Goal: Task Accomplishment & Management: Use online tool/utility

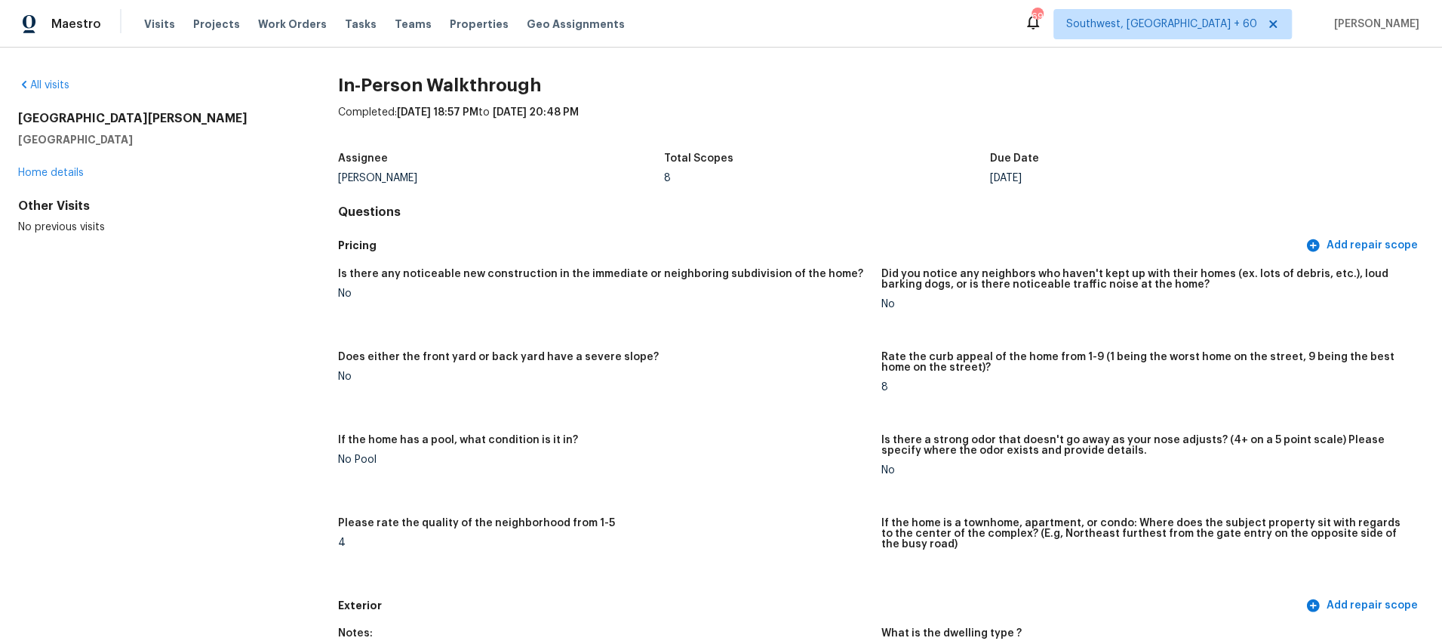
click at [797, 232] on div "Pricing Add repair scope" at bounding box center [881, 246] width 1086 height 28
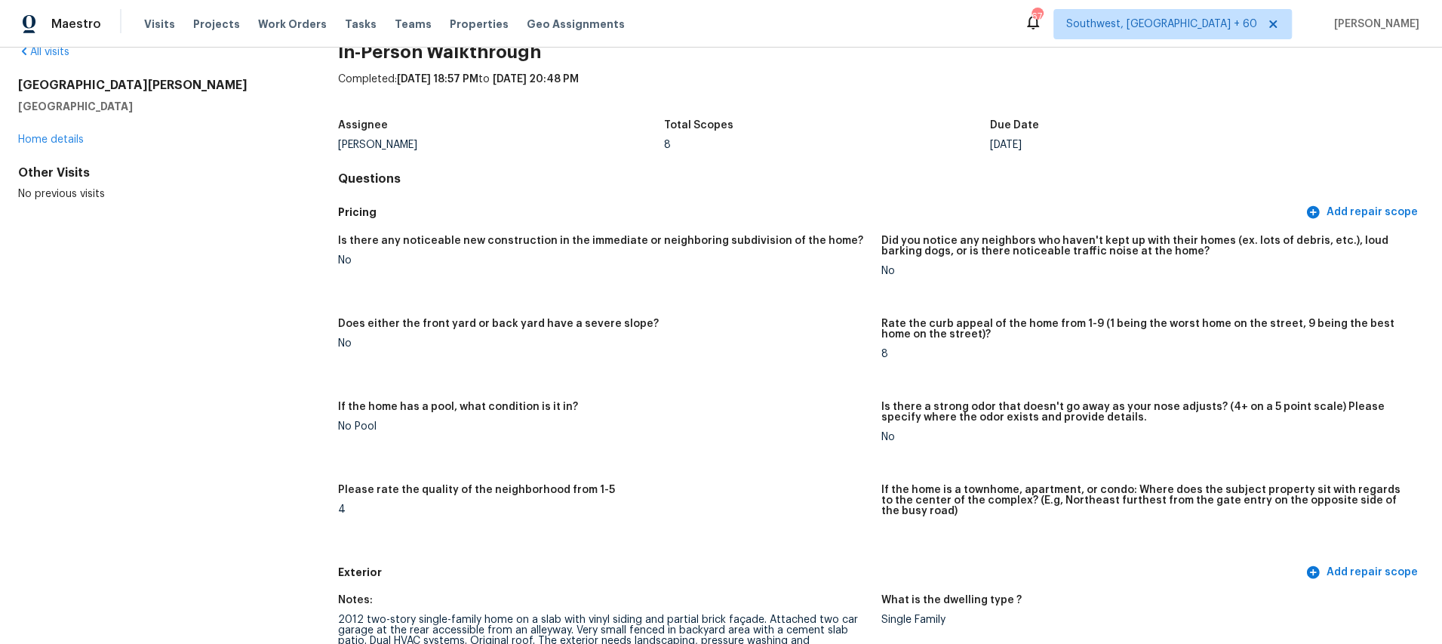
scroll to position [25, 0]
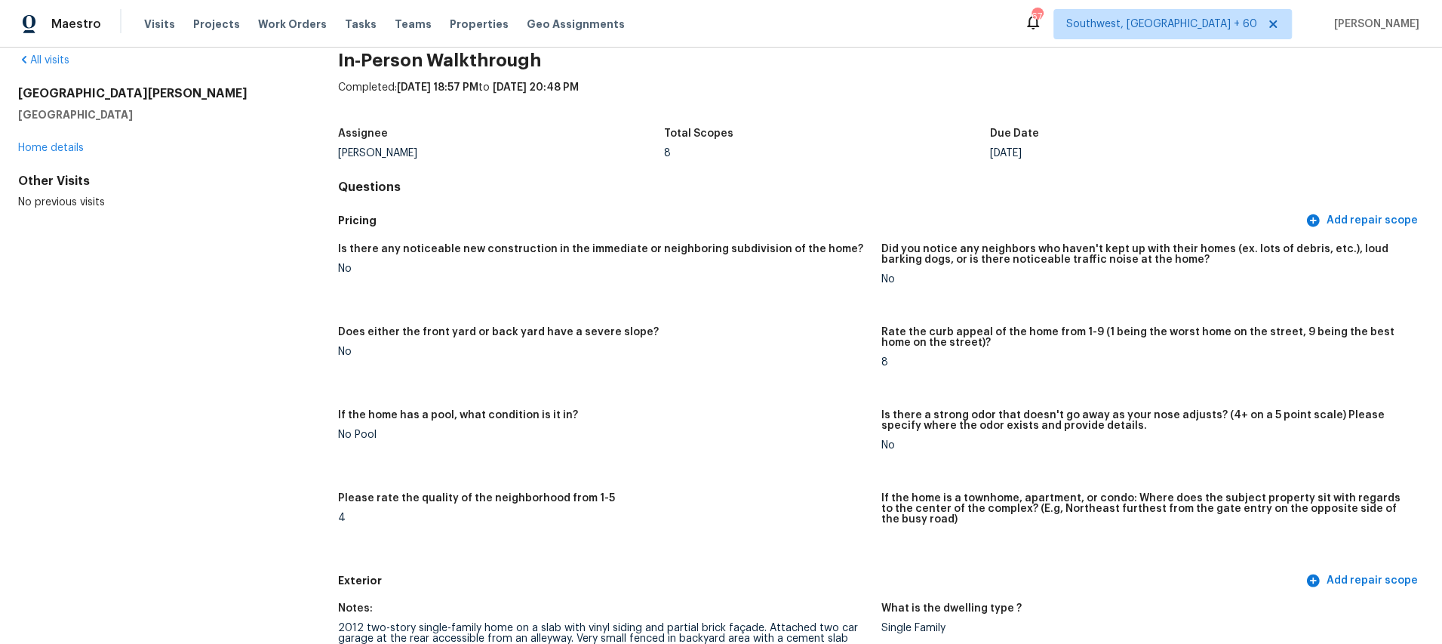
drag, startPoint x: 20, startPoint y: 93, endPoint x: 151, endPoint y: 120, distance: 134.1
click at [151, 120] on div "1010 Craven St Indian Trail, NC 28079" at bounding box center [154, 104] width 272 height 36
copy div "1010 Craven St Indian Trail, NC 28079"
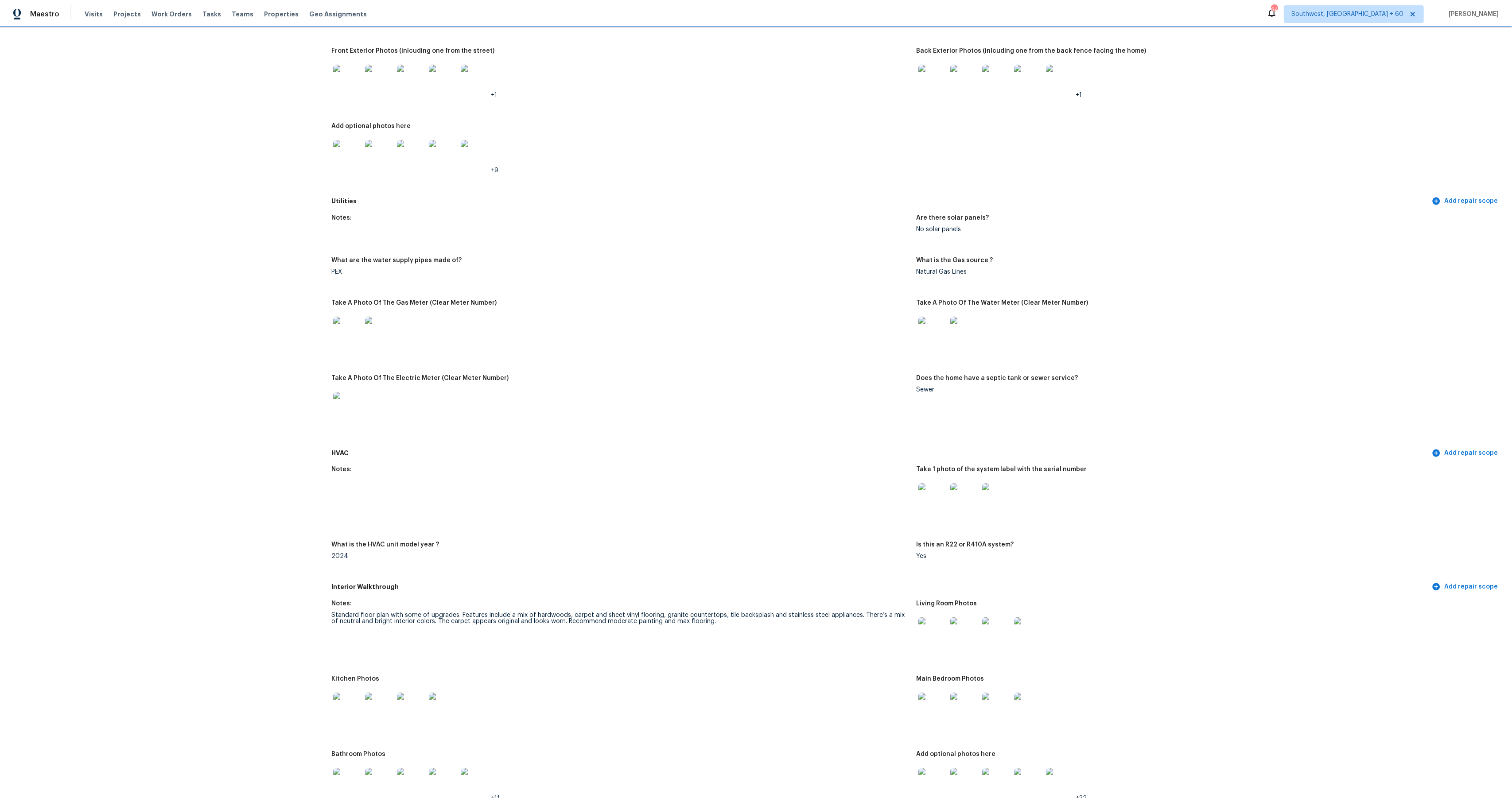
scroll to position [383, 0]
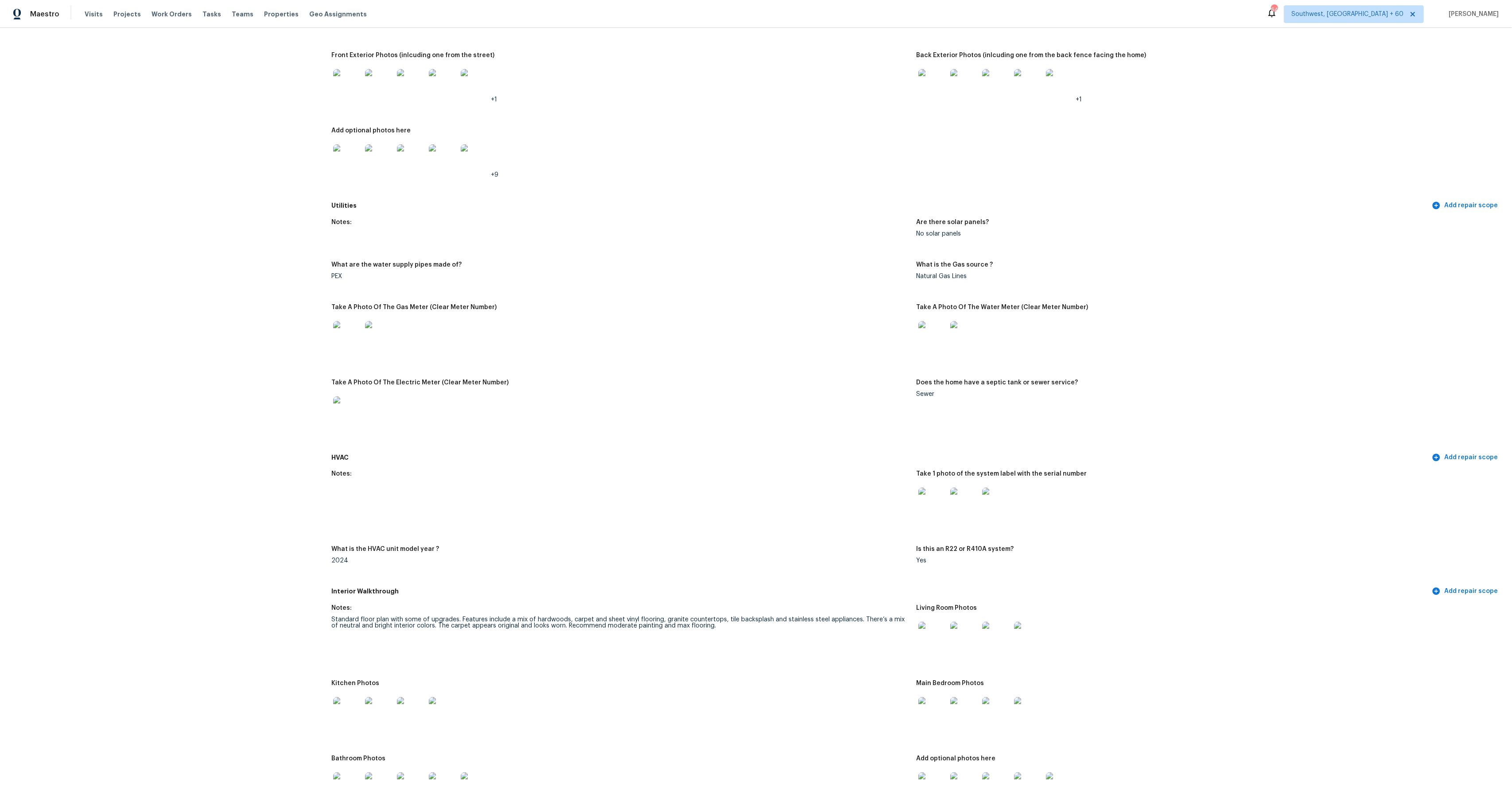
click at [346, 329] on img at bounding box center [347, 335] width 28 height 28
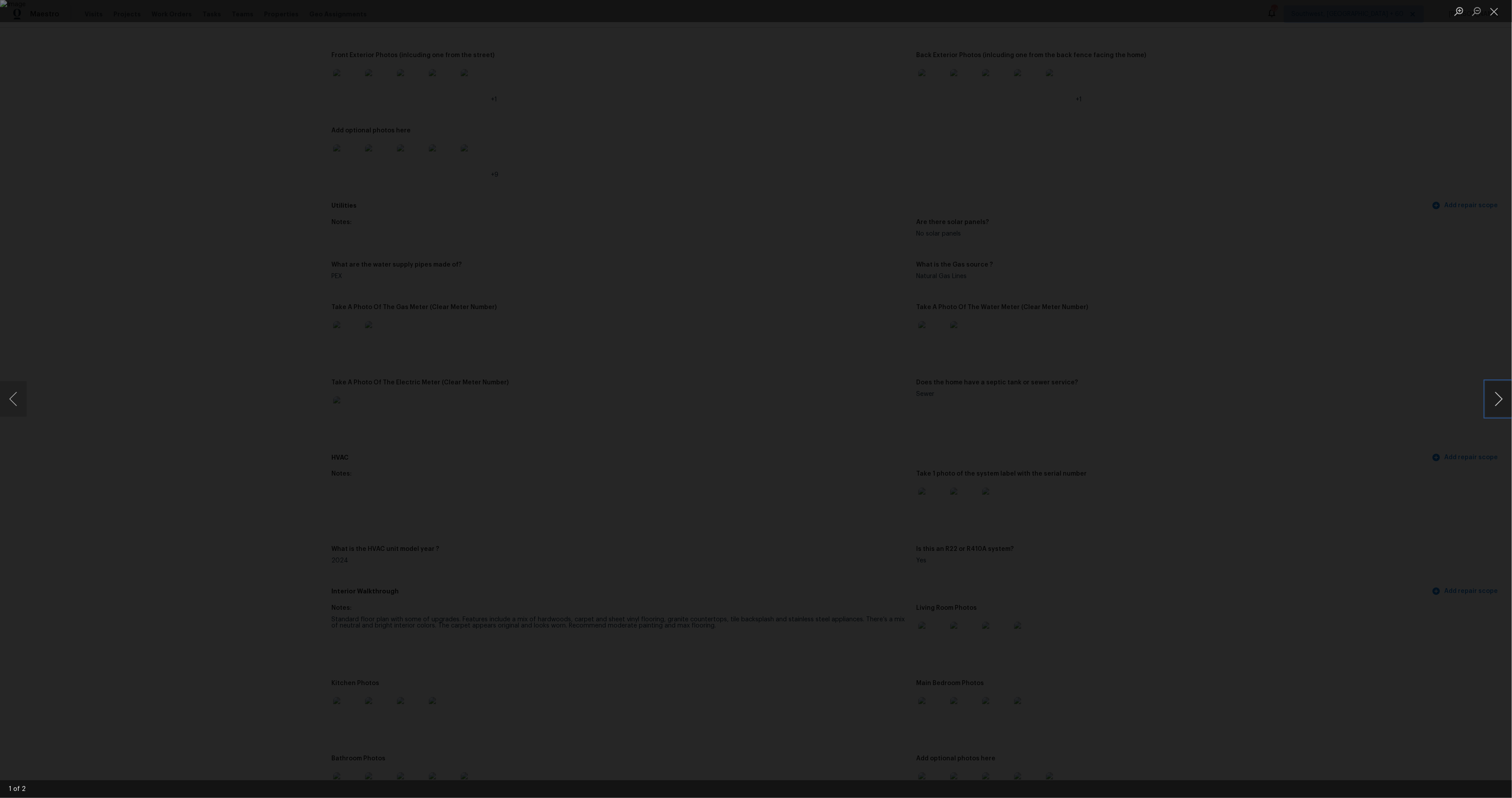
click at [1133, 402] on button "Next image" at bounding box center [1499, 399] width 26 height 35
click at [1112, 251] on div "Lightbox" at bounding box center [756, 399] width 1512 height 798
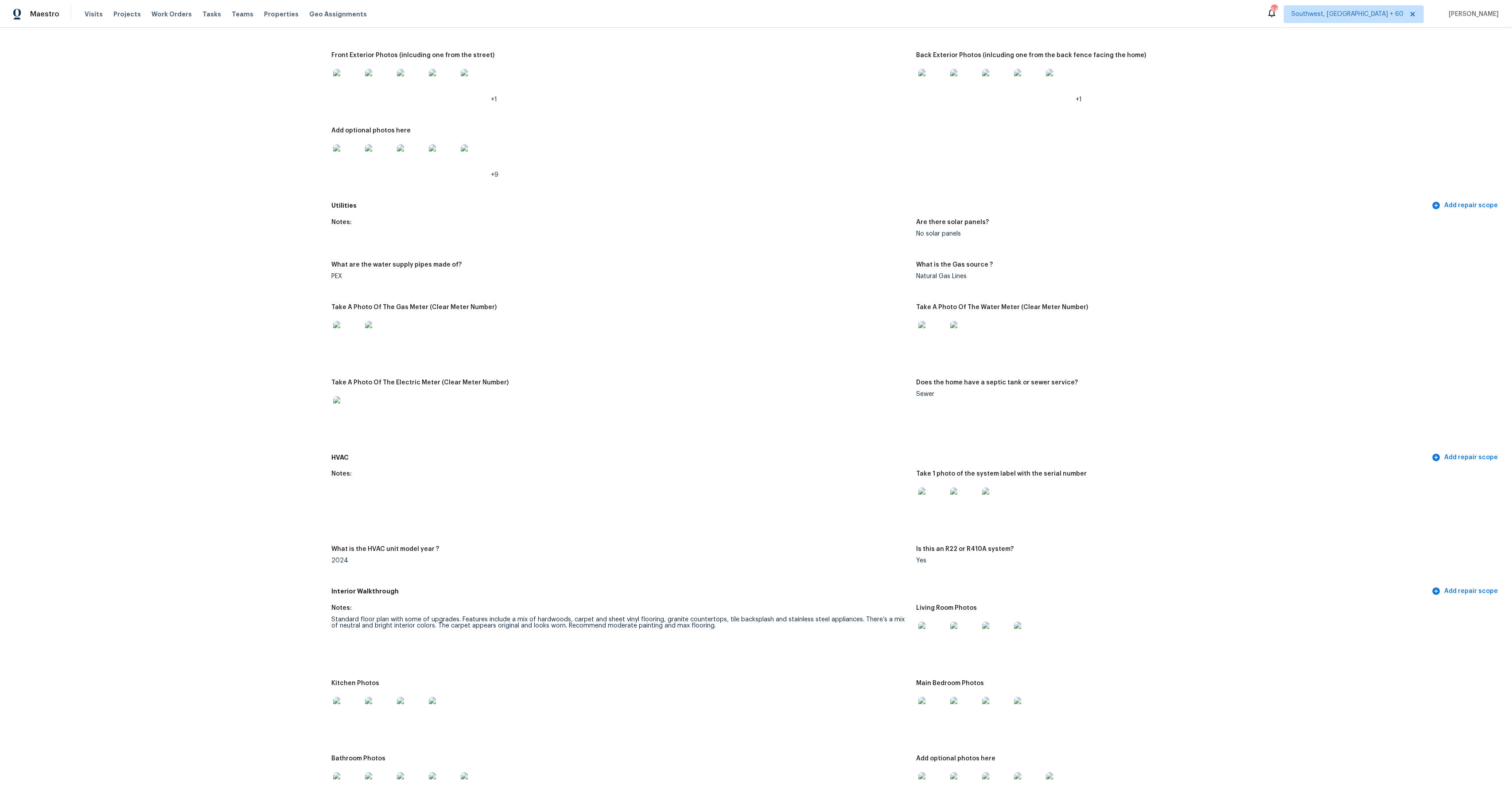
scroll to position [1427, 0]
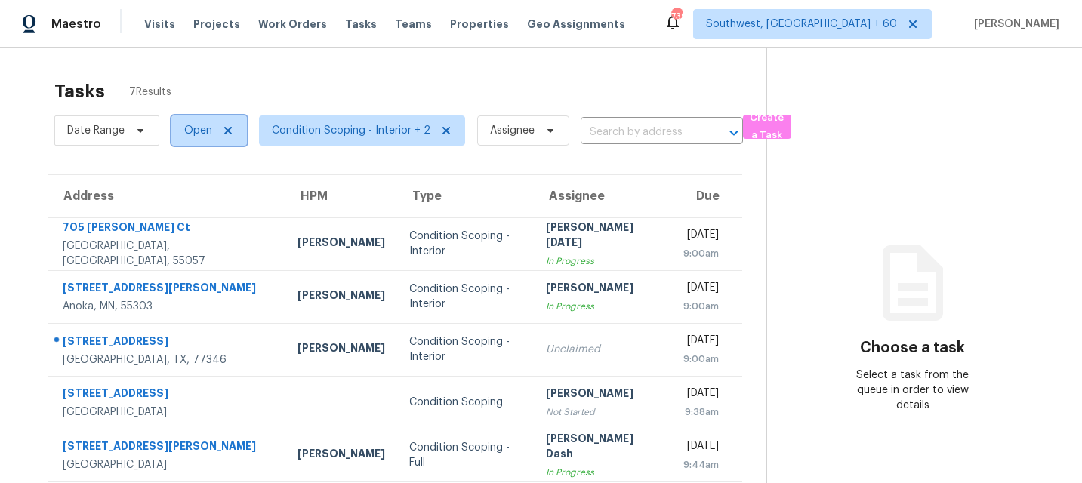
click at [192, 139] on span "Open" at bounding box center [208, 130] width 75 height 30
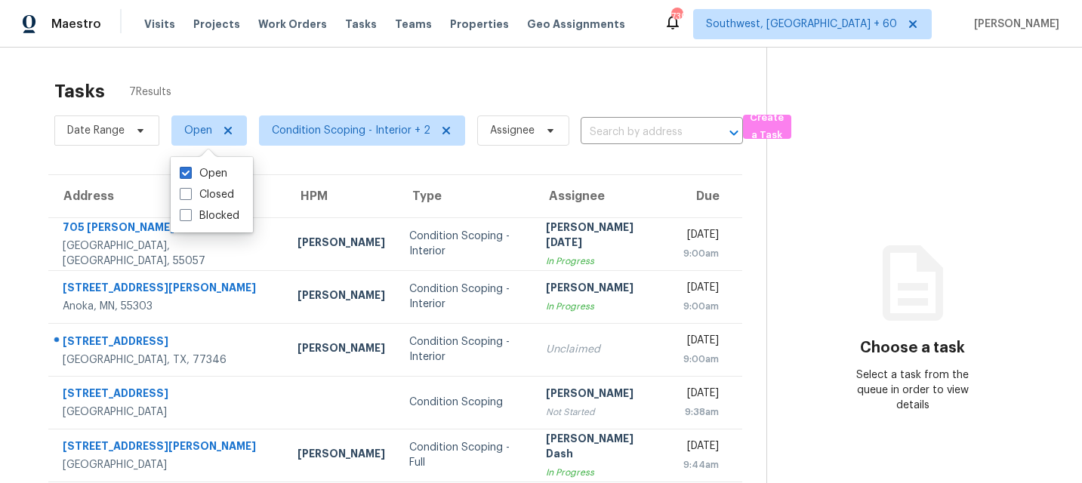
click at [282, 84] on div "Tasks 7 Results" at bounding box center [410, 91] width 712 height 39
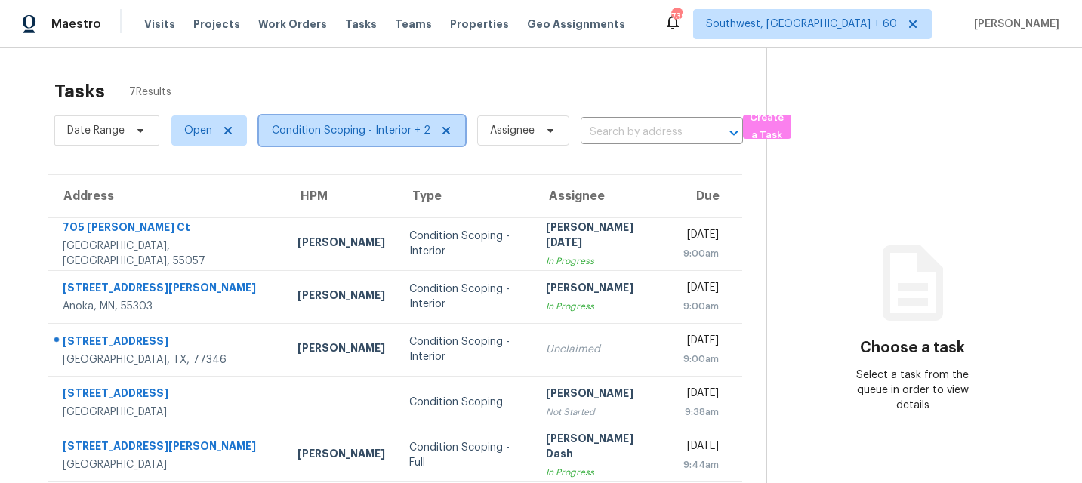
click at [322, 134] on span "Condition Scoping - Interior + 2" at bounding box center [351, 130] width 158 height 15
click at [413, 77] on div "Tasks 7 Results" at bounding box center [410, 91] width 712 height 39
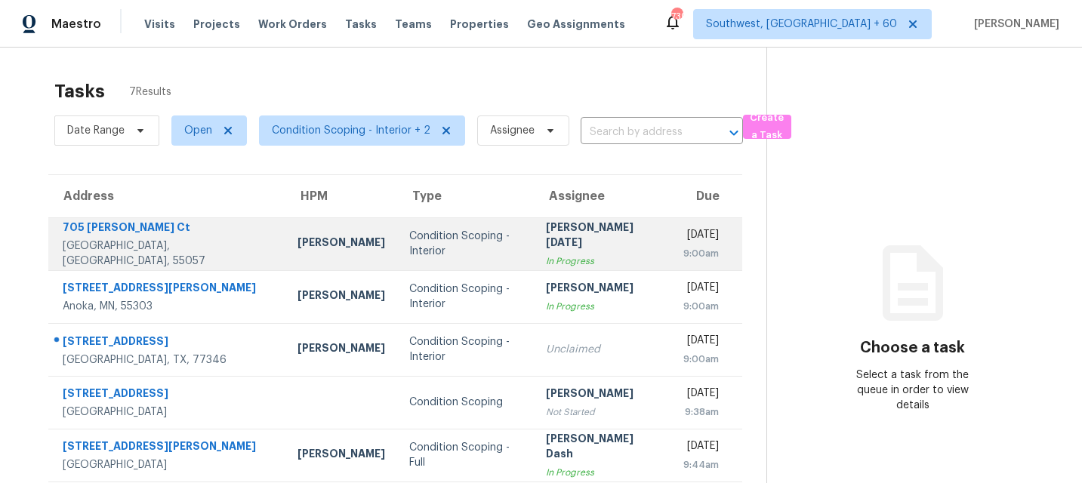
scroll to position [116, 0]
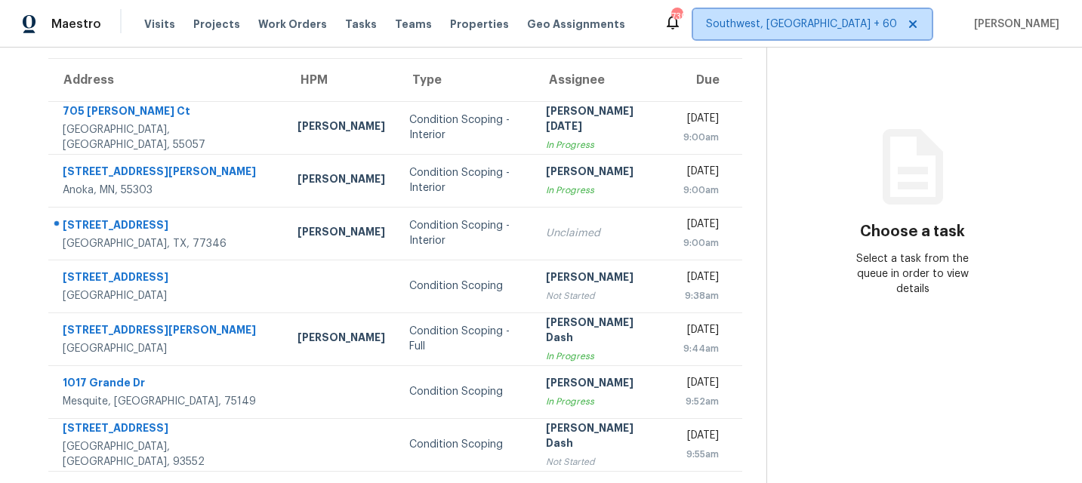
click at [856, 23] on span "Southwest, [GEOGRAPHIC_DATA] + 60" at bounding box center [801, 24] width 191 height 15
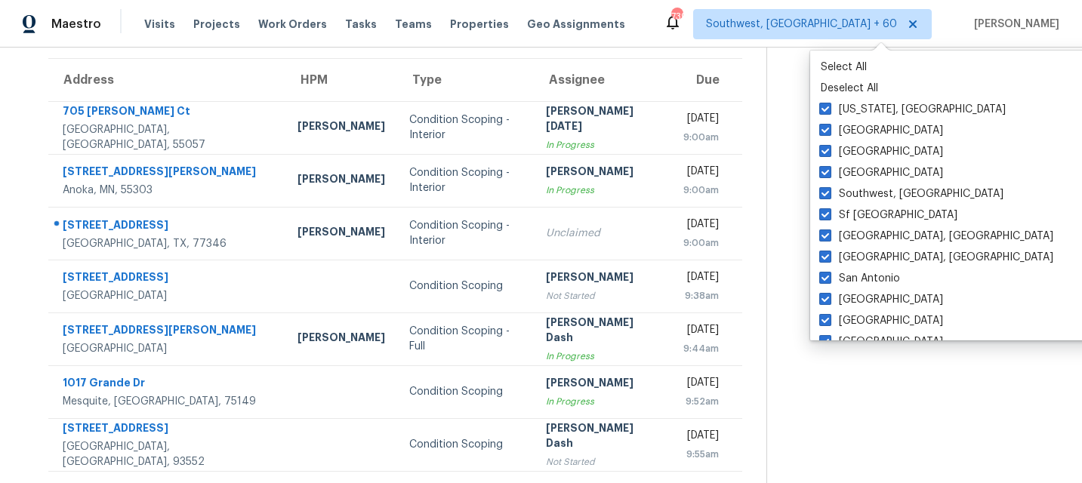
click at [1014, 400] on section "Choose a task Select a task from the queue in order to view details" at bounding box center [911, 207] width 291 height 552
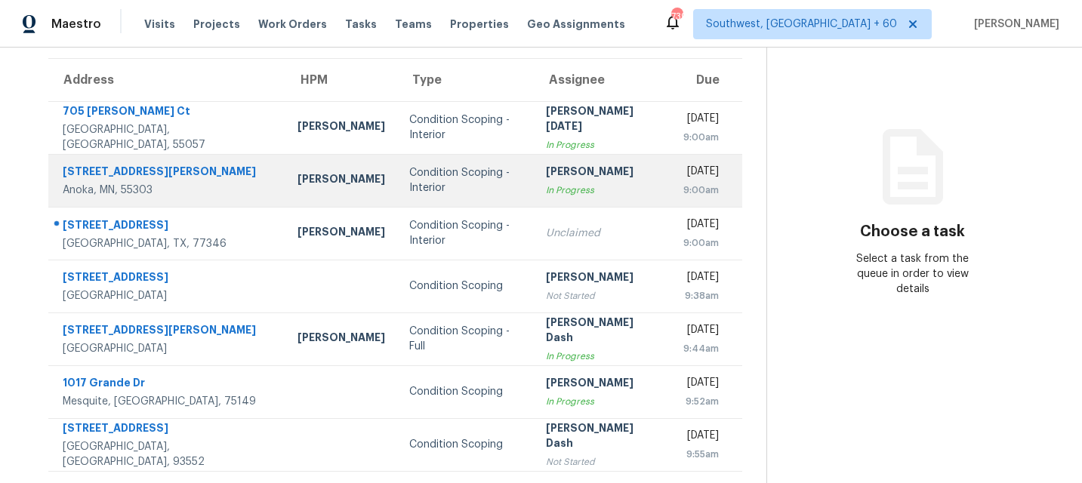
scroll to position [0, 0]
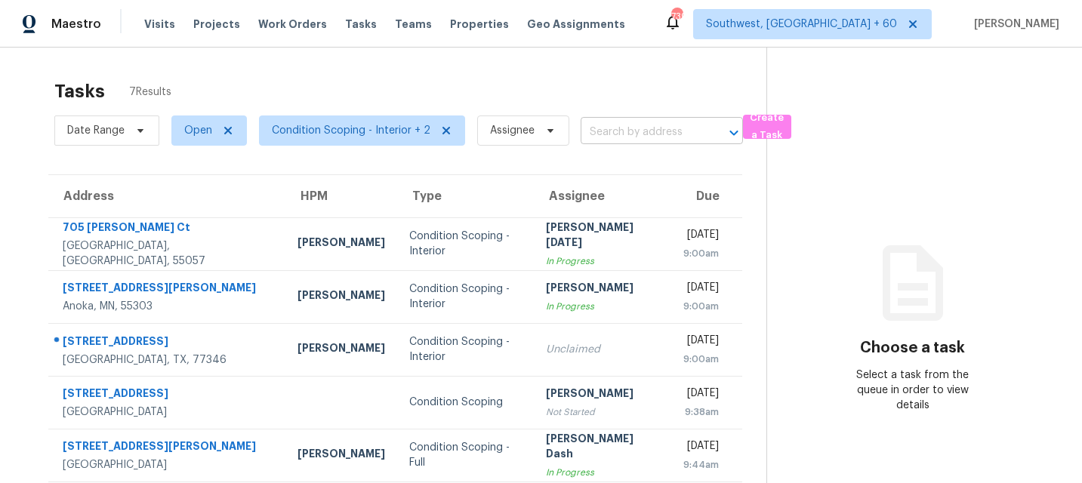
click at [627, 143] on body "Maestro Visits Projects Work Orders Tasks Teams Properties Geo Assignments 739 …" at bounding box center [541, 241] width 1082 height 483
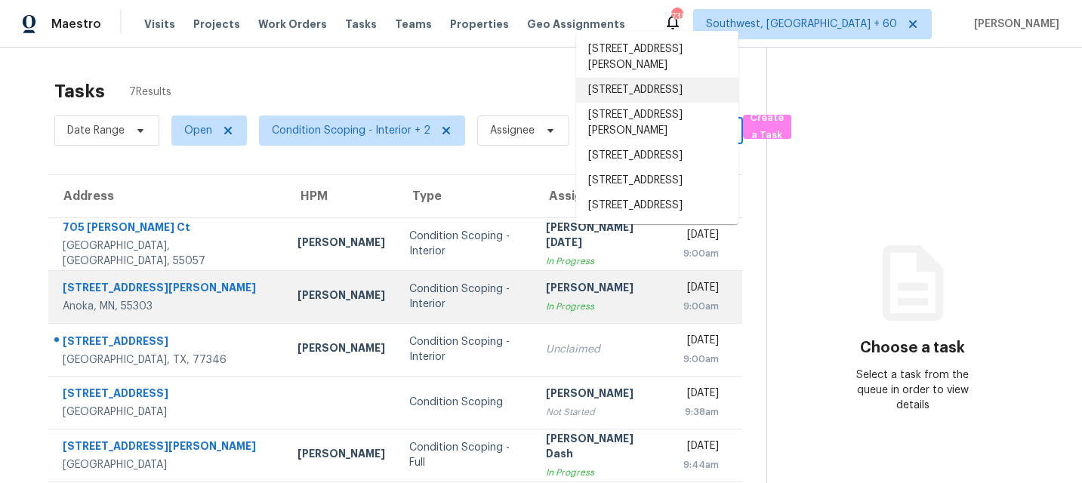
scroll to position [116, 0]
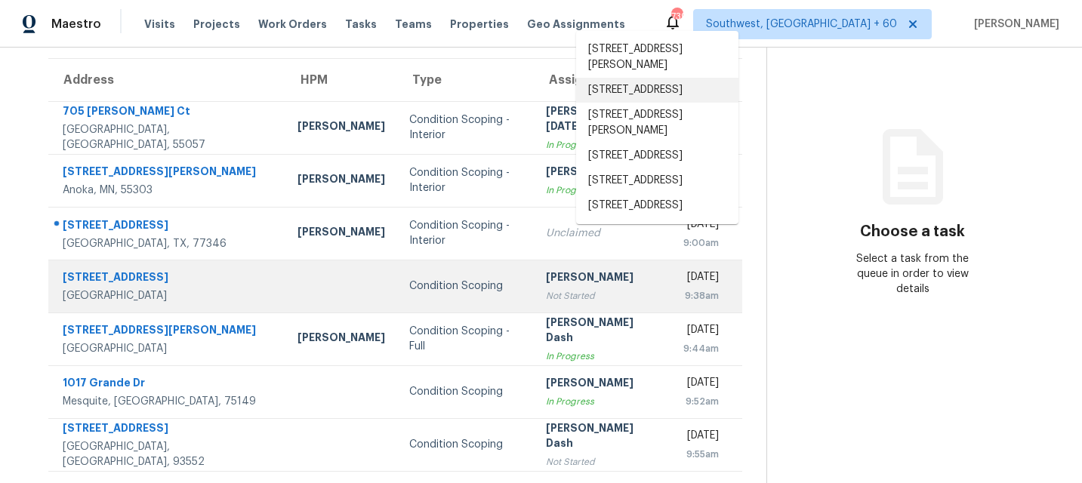
click at [546, 295] on div "Not Started" at bounding box center [602, 295] width 113 height 15
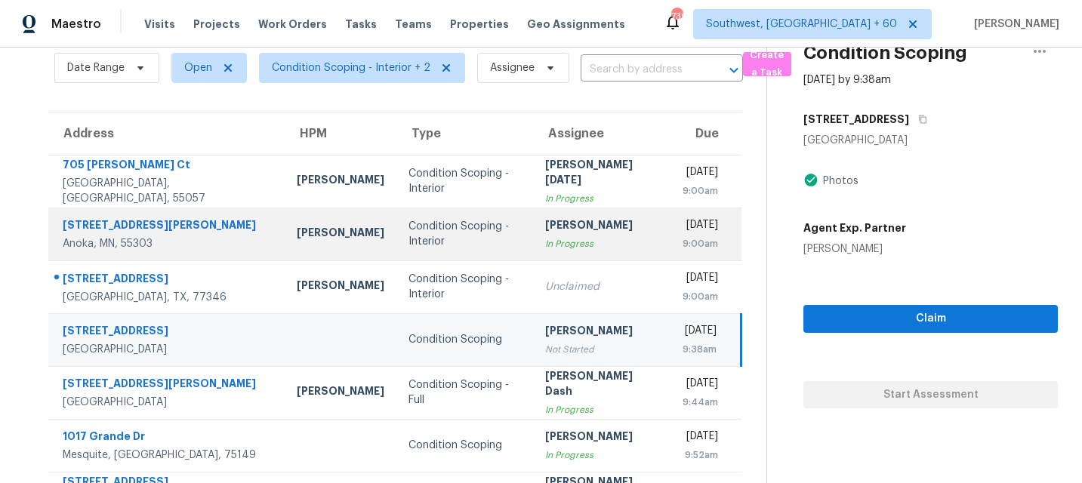
scroll to position [60, 0]
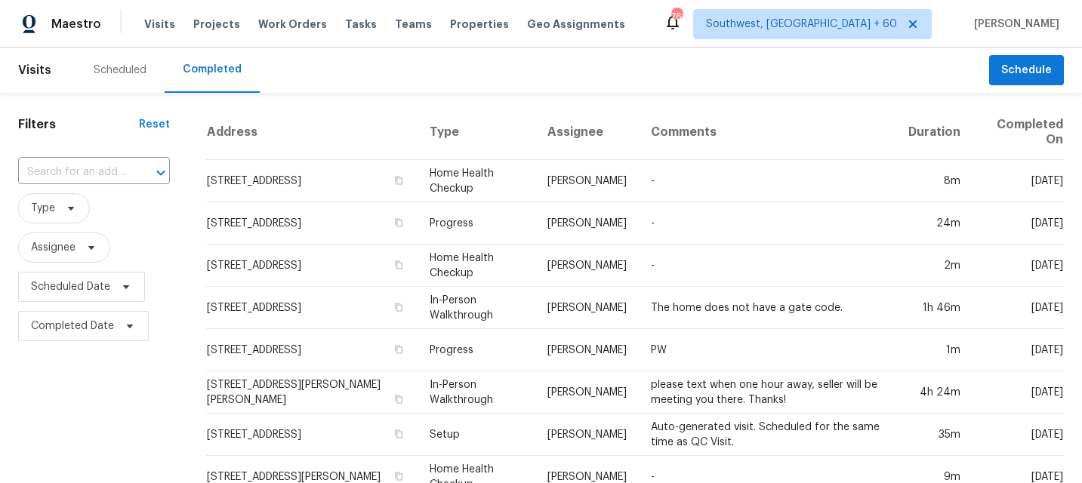
click at [108, 159] on div "​" at bounding box center [94, 172] width 152 height 32
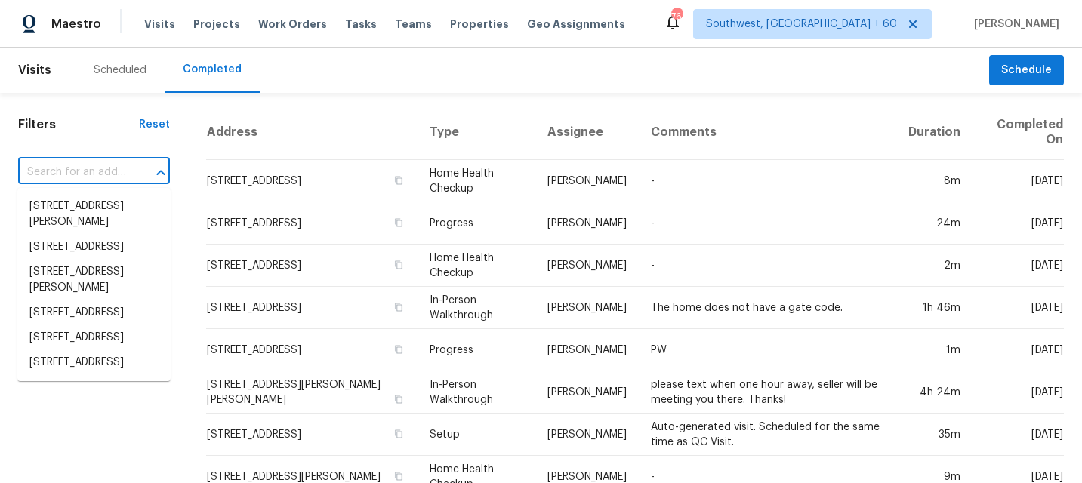
paste input "[STREET_ADDRESS][PERSON_NAME]"
type input "[STREET_ADDRESS][PERSON_NAME]"
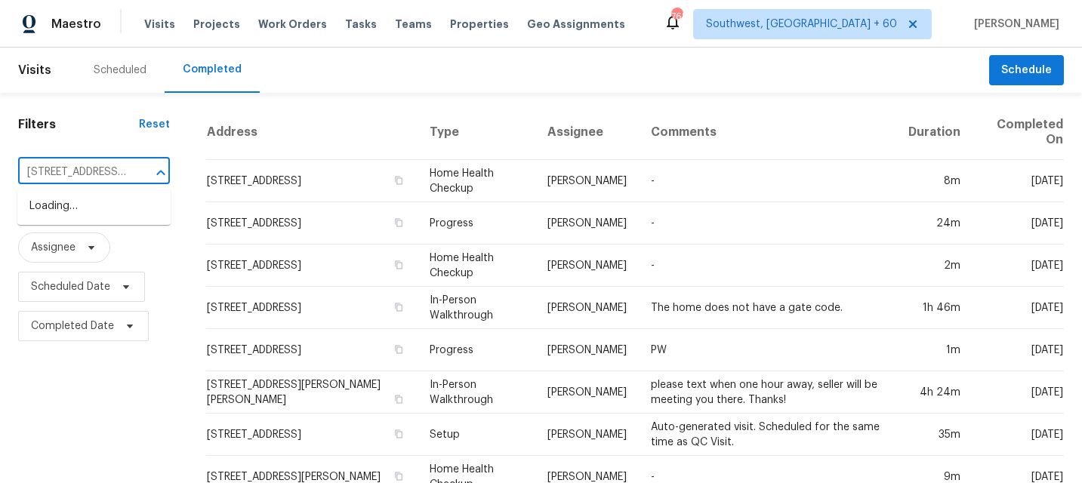
scroll to position [0, 84]
click at [106, 223] on li "1010 Craven St, Indian Trail, NC 28079" at bounding box center [93, 214] width 153 height 41
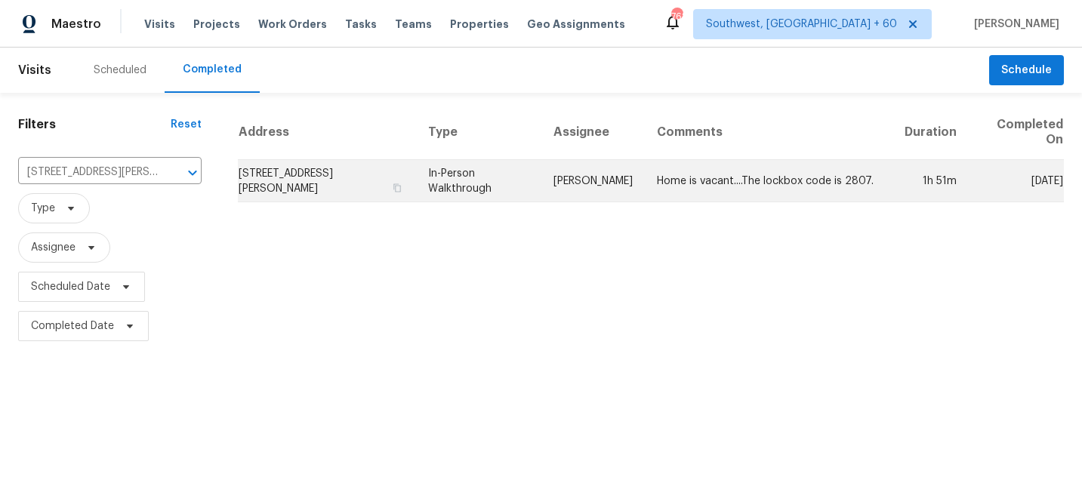
click at [740, 173] on td "Home is vacant....The lockbox code is 2807." at bounding box center [769, 181] width 248 height 42
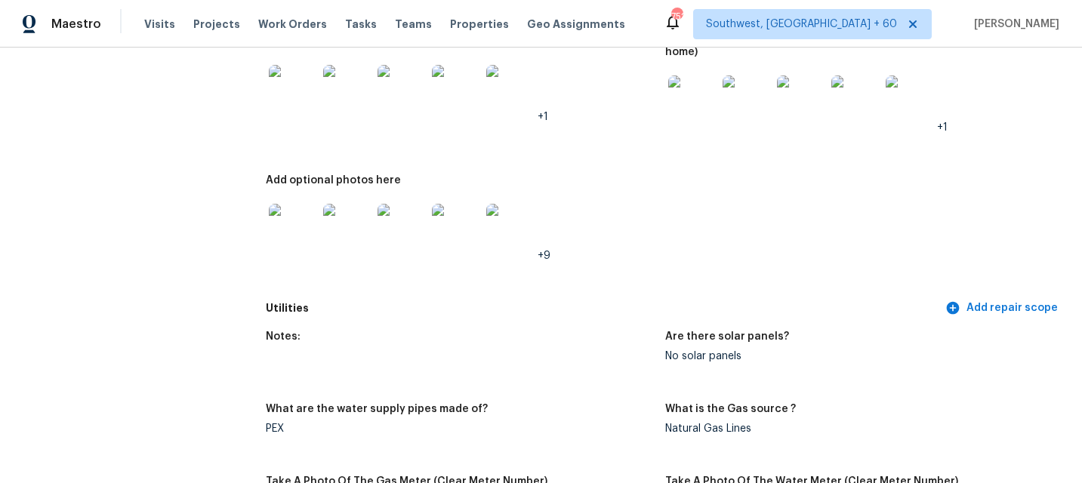
scroll to position [787, 0]
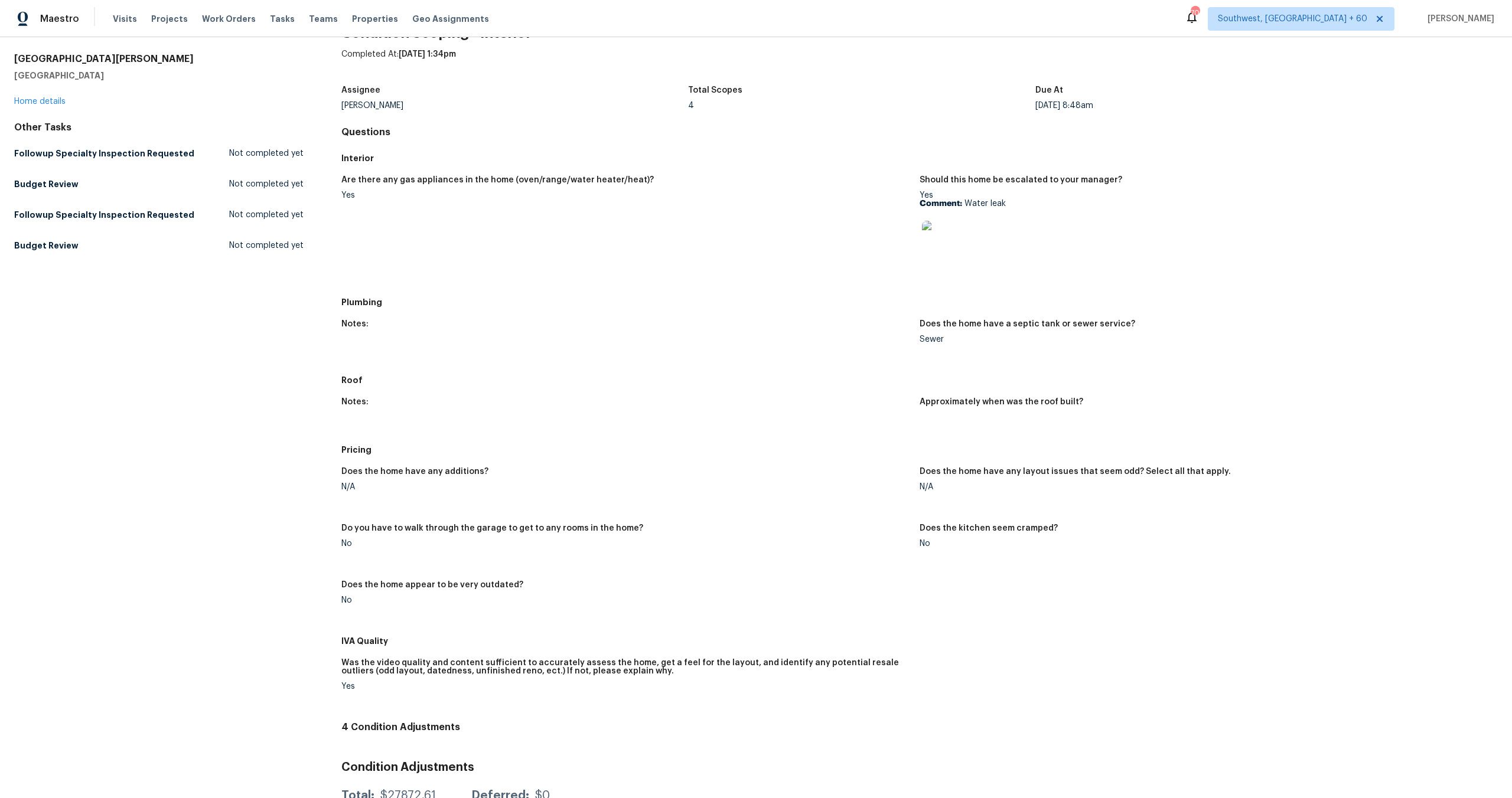
scroll to position [388, 0]
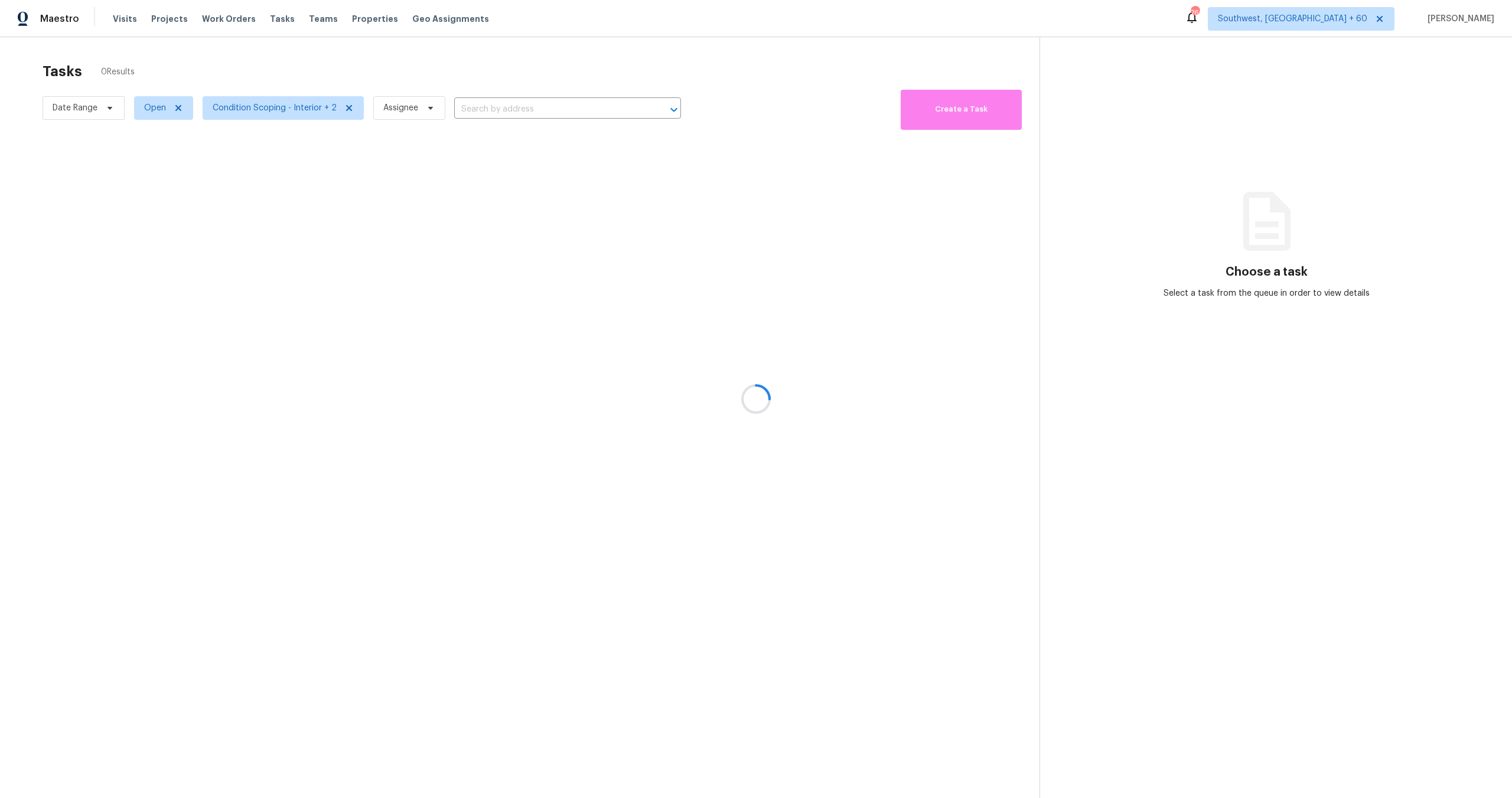
click at [589, 64] on div at bounding box center [756, 399] width 1512 height 798
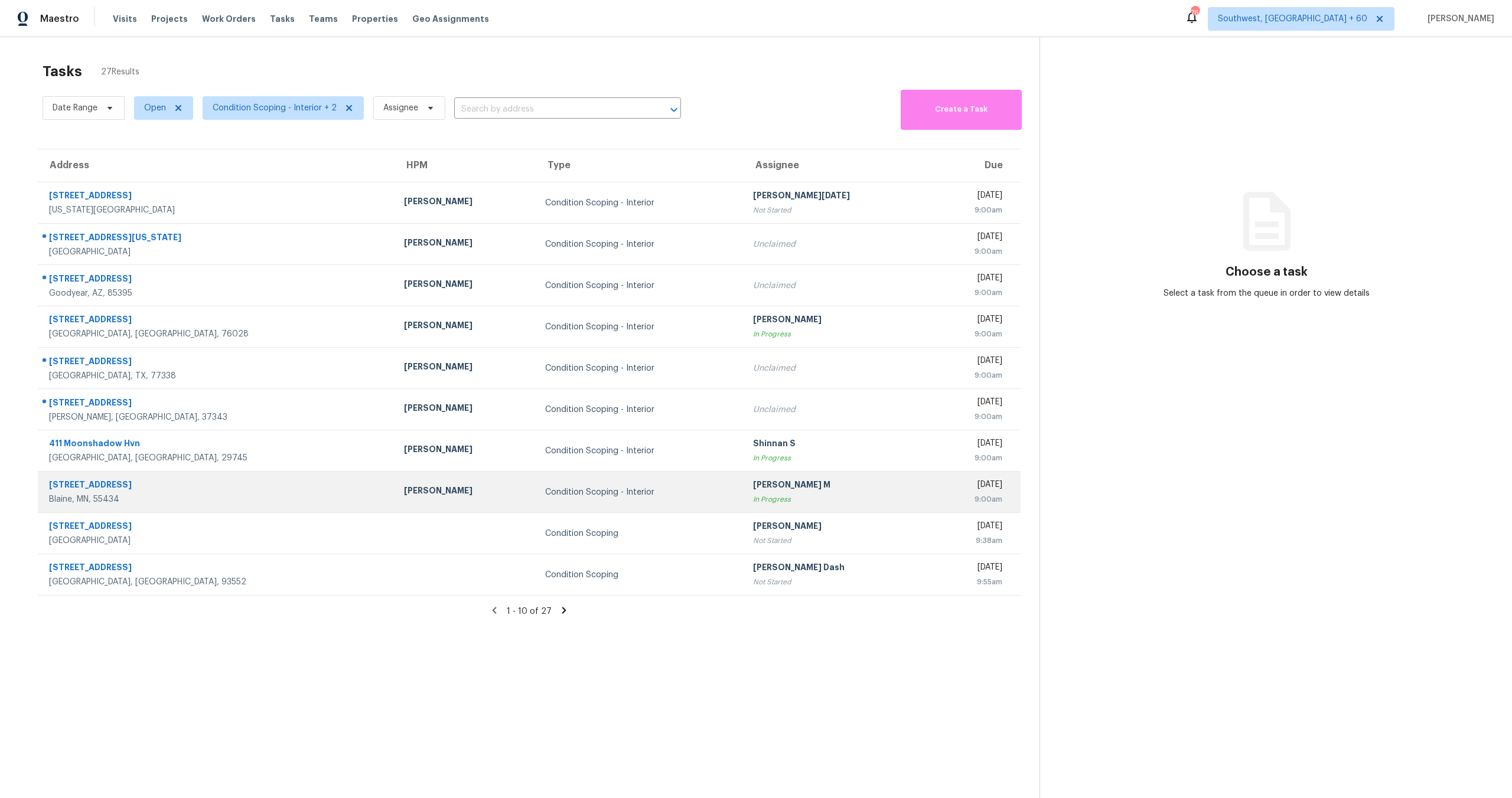
click at [753, 488] on div "[PERSON_NAME] M" at bounding box center [837, 486] width 168 height 15
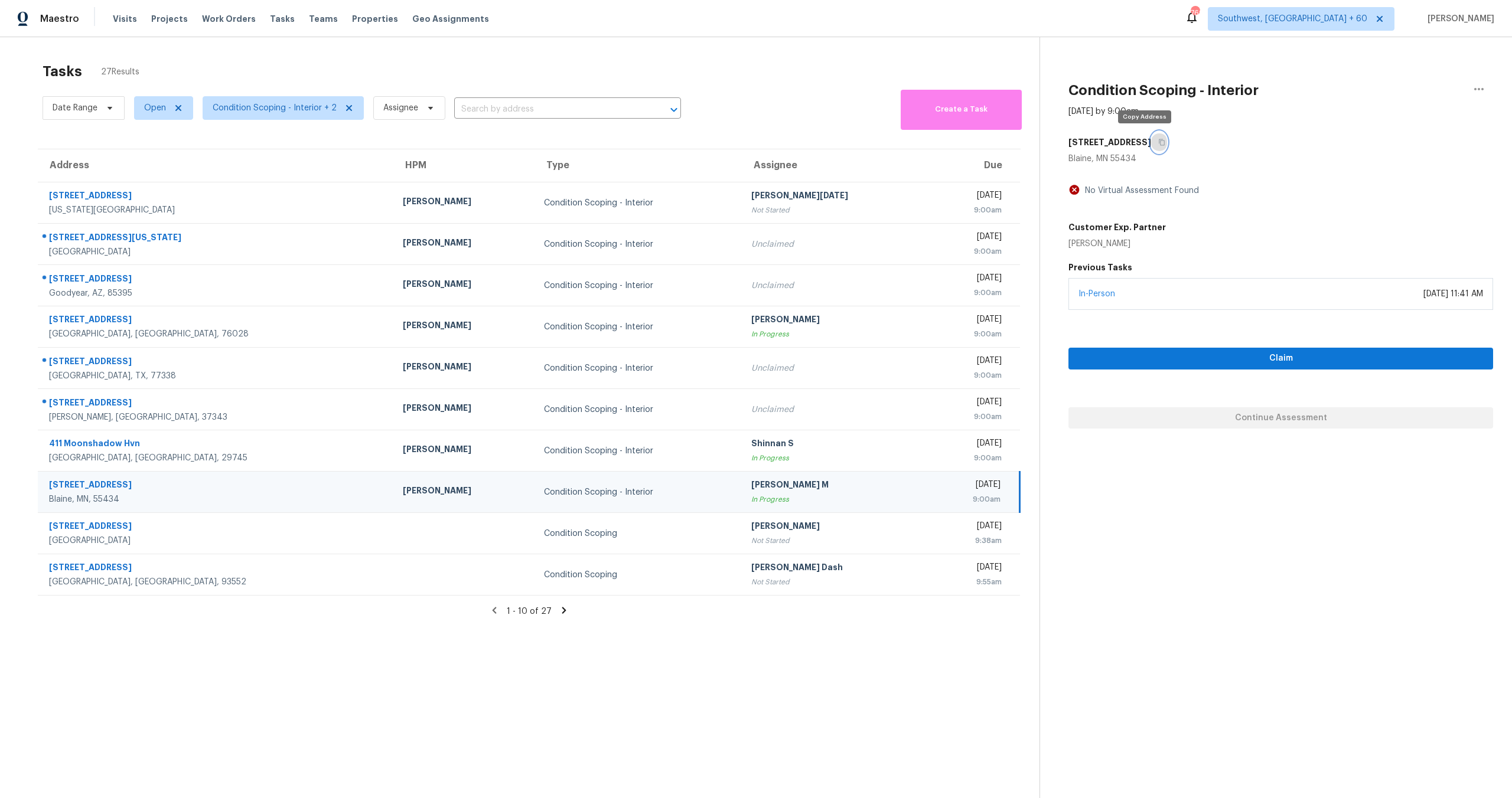
click at [1158, 140] on icon "button" at bounding box center [1161, 142] width 7 height 7
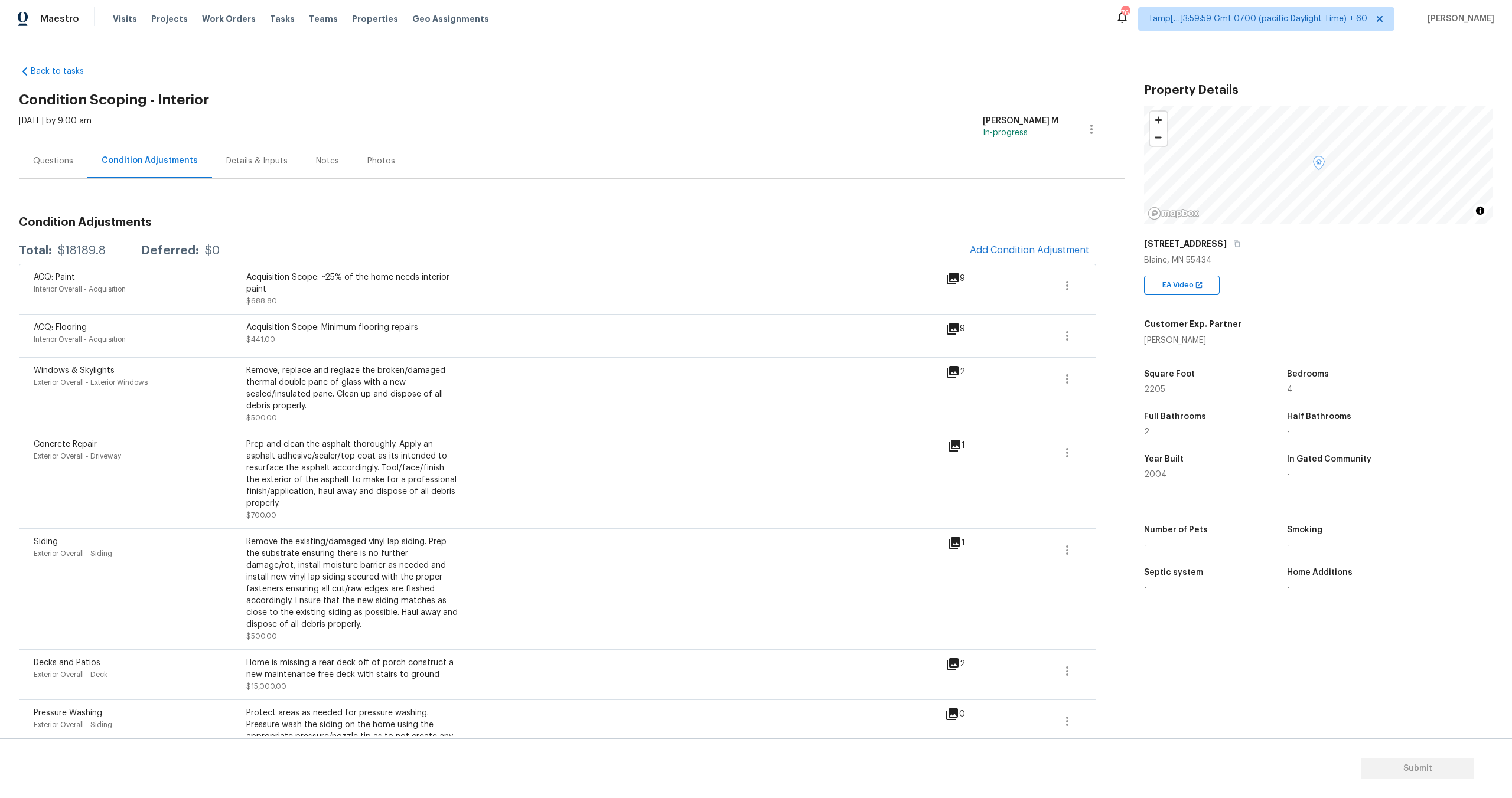
click at [57, 159] on div "Questions" at bounding box center [52, 161] width 40 height 12
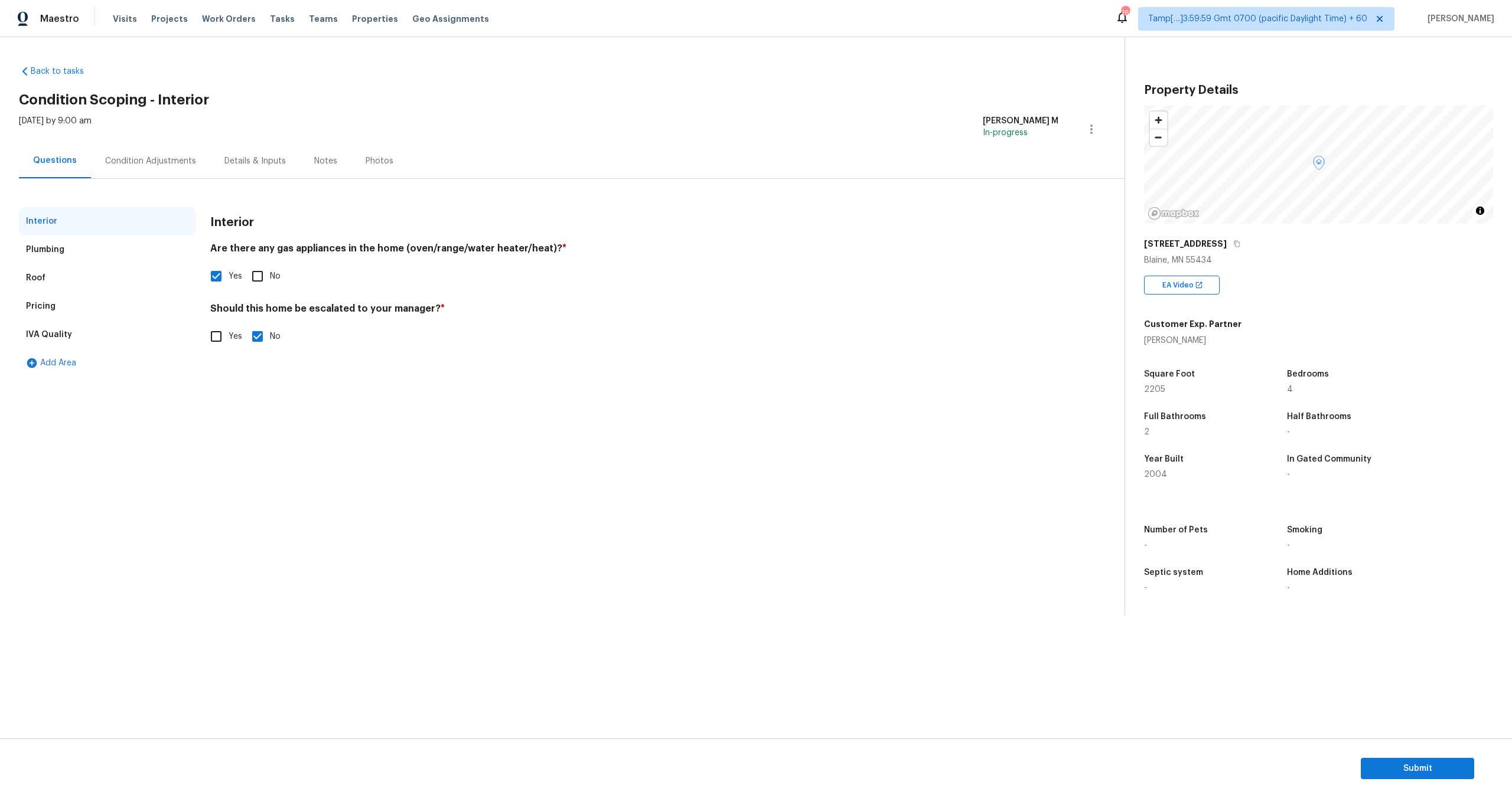
click at [162, 163] on div "Condition Adjustments" at bounding box center [150, 161] width 91 height 12
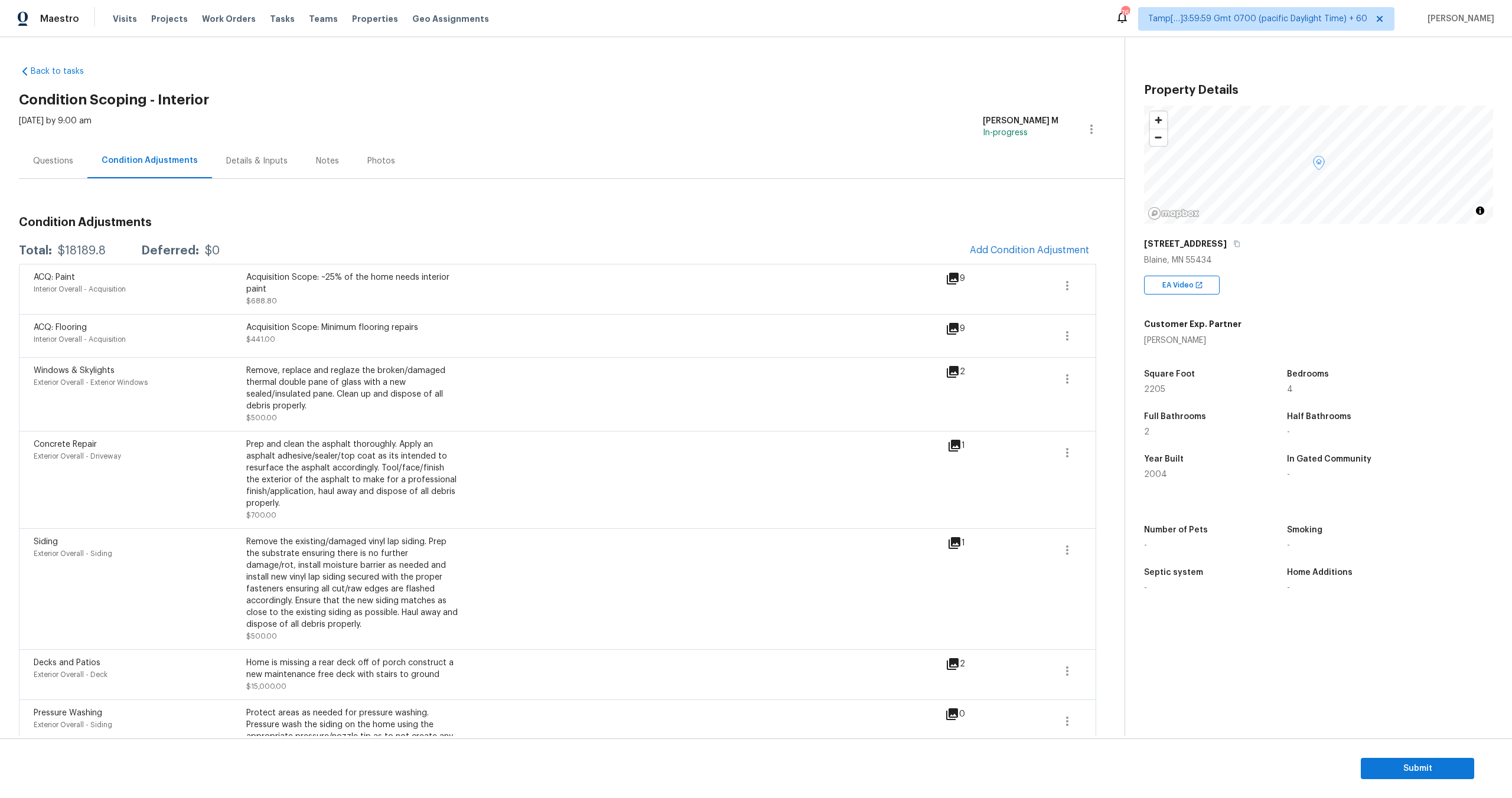
click at [64, 162] on div "Questions" at bounding box center [52, 161] width 40 height 12
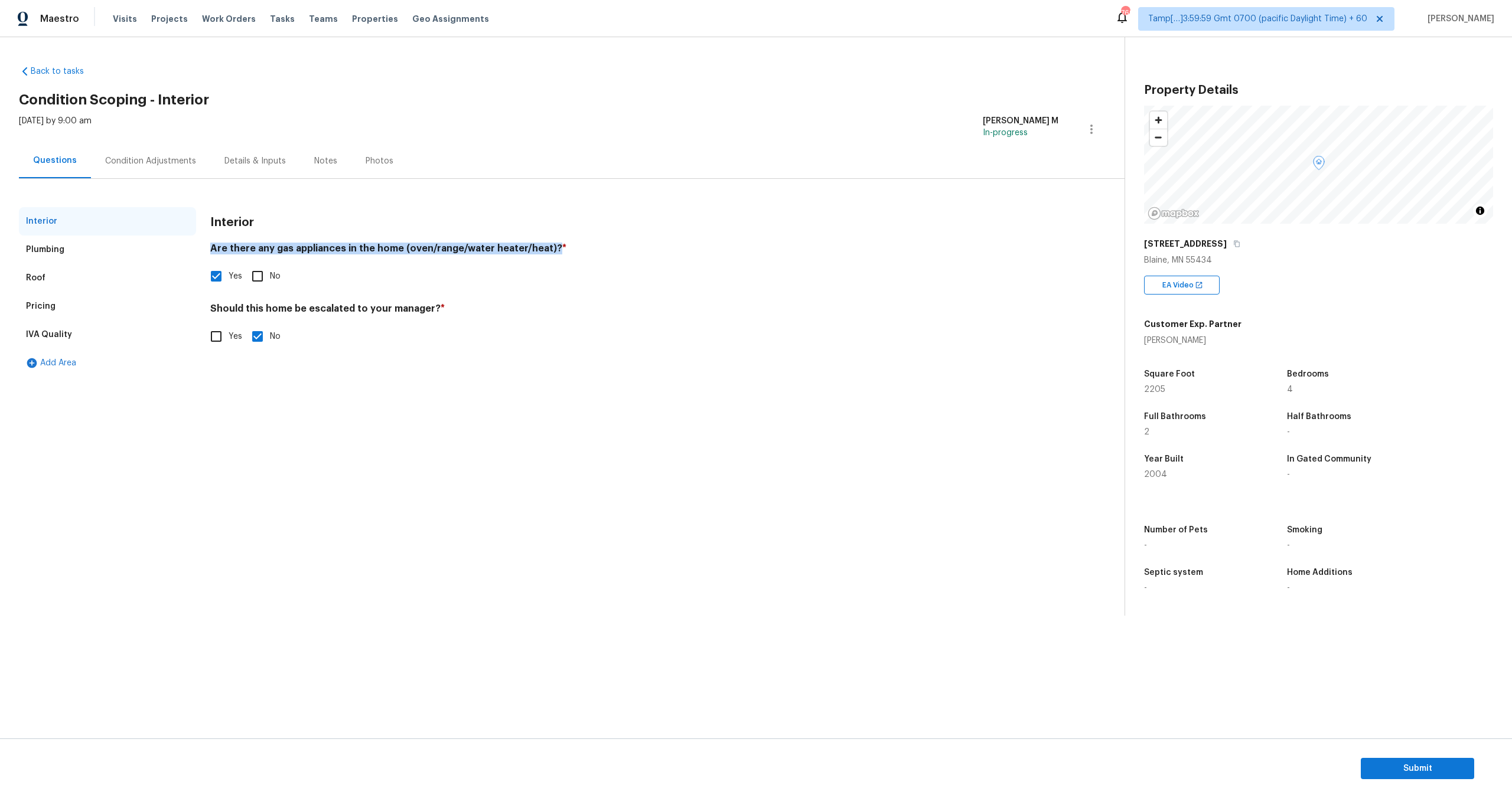
drag, startPoint x: 211, startPoint y: 252, endPoint x: 545, endPoint y: 250, distance: 334.0
click at [545, 250] on h4 "Are there any gas appliances in the home (oven/range/water heater/heat)? *" at bounding box center [635, 250] width 848 height 16
click at [263, 317] on h4 "Should this home be escalated to your manager? *" at bounding box center [635, 311] width 848 height 16
drag, startPoint x: 211, startPoint y: 309, endPoint x: 452, endPoint y: 309, distance: 241.0
click at [452, 309] on h4 "Should this home be escalated to your manager? *" at bounding box center [635, 311] width 848 height 16
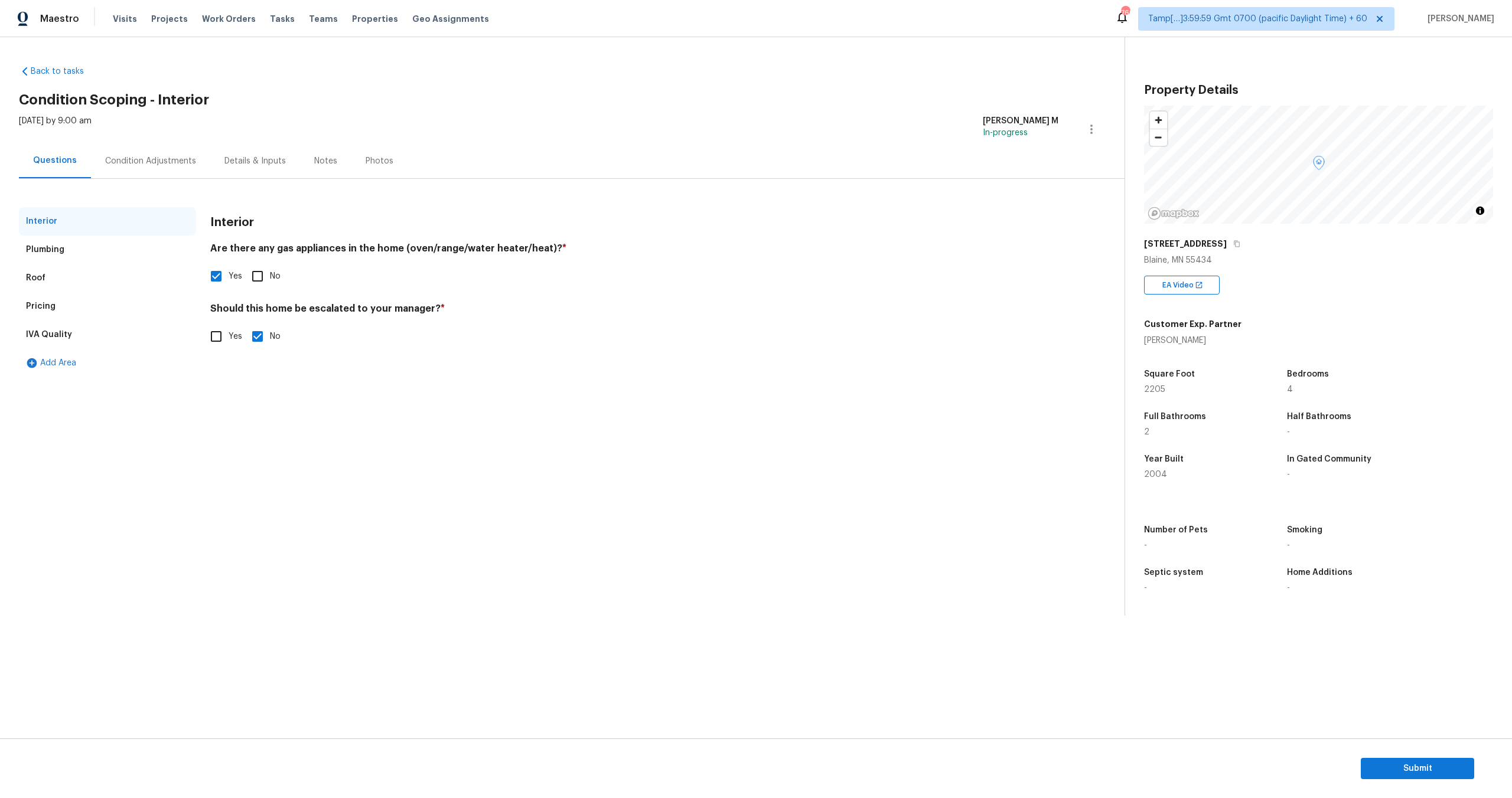
click at [394, 329] on div "Yes No" at bounding box center [635, 336] width 848 height 25
drag, startPoint x: 212, startPoint y: 310, endPoint x: 440, endPoint y: 308, distance: 228.0
click at [440, 309] on h4 "Should this home be escalated to your manager? *" at bounding box center [635, 311] width 848 height 16
click at [249, 311] on h4 "Should this home be escalated to your manager? *" at bounding box center [635, 311] width 848 height 16
drag, startPoint x: 278, startPoint y: 309, endPoint x: 450, endPoint y: 315, distance: 172.1
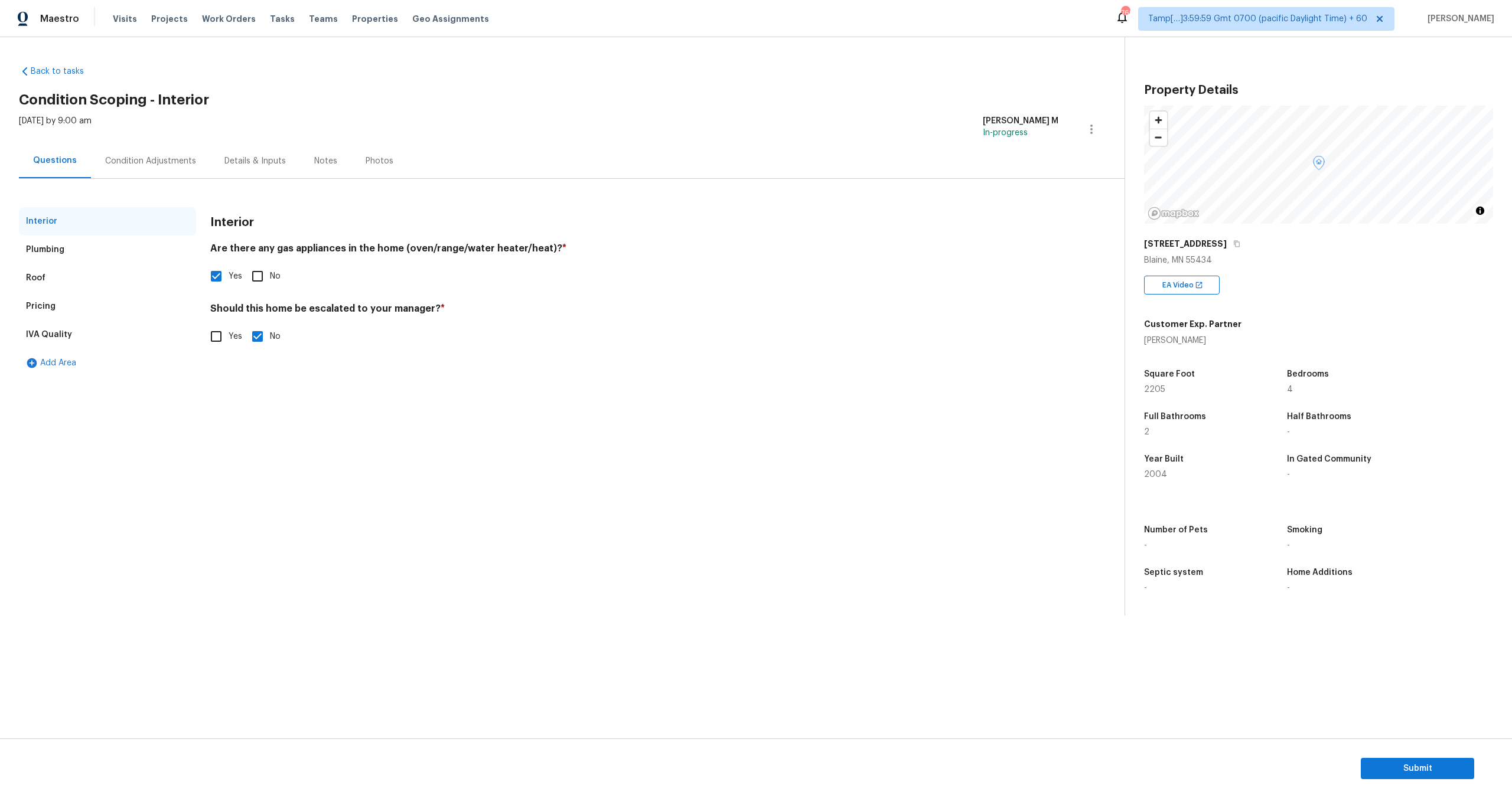
click at [450, 315] on div "Interior Plumbing Roof Pricing IVA Quality Add Area Interior Are there any gas …" at bounding box center [557, 292] width 1078 height 170
click at [85, 252] on div "Plumbing" at bounding box center [107, 250] width 177 height 28
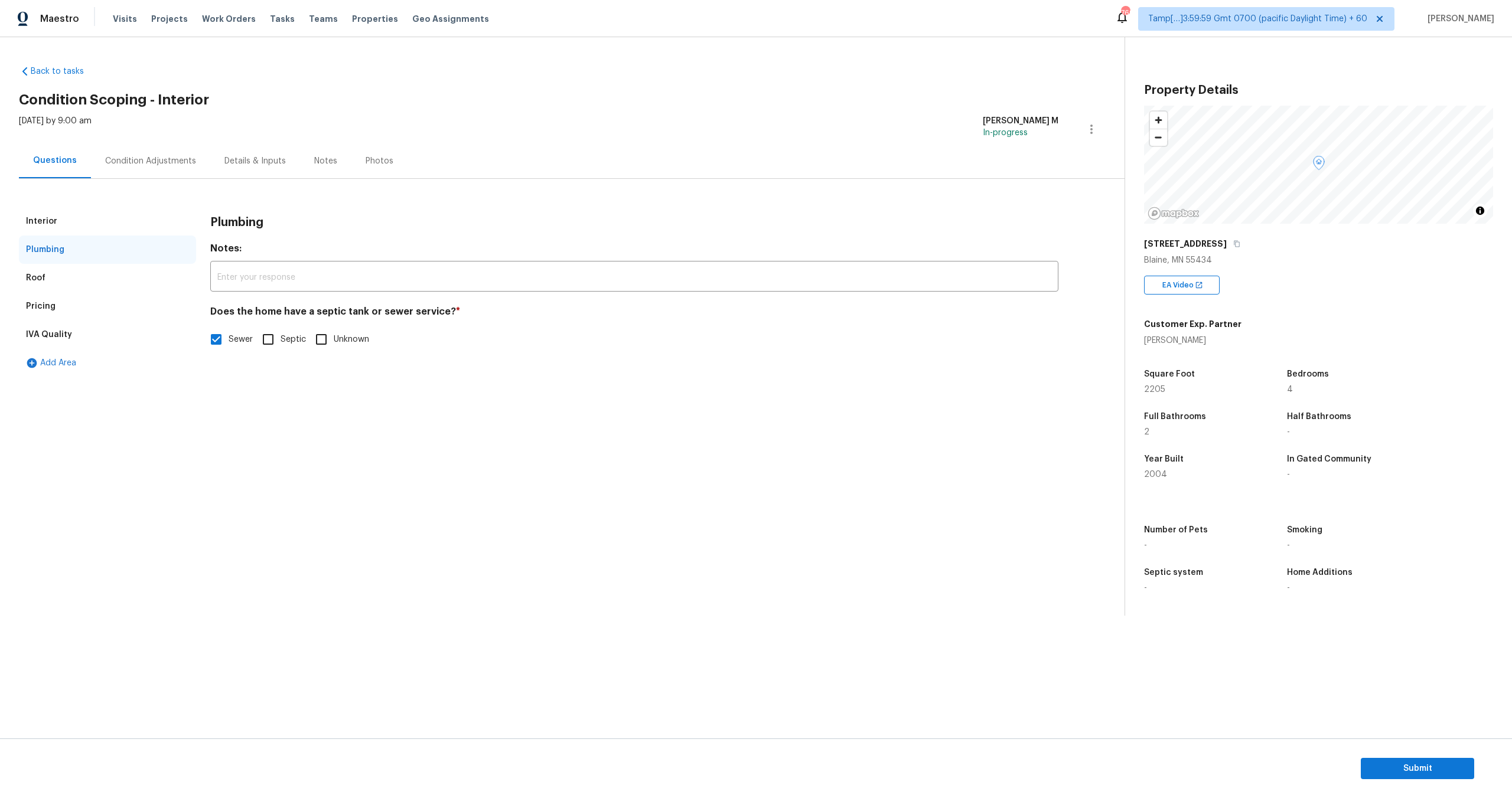
click at [160, 158] on div "Condition Adjustments" at bounding box center [150, 161] width 91 height 12
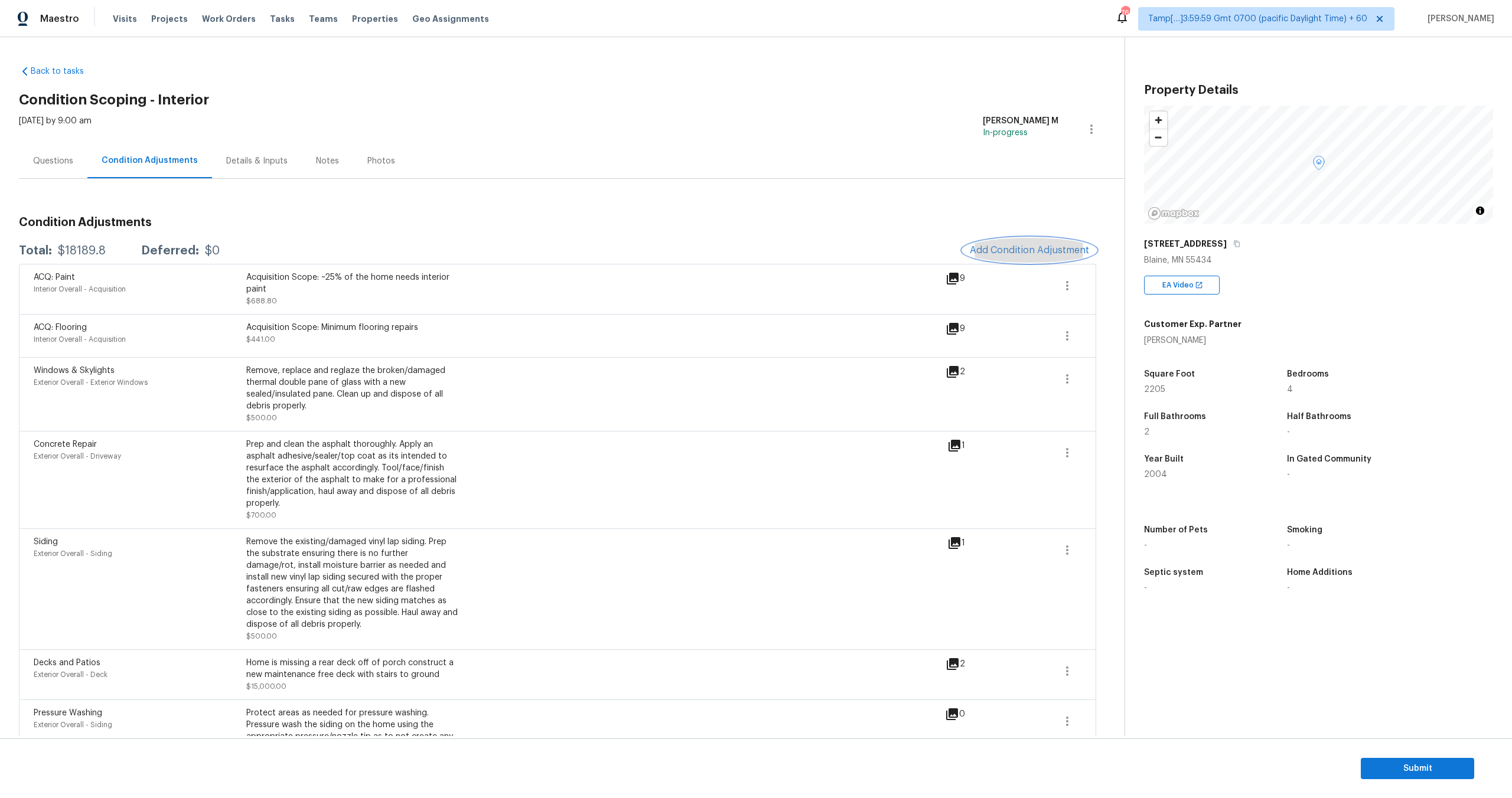
click at [1006, 251] on span "Add Condition Adjustment" at bounding box center [1029, 250] width 119 height 11
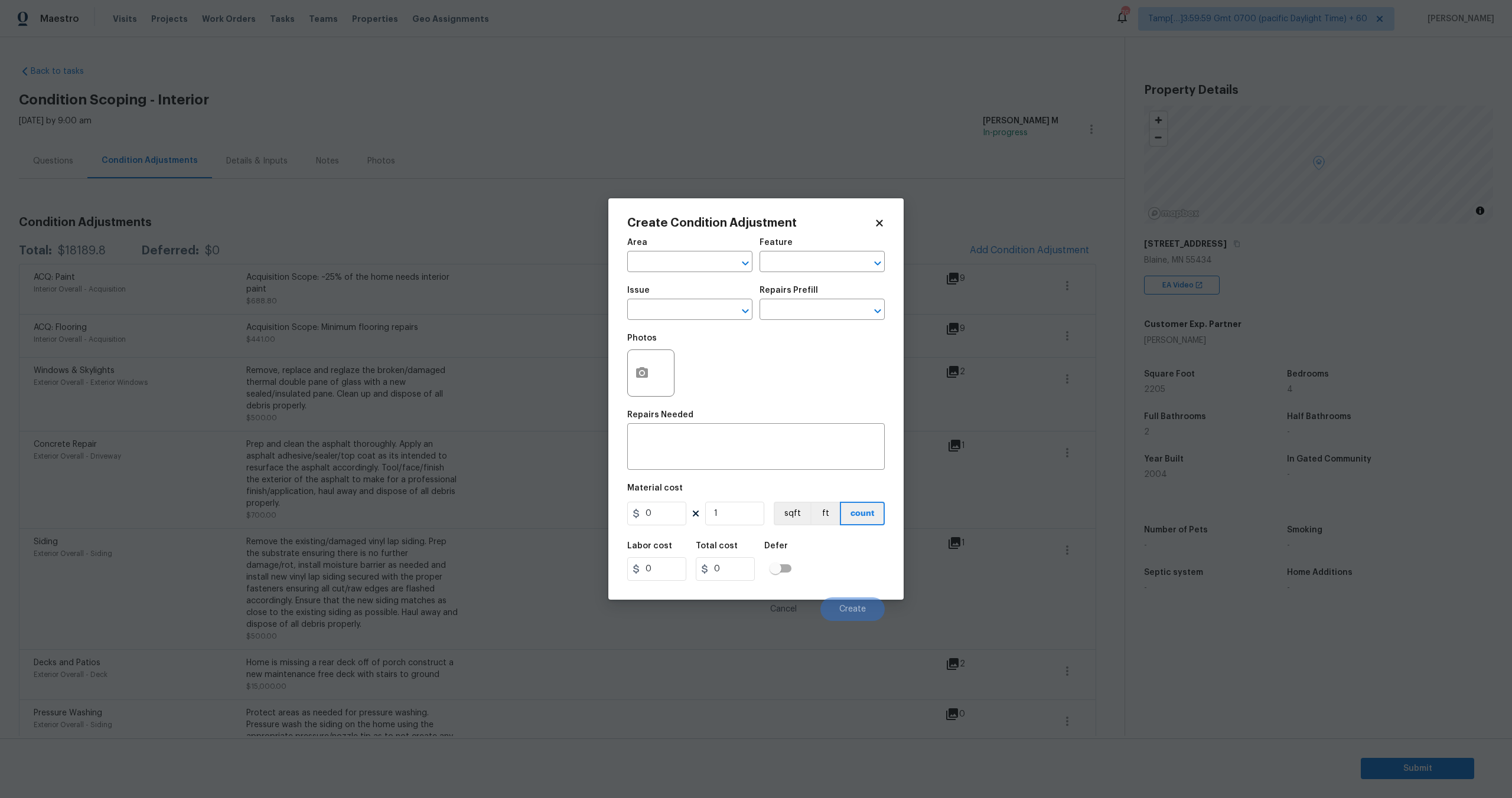
click at [405, 235] on body "Maestro Visits Projects Work Orders Tasks Teams Properties Geo Assignments 769 …" at bounding box center [756, 399] width 1512 height 798
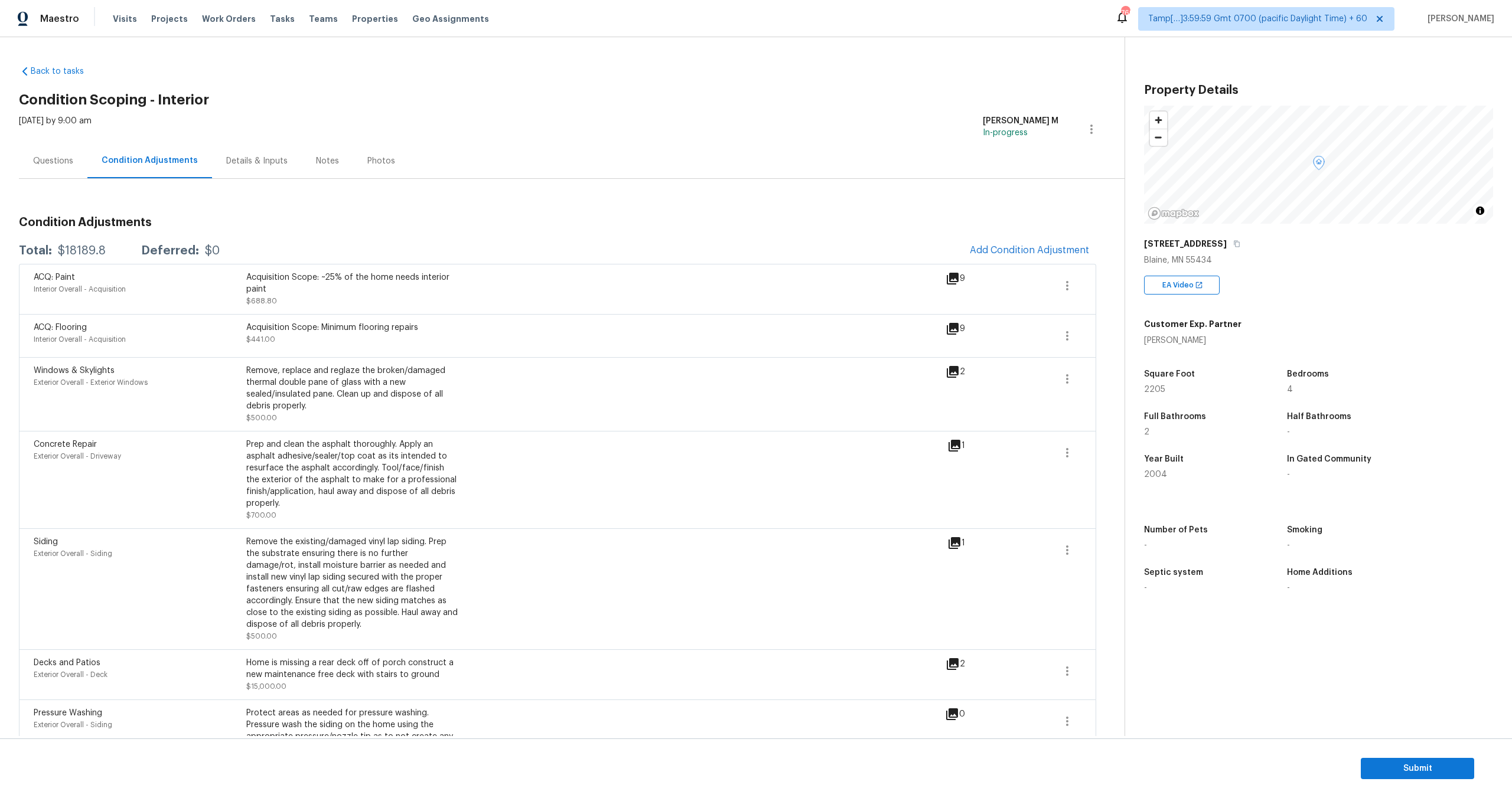
click at [59, 165] on div "Questions" at bounding box center [52, 161] width 40 height 12
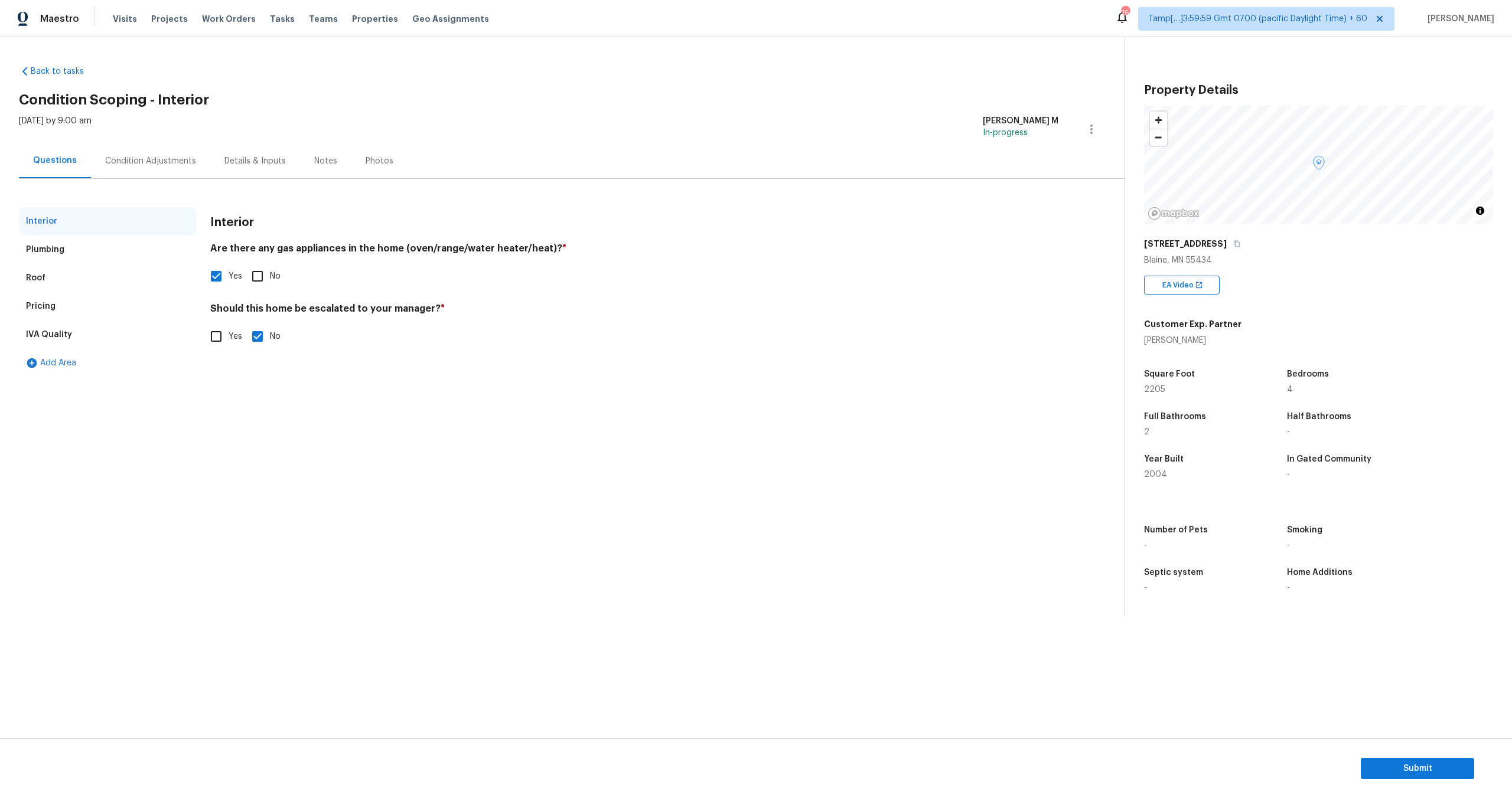
click at [146, 156] on div "Condition Adjustments" at bounding box center [150, 161] width 91 height 12
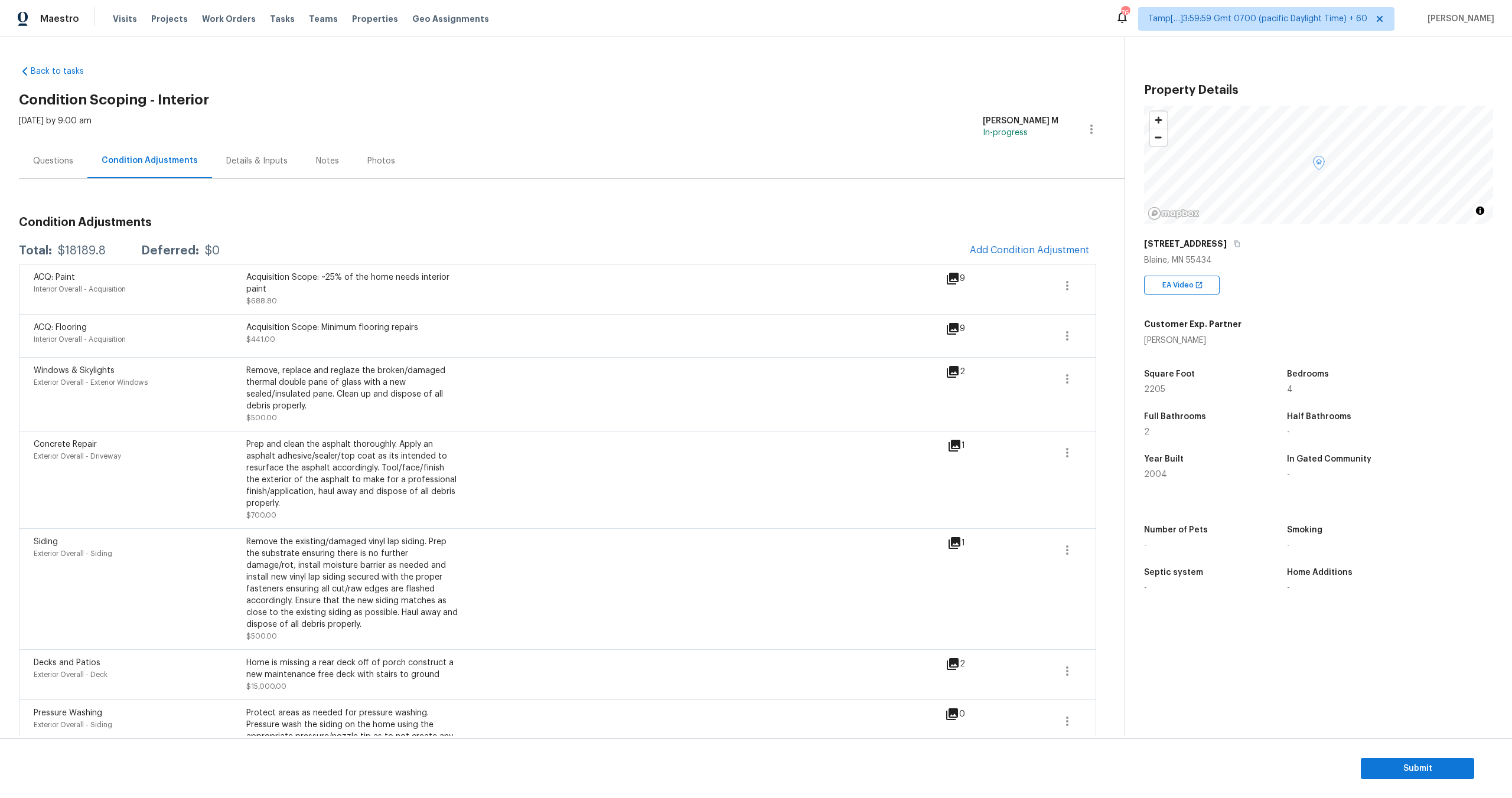
click at [56, 161] on div "Questions" at bounding box center [52, 161] width 40 height 12
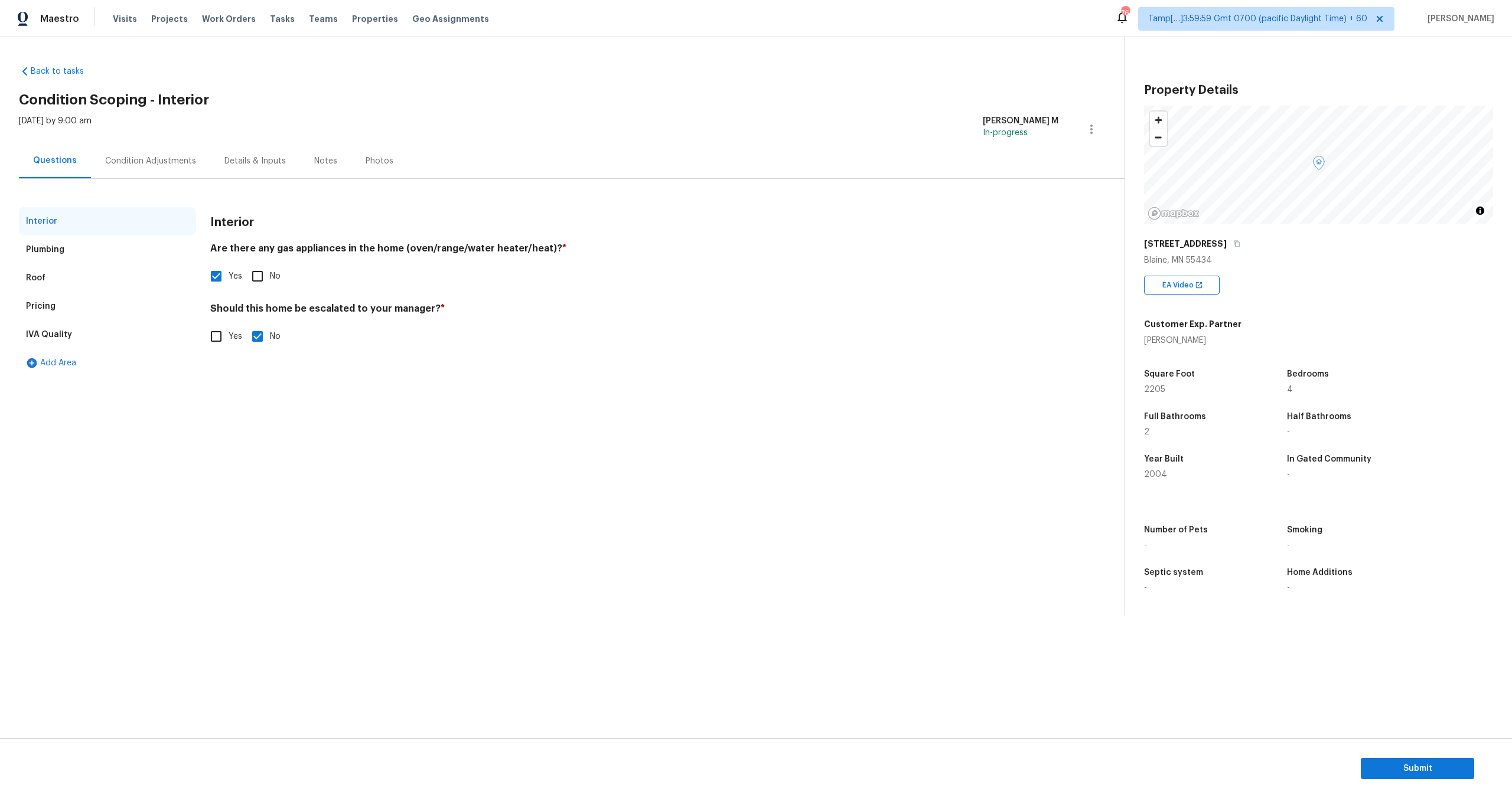
click at [163, 159] on div "Condition Adjustments" at bounding box center [150, 161] width 91 height 12
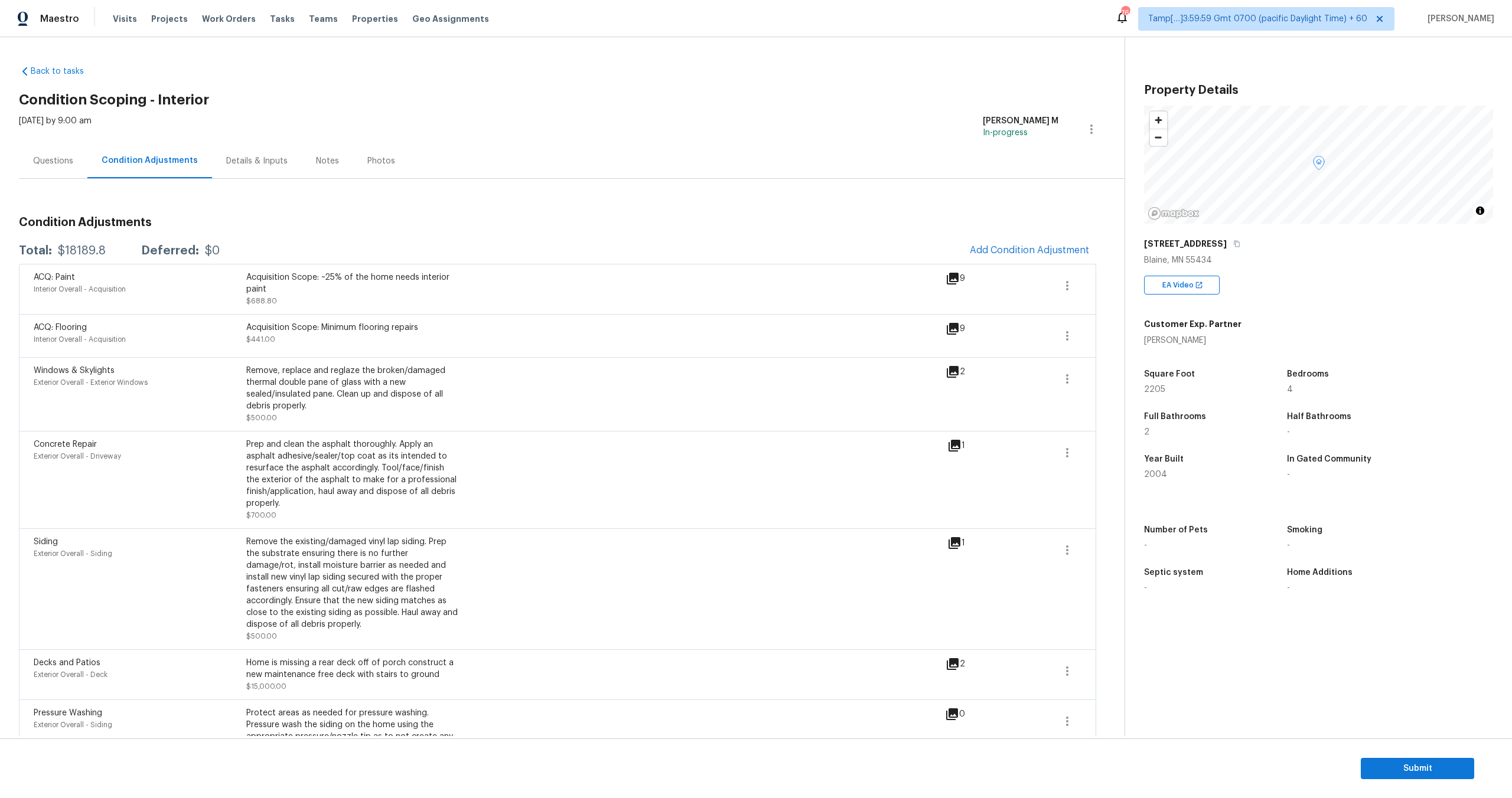
click at [45, 156] on div "Questions" at bounding box center [52, 161] width 40 height 12
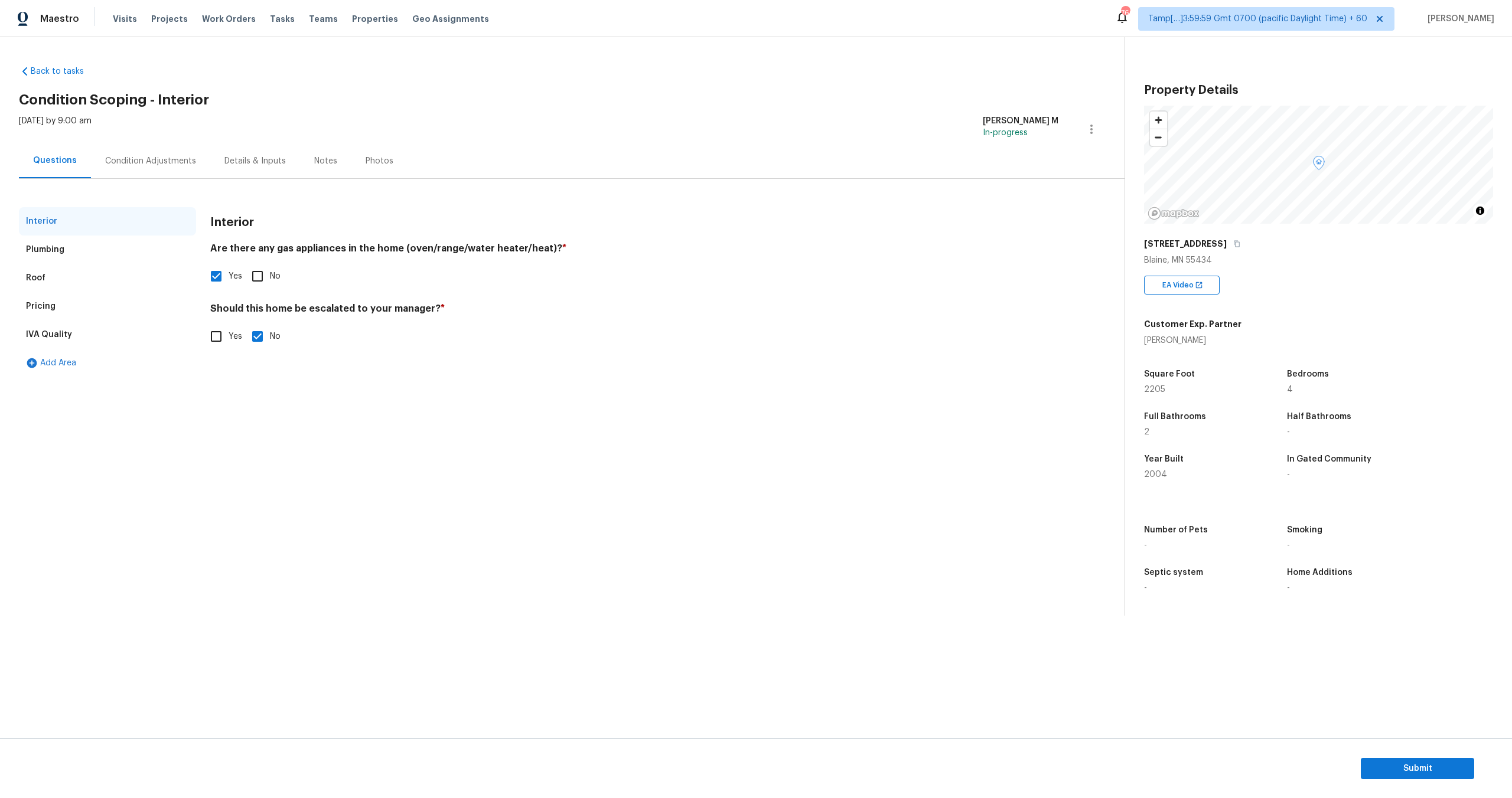
click at [64, 315] on div "Pricing" at bounding box center [107, 307] width 177 height 28
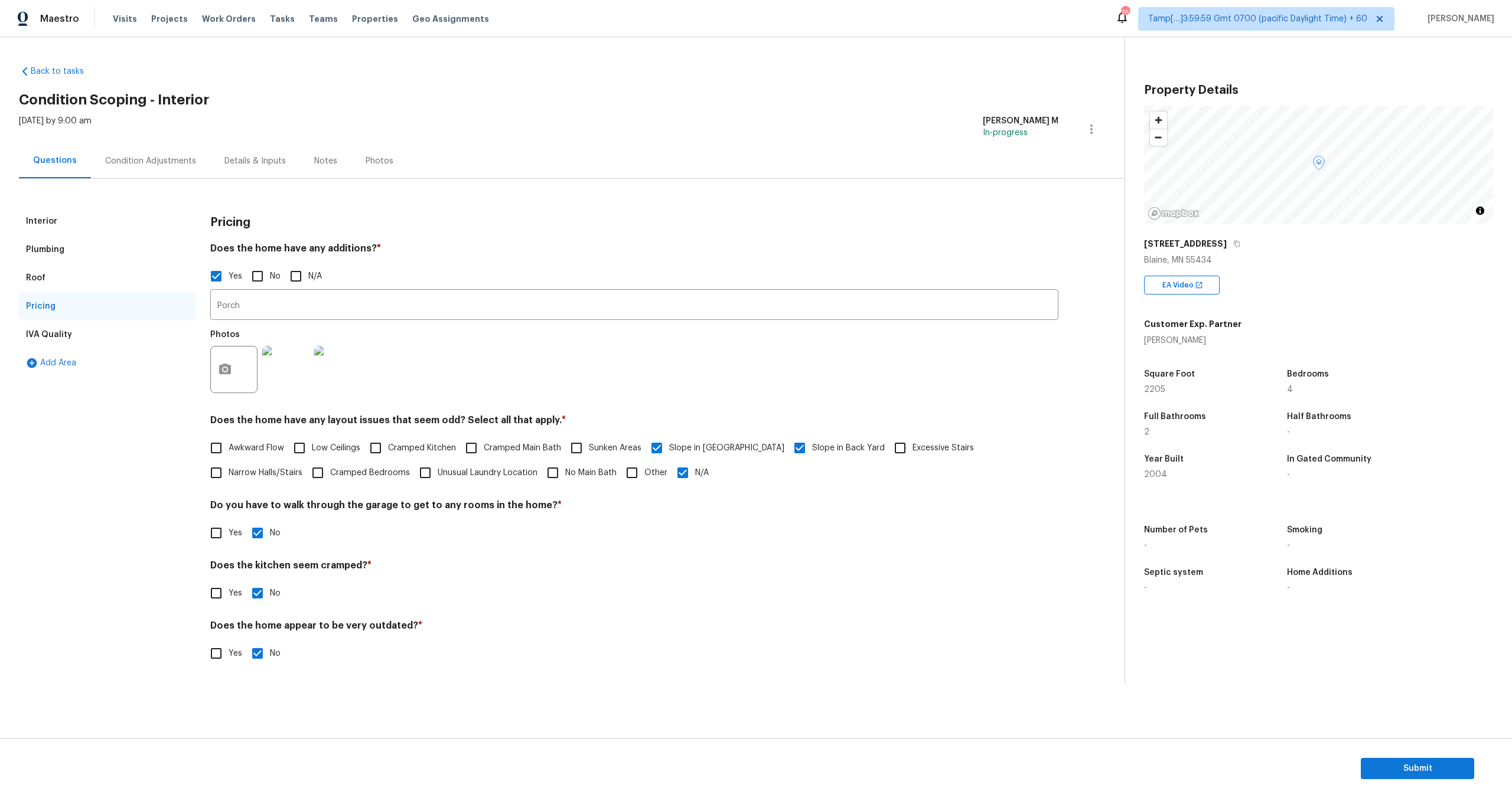
click at [88, 276] on div "Roof" at bounding box center [107, 278] width 177 height 28
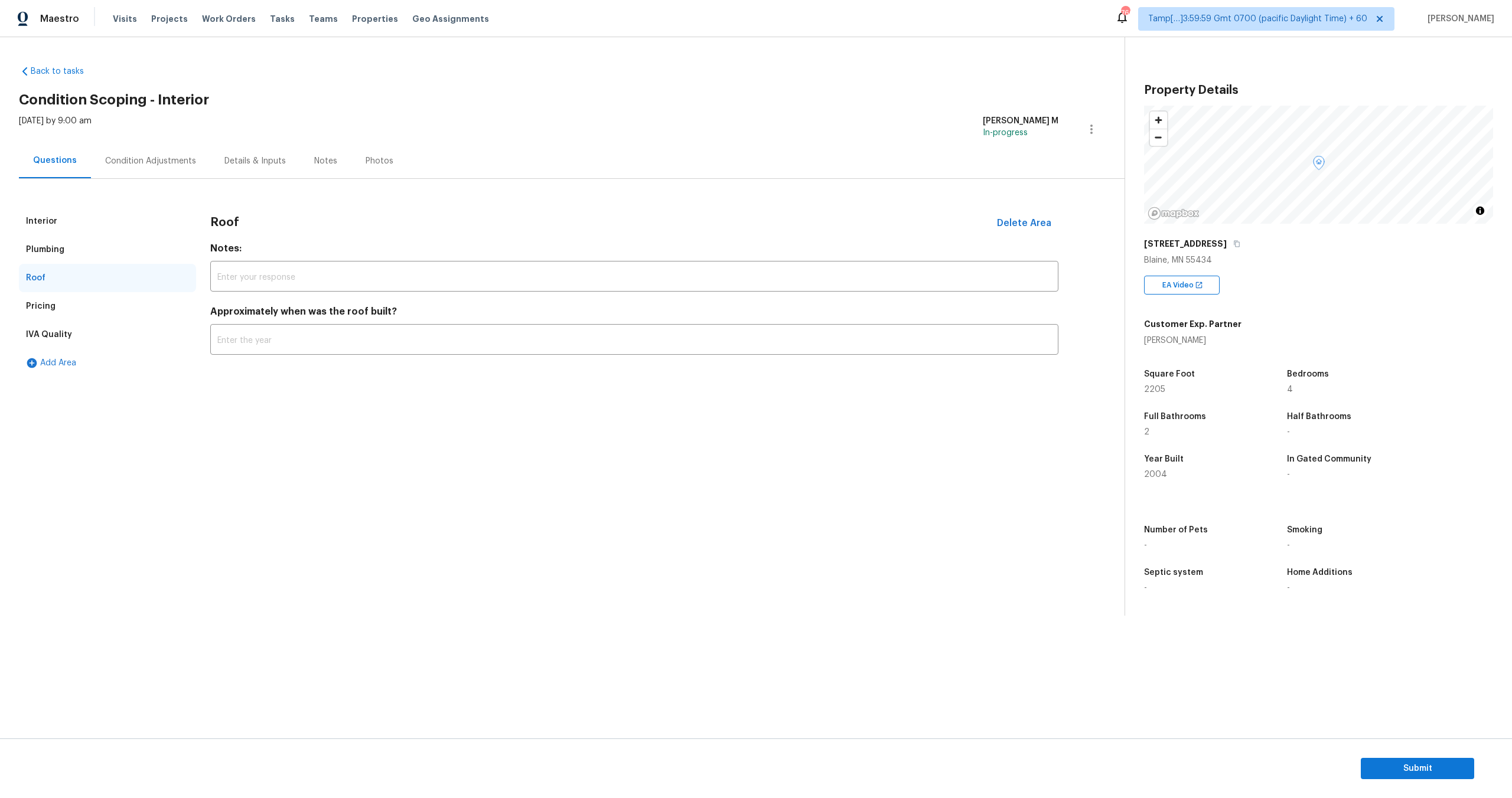
click at [107, 249] on div "Plumbing" at bounding box center [107, 250] width 177 height 28
click at [77, 276] on div "Roof" at bounding box center [107, 278] width 177 height 28
click at [107, 306] on div "Pricing" at bounding box center [107, 307] width 177 height 28
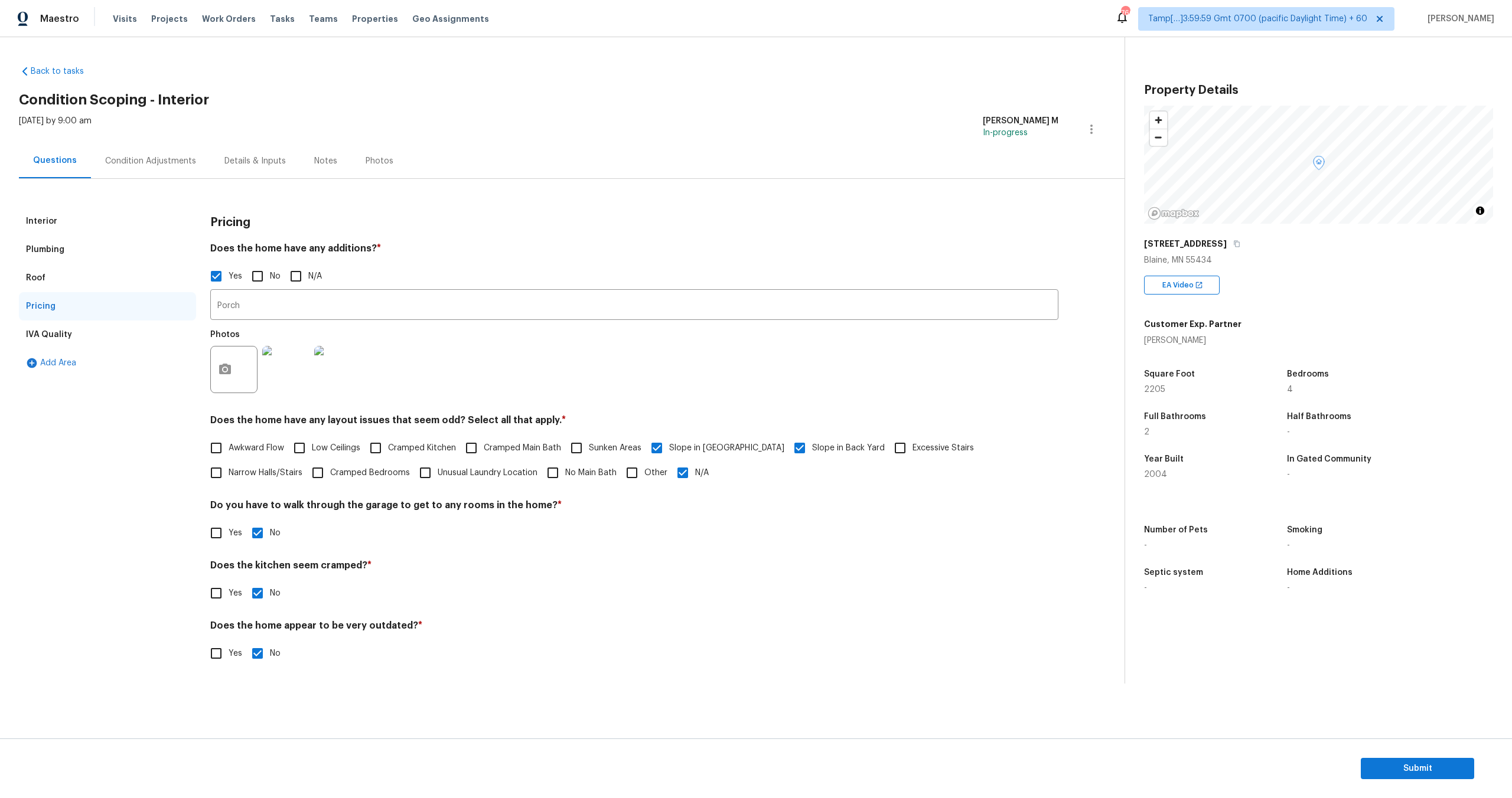
click at [85, 273] on div "Roof" at bounding box center [107, 278] width 177 height 28
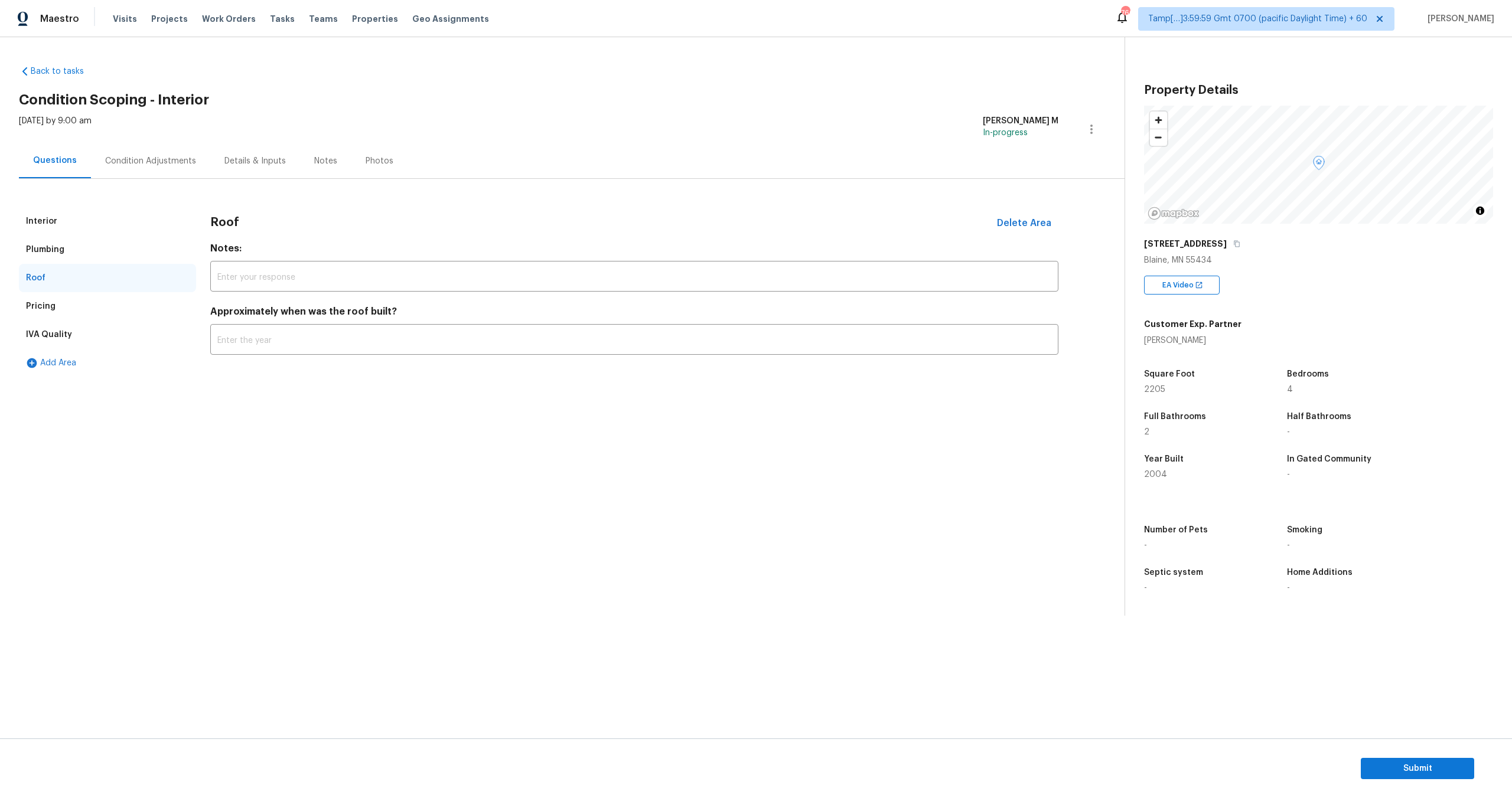
click at [76, 302] on div "Pricing" at bounding box center [107, 307] width 177 height 28
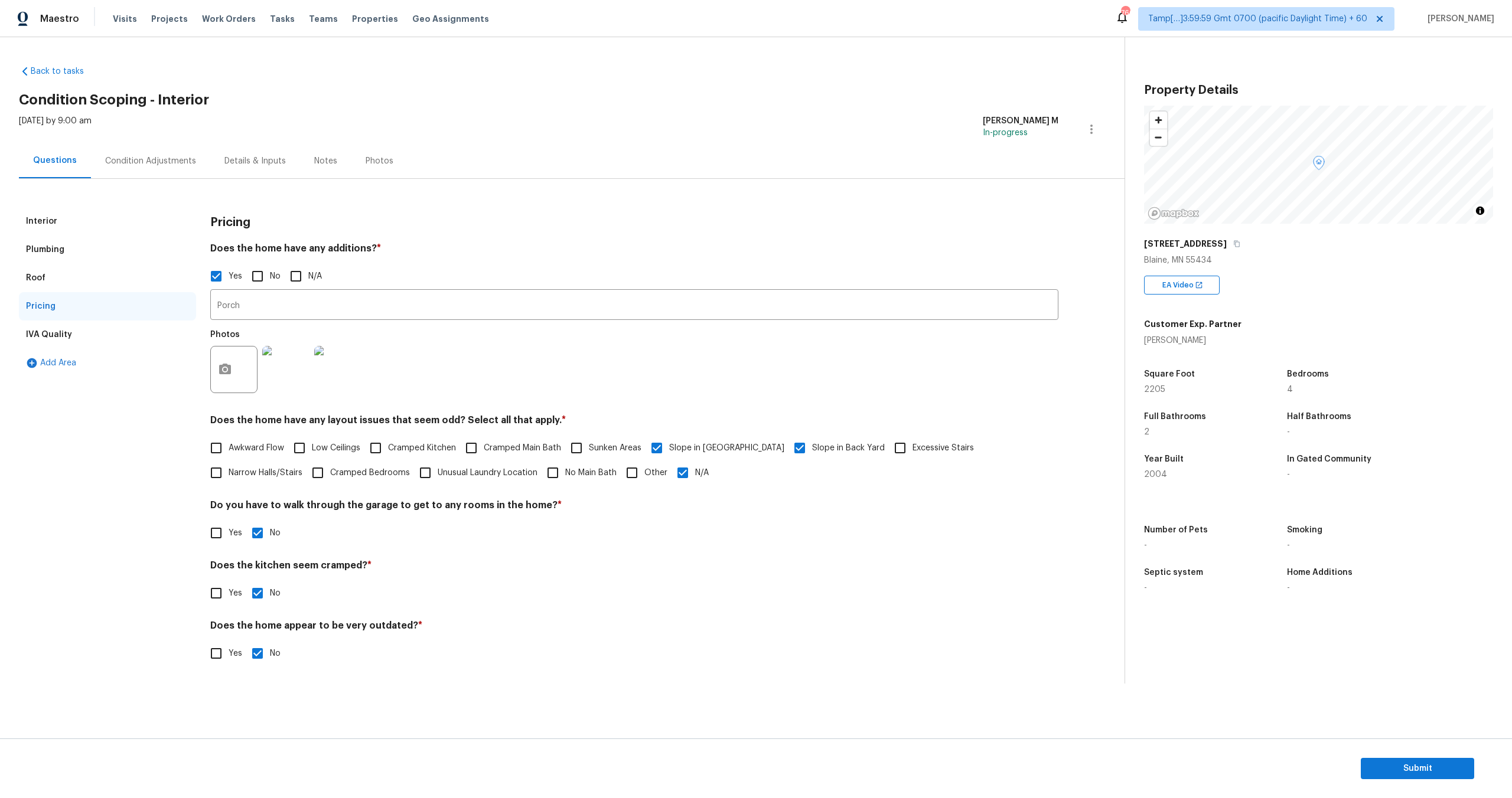
drag, startPoint x: 209, startPoint y: 250, endPoint x: 391, endPoint y: 251, distance: 182.0
click at [391, 251] on div "Interior Plumbing Roof Pricing IVA Quality Add Area Pricing Does the home have …" at bounding box center [557, 444] width 1078 height 473
click at [391, 251] on h4 "Does the home have any additions? *" at bounding box center [635, 250] width 848 height 16
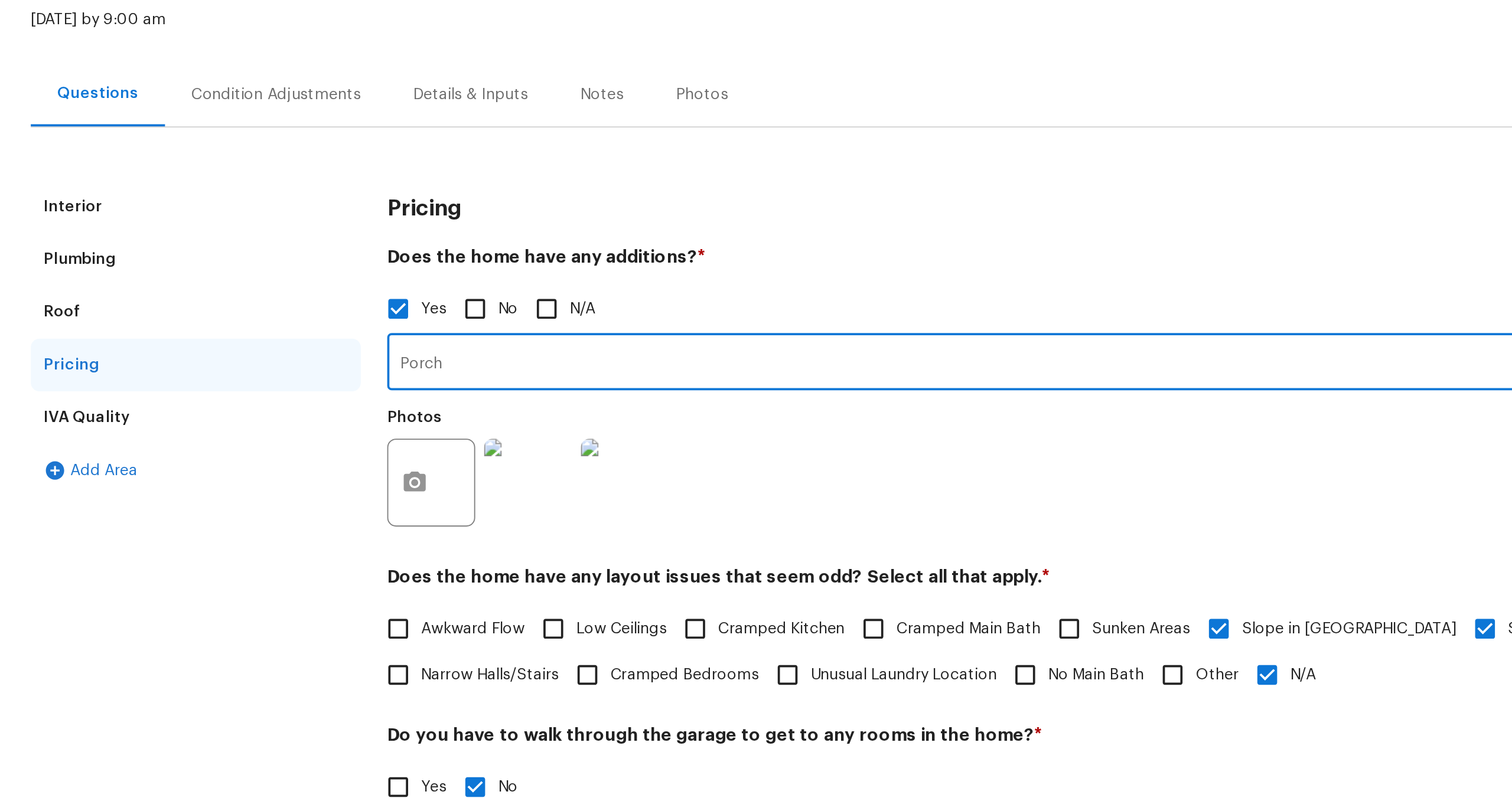
click at [242, 309] on input "Porch" at bounding box center [635, 306] width 848 height 27
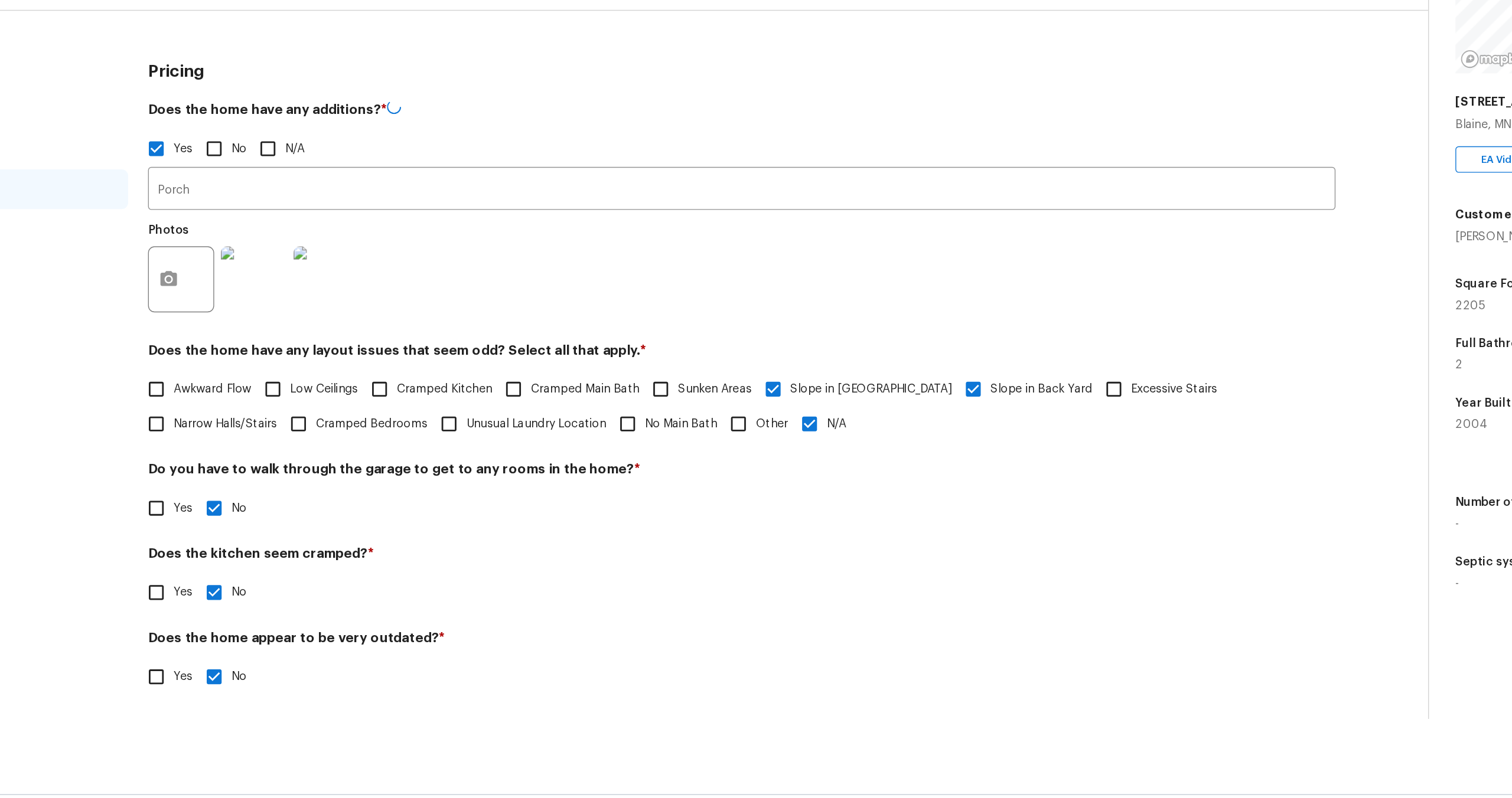
drag, startPoint x: 253, startPoint y: 578, endPoint x: 388, endPoint y: 577, distance: 135.0
click at [388, 577] on h4 "Does the kitchen seem cramped? *" at bounding box center [635, 569] width 848 height 16
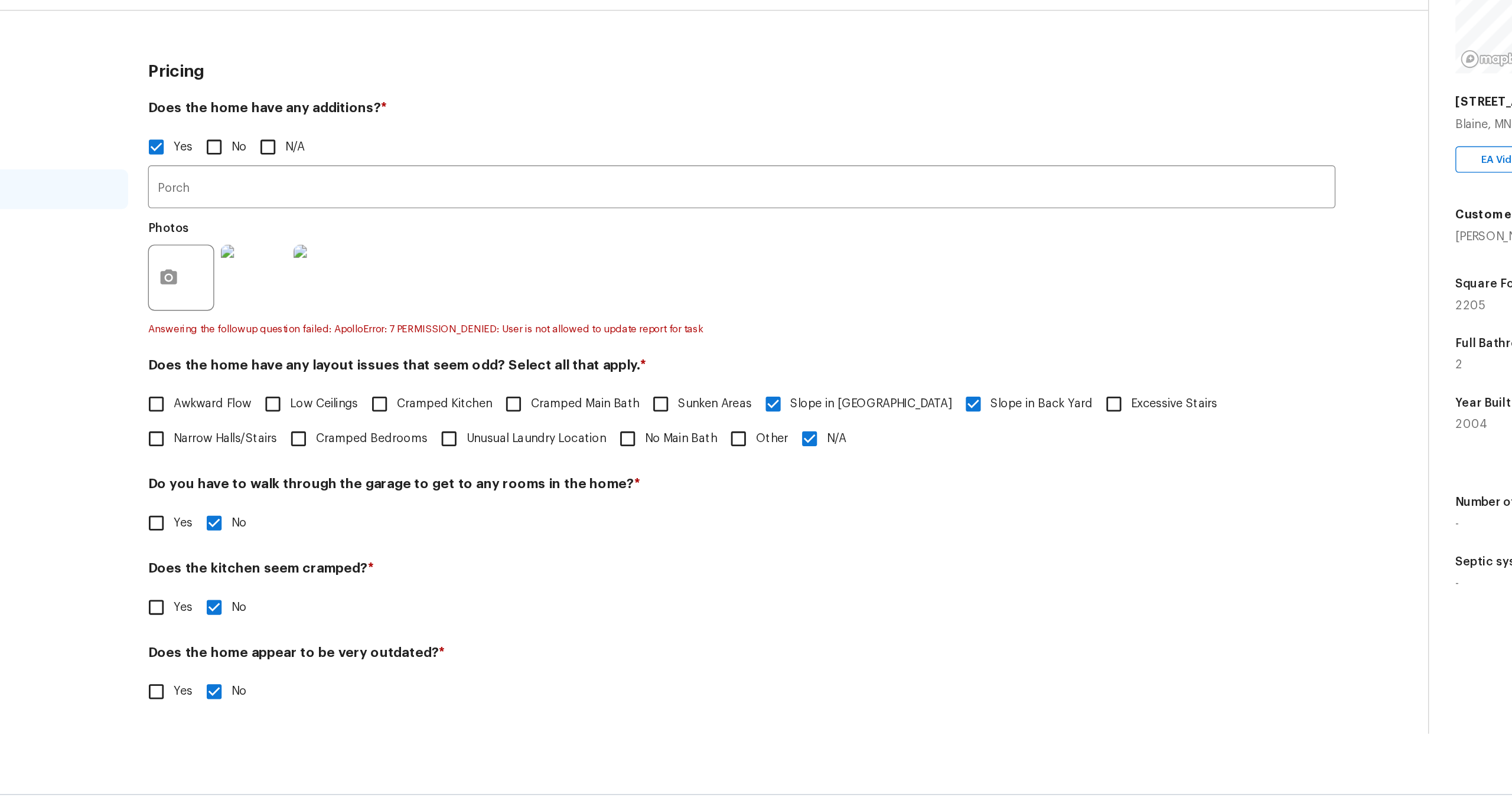
click at [290, 581] on h4 "Does the kitchen seem cramped? *" at bounding box center [635, 580] width 848 height 16
click at [315, 512] on h4 "Do you have to walk through the garage to get to any rooms in the home? *" at bounding box center [635, 519] width 848 height 16
click at [259, 517] on h4 "Do you have to walk through the garage to get to any rooms in the home? *" at bounding box center [635, 519] width 848 height 16
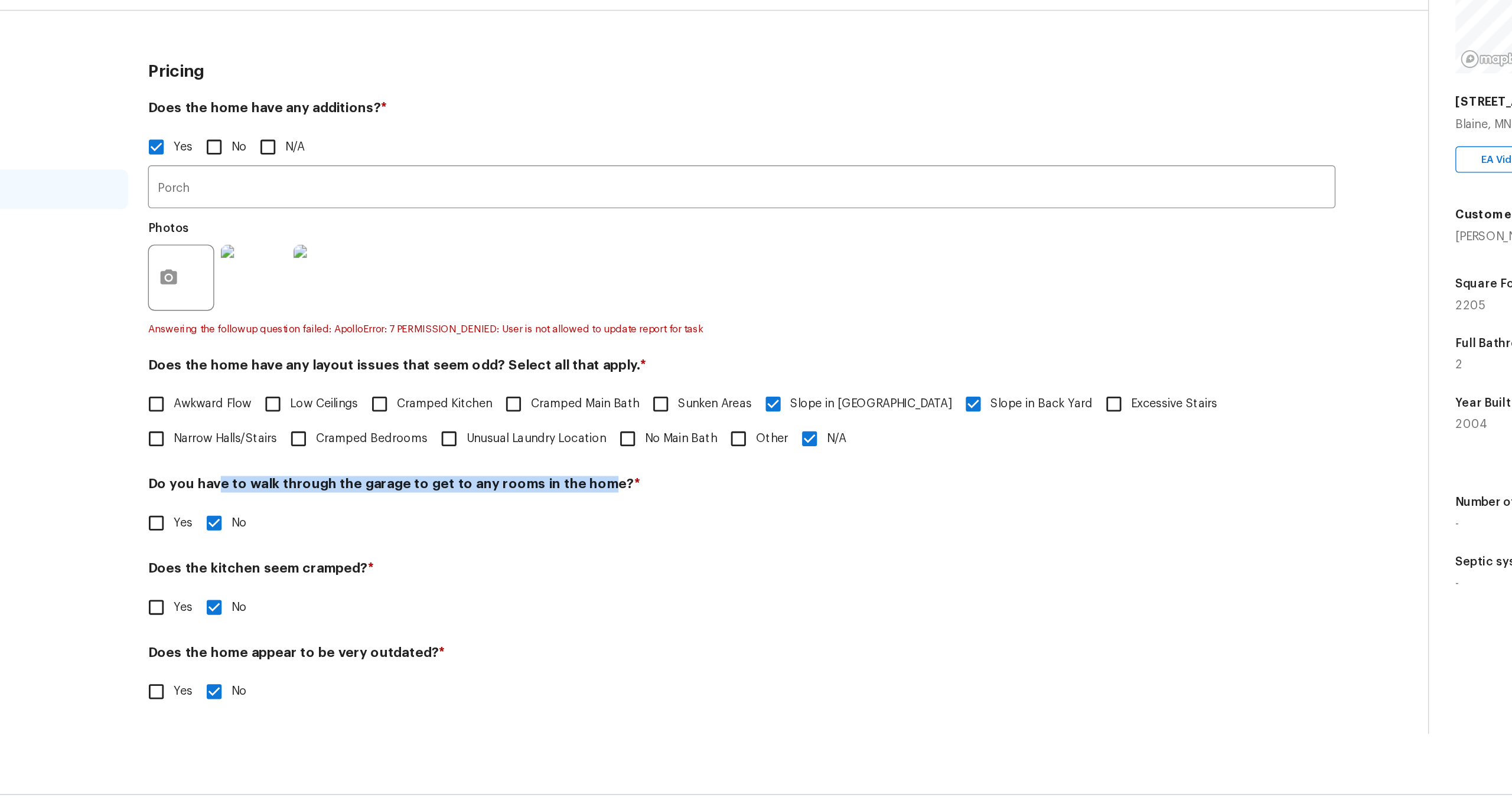
drag, startPoint x: 259, startPoint y: 517, endPoint x: 531, endPoint y: 519, distance: 272.0
click at [531, 519] on h4 "Do you have to walk through the garage to get to any rooms in the home? *" at bounding box center [635, 519] width 848 height 16
drag, startPoint x: 237, startPoint y: 635, endPoint x: 322, endPoint y: 635, distance: 85.0
click at [322, 635] on h4 "Does the home appear to be very outdated? *" at bounding box center [635, 640] width 848 height 16
drag, startPoint x: 290, startPoint y: 635, endPoint x: 423, endPoint y: 644, distance: 133.3
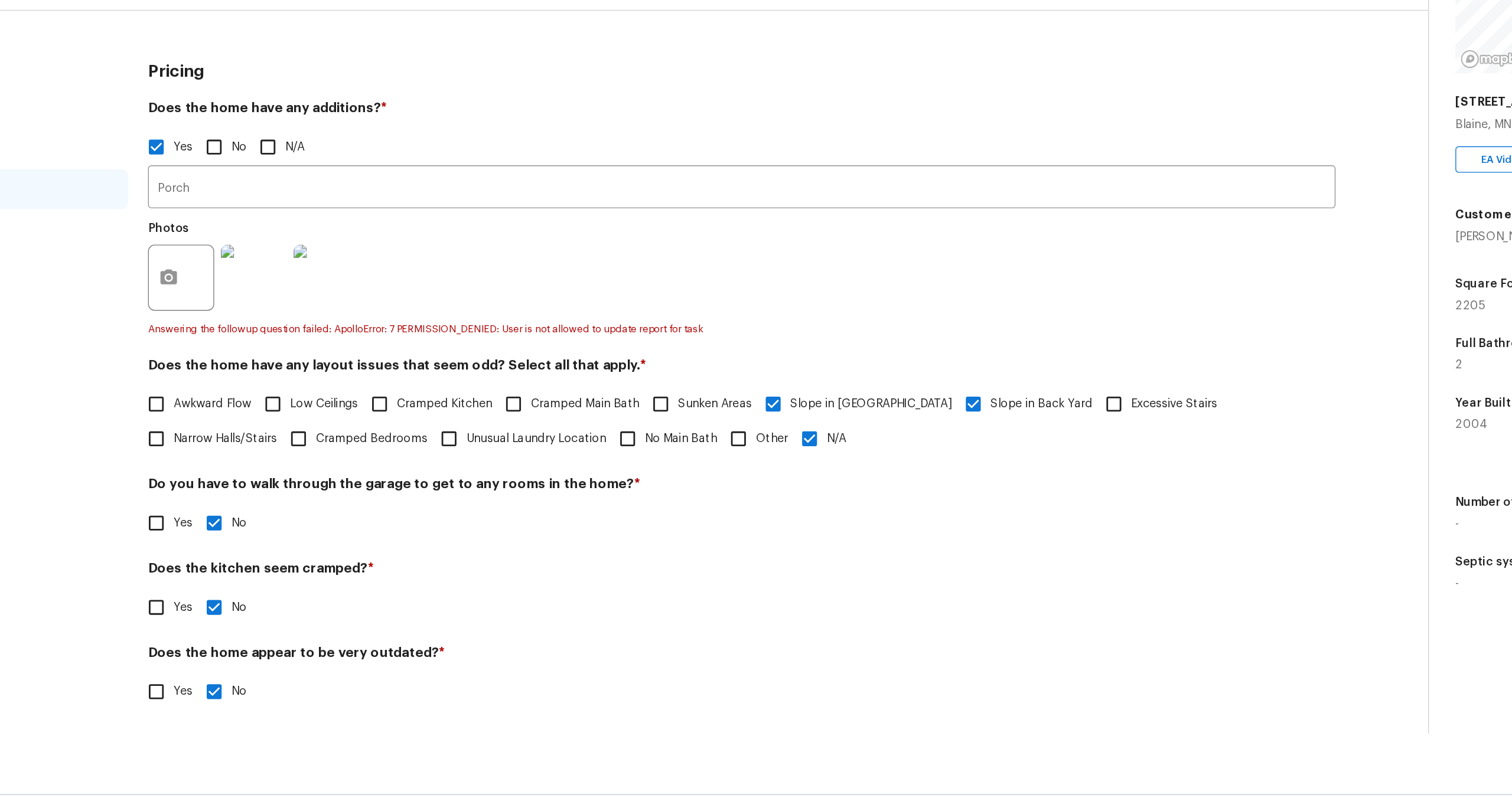
click at [423, 644] on h4 "Does the home appear to be very outdated? *" at bounding box center [635, 640] width 848 height 16
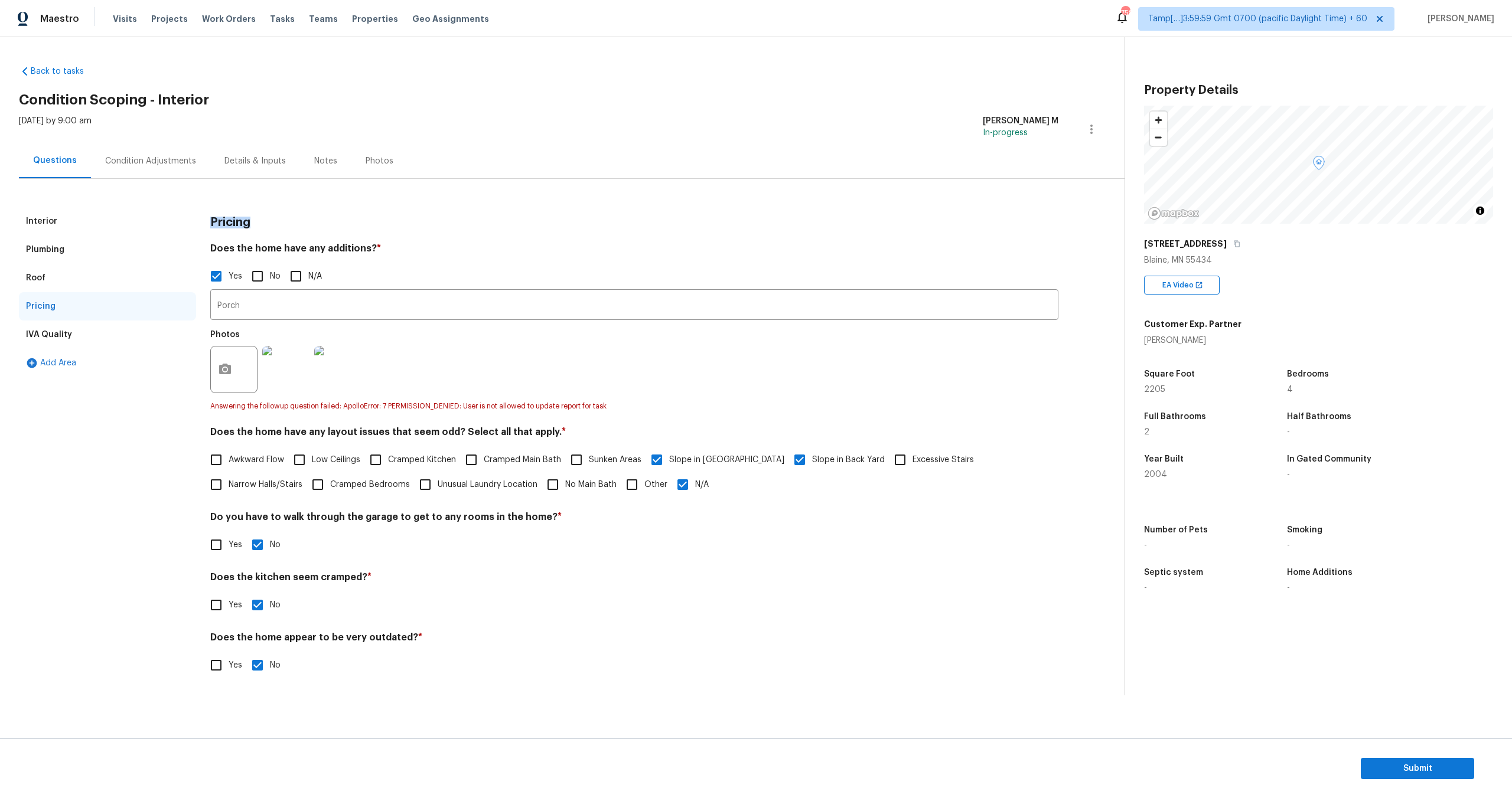
drag, startPoint x: 214, startPoint y: 218, endPoint x: 306, endPoint y: 218, distance: 92.0
click at [306, 218] on div "Pricing" at bounding box center [635, 222] width 848 height 31
click at [71, 331] on div "IVA Quality" at bounding box center [107, 335] width 177 height 28
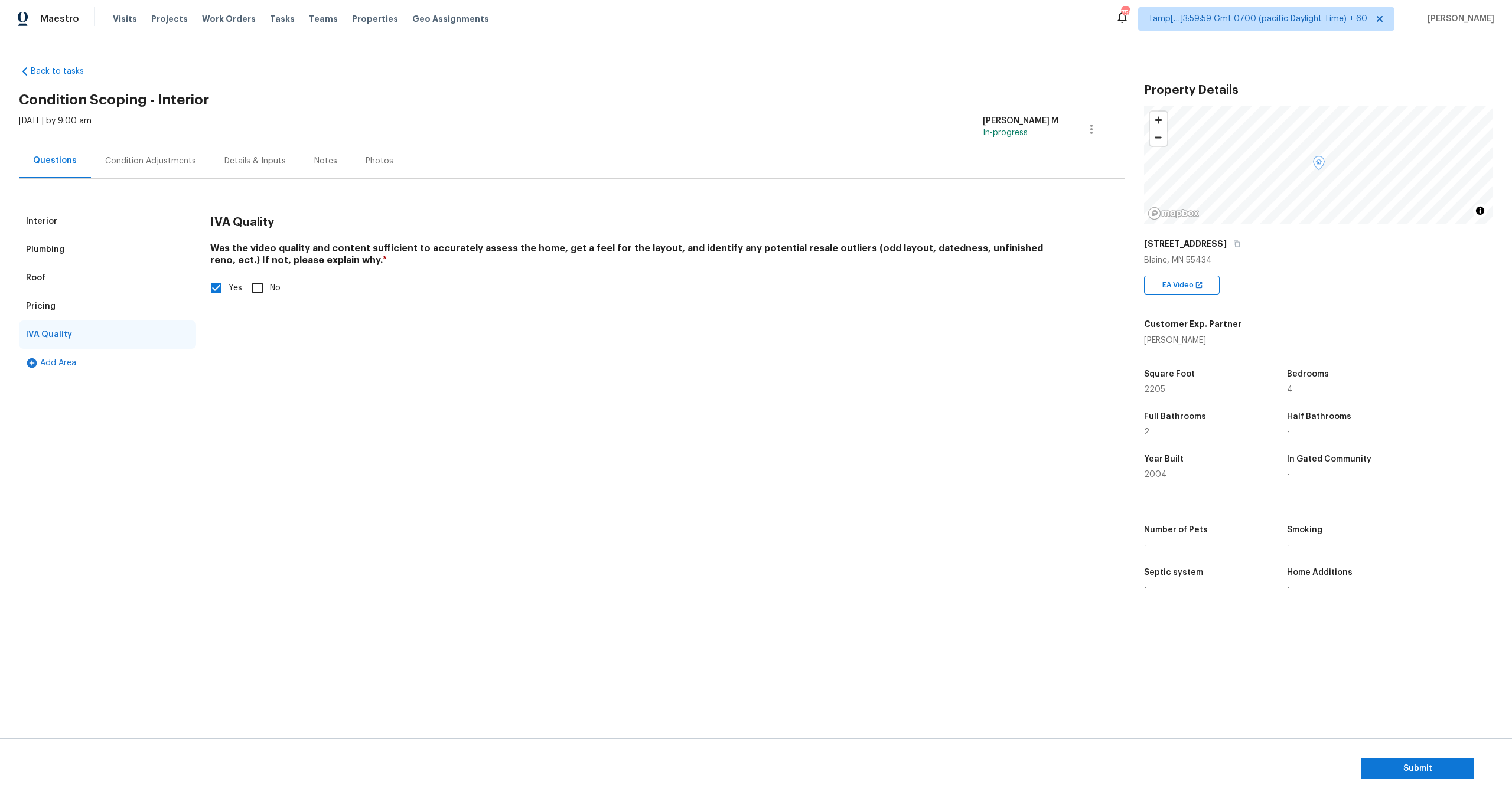
click at [113, 221] on div "Interior" at bounding box center [107, 221] width 177 height 28
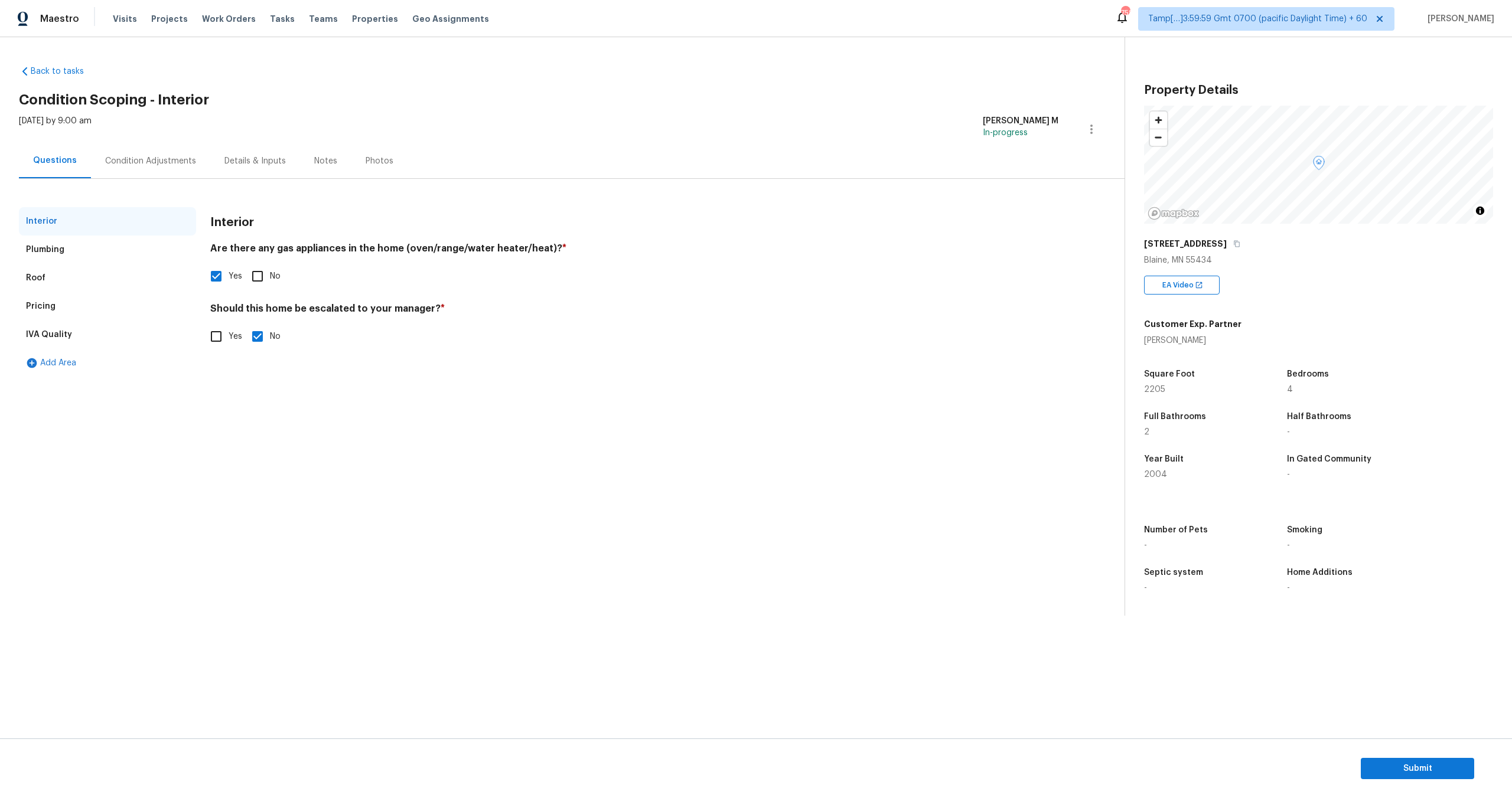
click at [93, 331] on div "IVA Quality" at bounding box center [107, 335] width 177 height 28
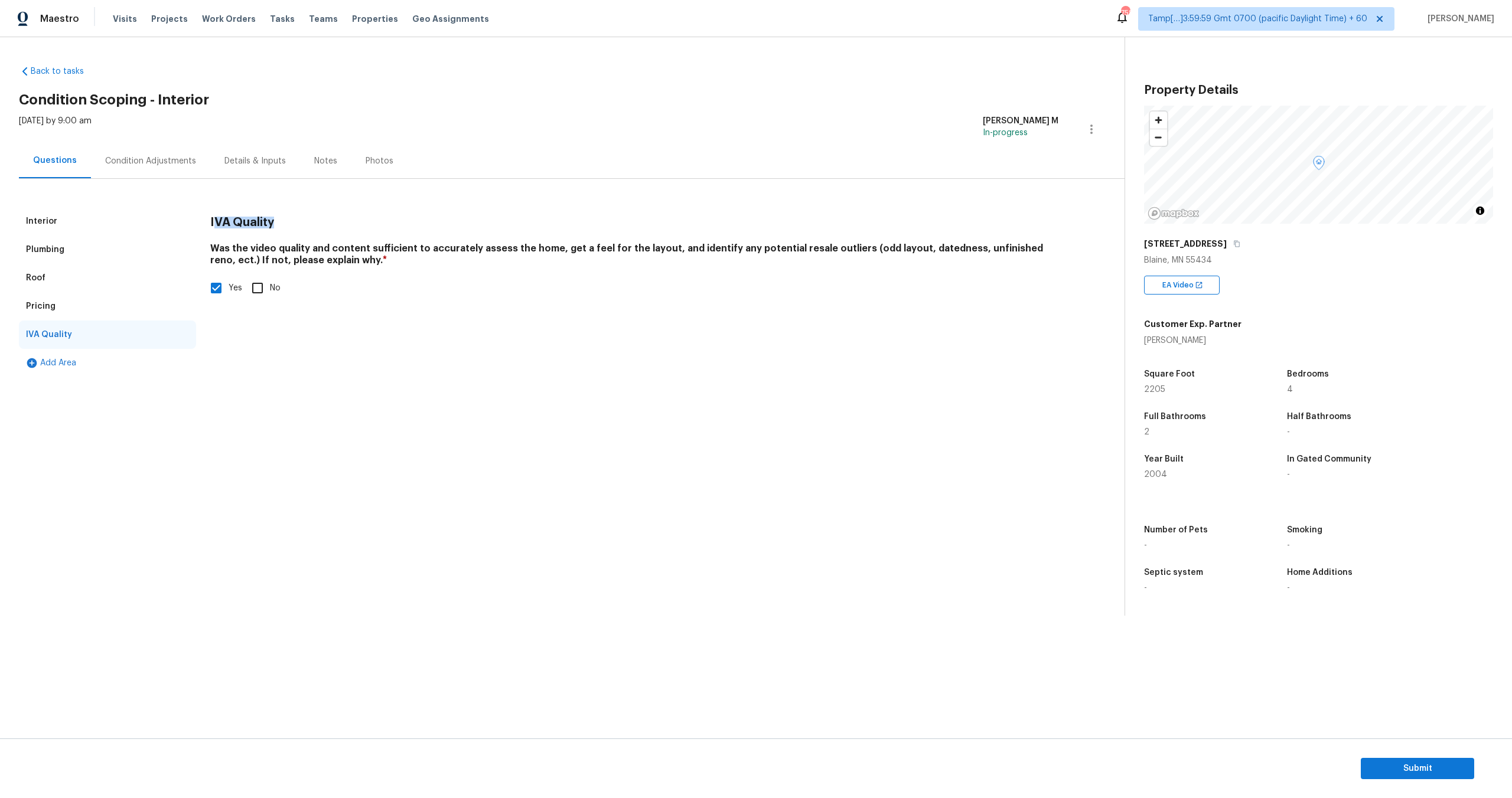
drag, startPoint x: 213, startPoint y: 224, endPoint x: 346, endPoint y: 223, distance: 133.0
click at [346, 223] on div "IVA Quality" at bounding box center [635, 222] width 848 height 31
click at [69, 221] on div "Interior" at bounding box center [107, 221] width 177 height 28
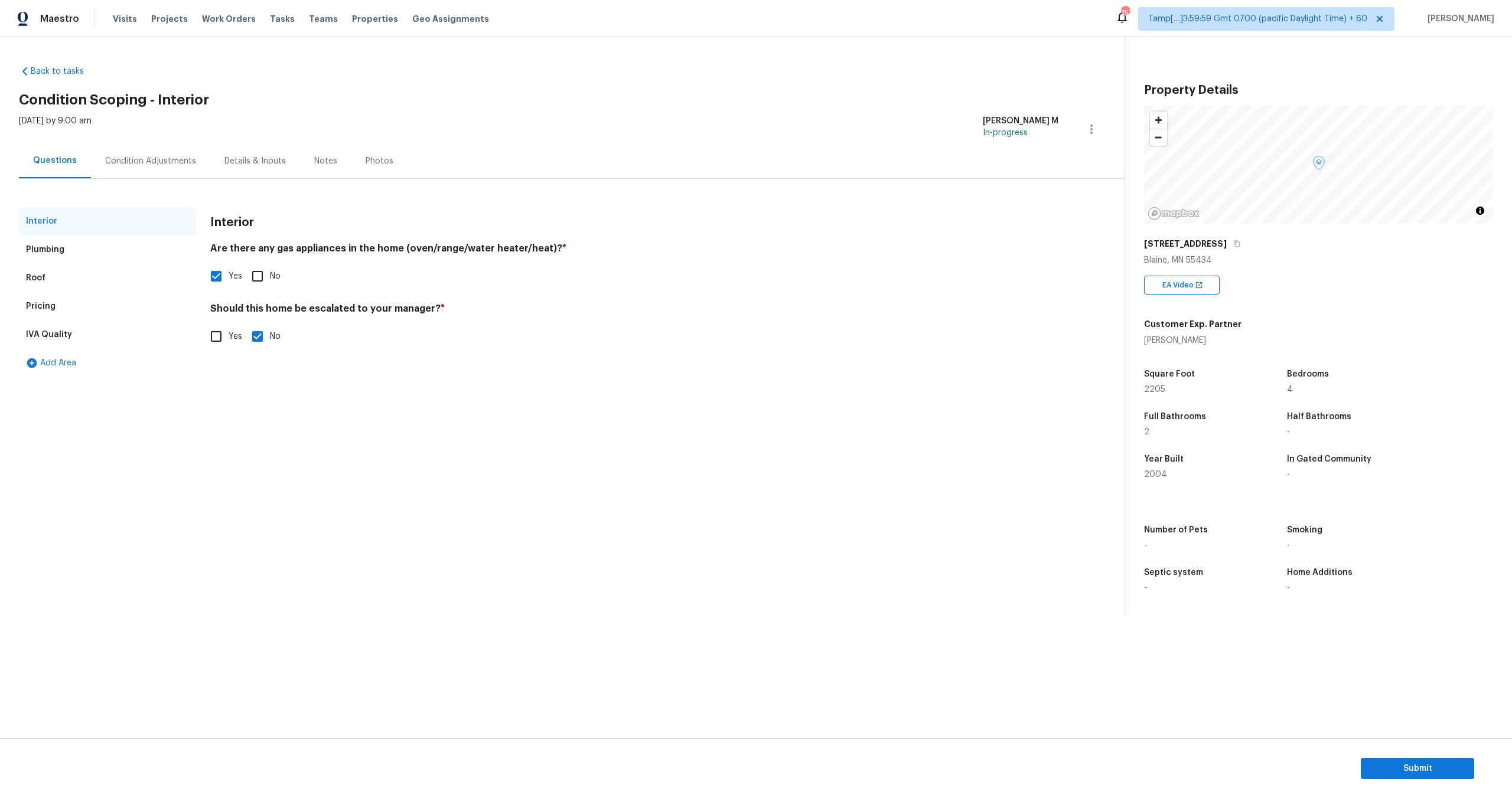
click at [57, 250] on div "Plumbing" at bounding box center [45, 250] width 38 height 12
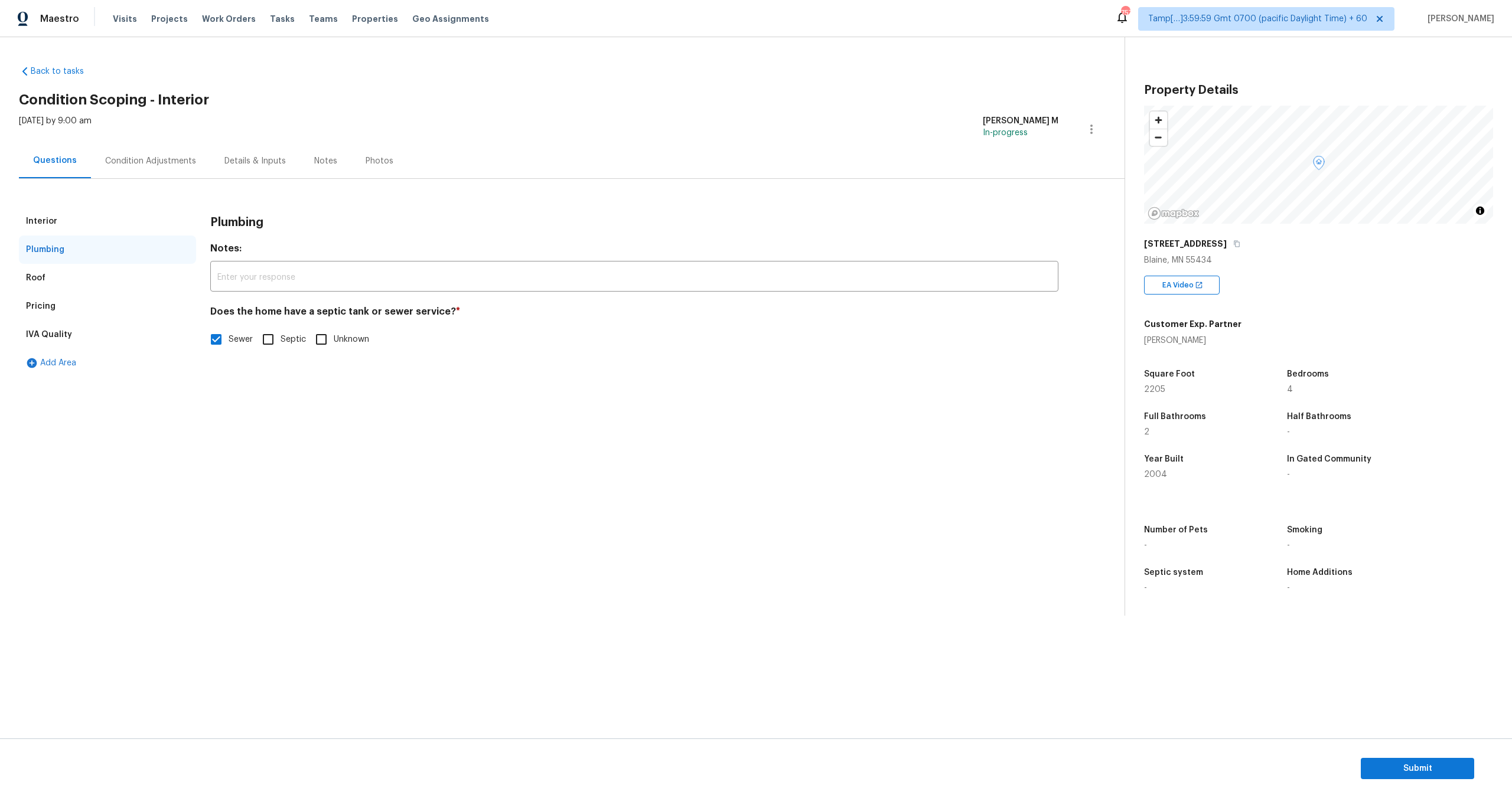
click at [49, 283] on div "Roof" at bounding box center [107, 278] width 177 height 28
click at [76, 307] on div "Pricing" at bounding box center [107, 307] width 177 height 28
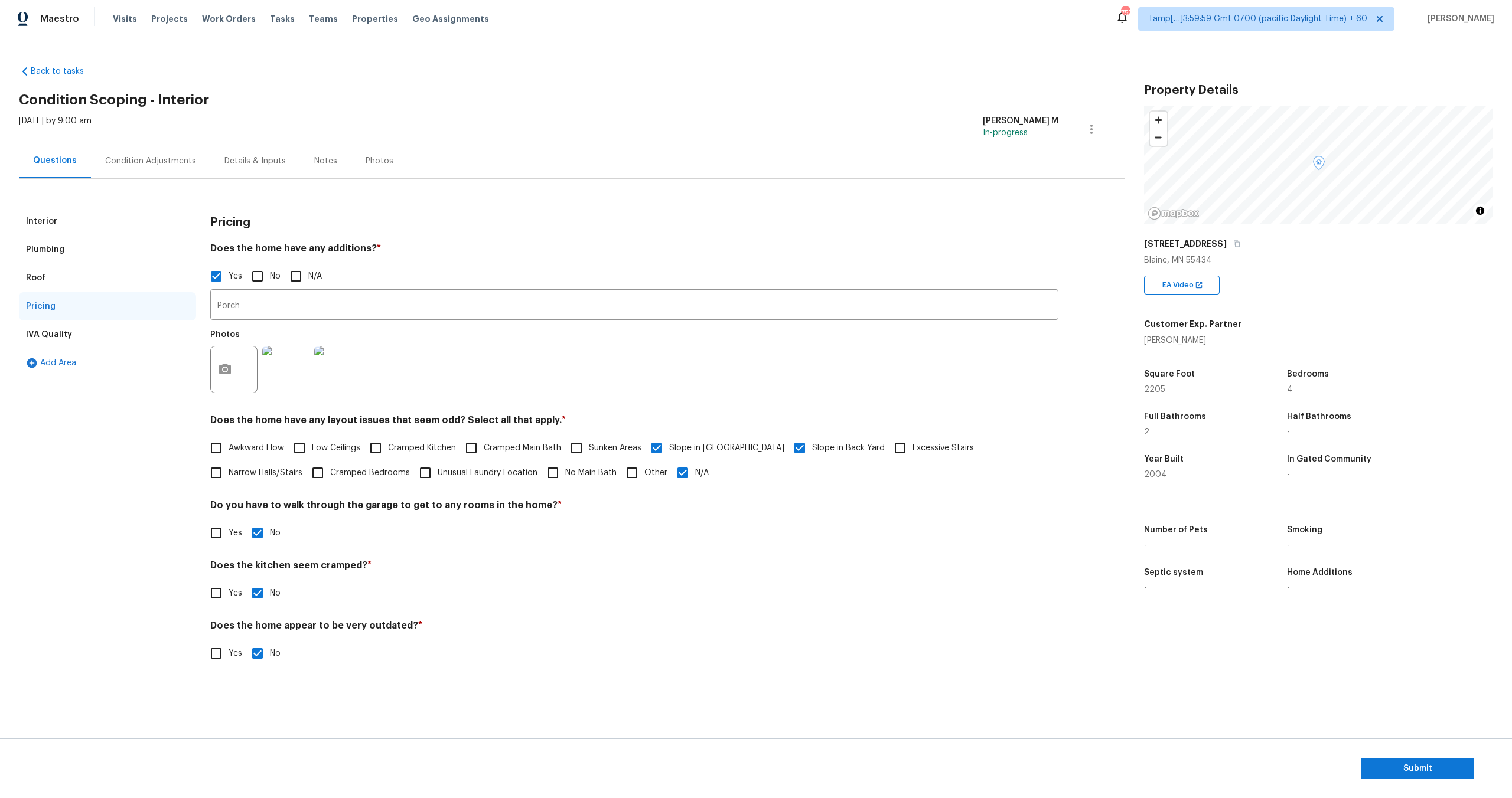
click at [113, 329] on div "IVA Quality" at bounding box center [107, 335] width 177 height 28
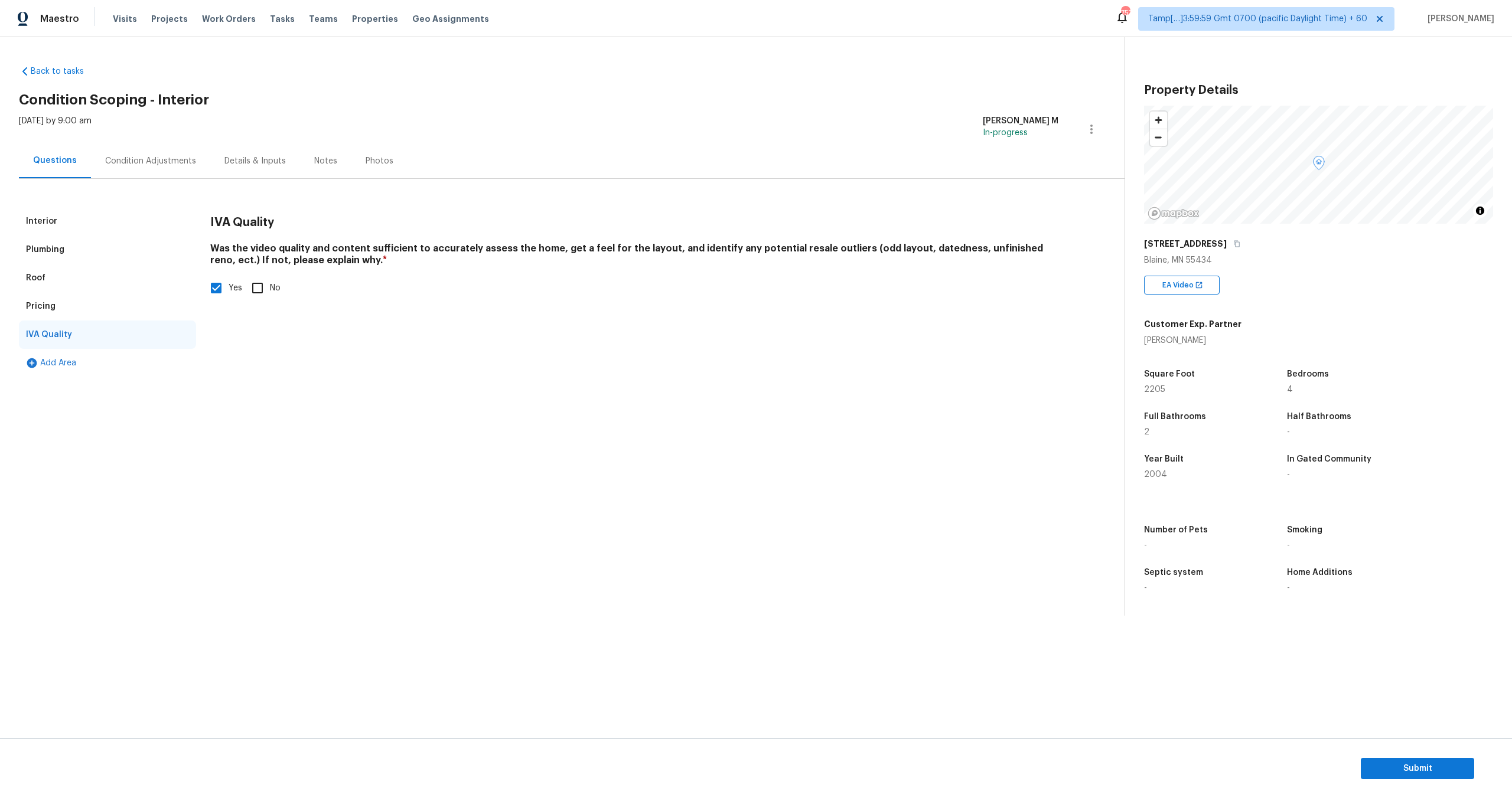
click at [122, 196] on div "Interior Plumbing Roof Pricing IVA Quality Add Area IVA Quality Was the video q…" at bounding box center [557, 279] width 1078 height 199
click at [119, 219] on div "Interior" at bounding box center [107, 221] width 177 height 28
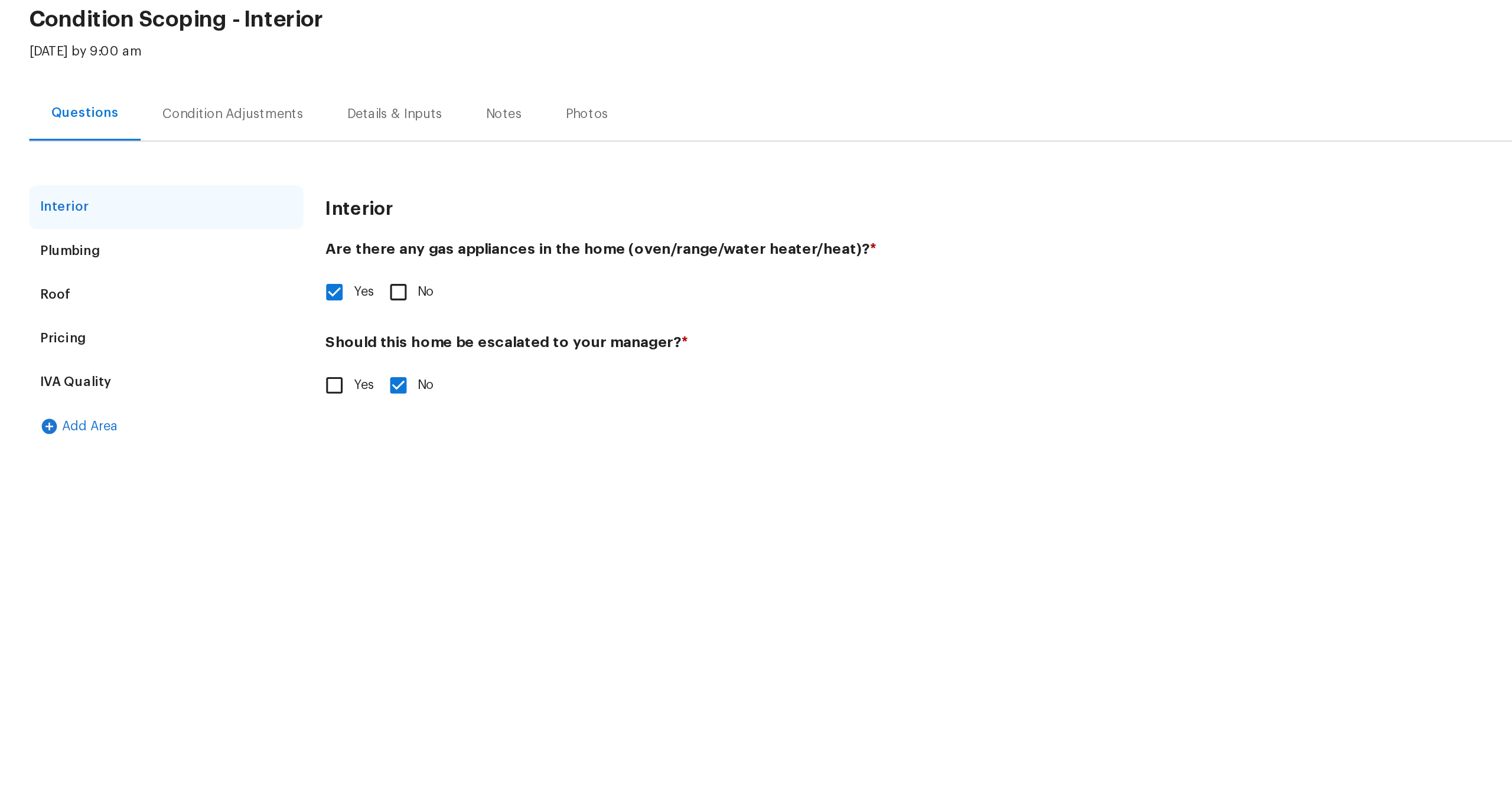
drag, startPoint x: 391, startPoint y: 310, endPoint x: 445, endPoint y: 310, distance: 54.0
click at [445, 310] on h4 "Should this home be escalated to your manager? *" at bounding box center [635, 311] width 848 height 16
click at [81, 252] on div "Plumbing" at bounding box center [107, 250] width 177 height 28
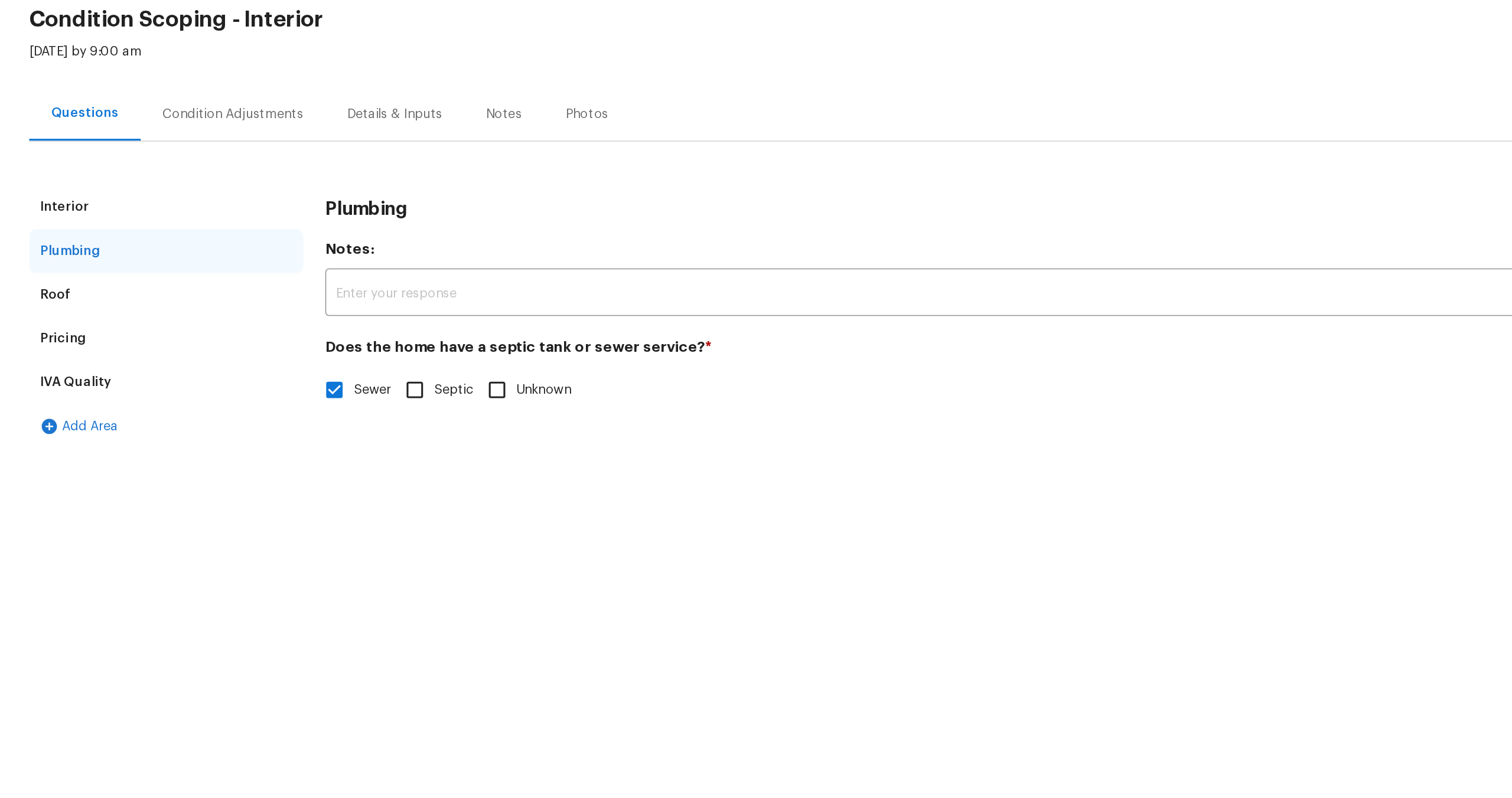
click at [90, 307] on div "Pricing" at bounding box center [107, 307] width 177 height 28
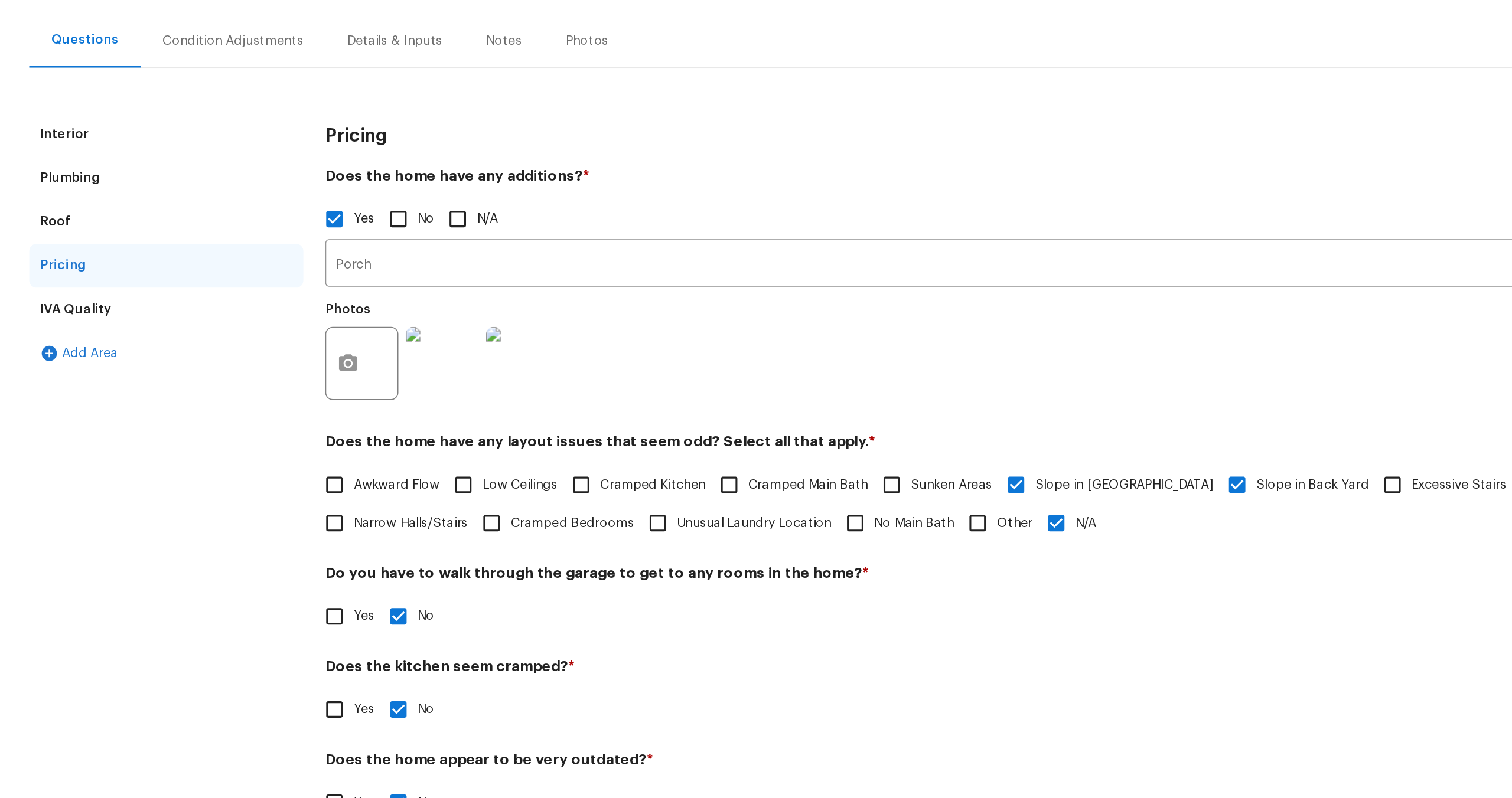
click at [136, 222] on div "Interior" at bounding box center [107, 221] width 177 height 28
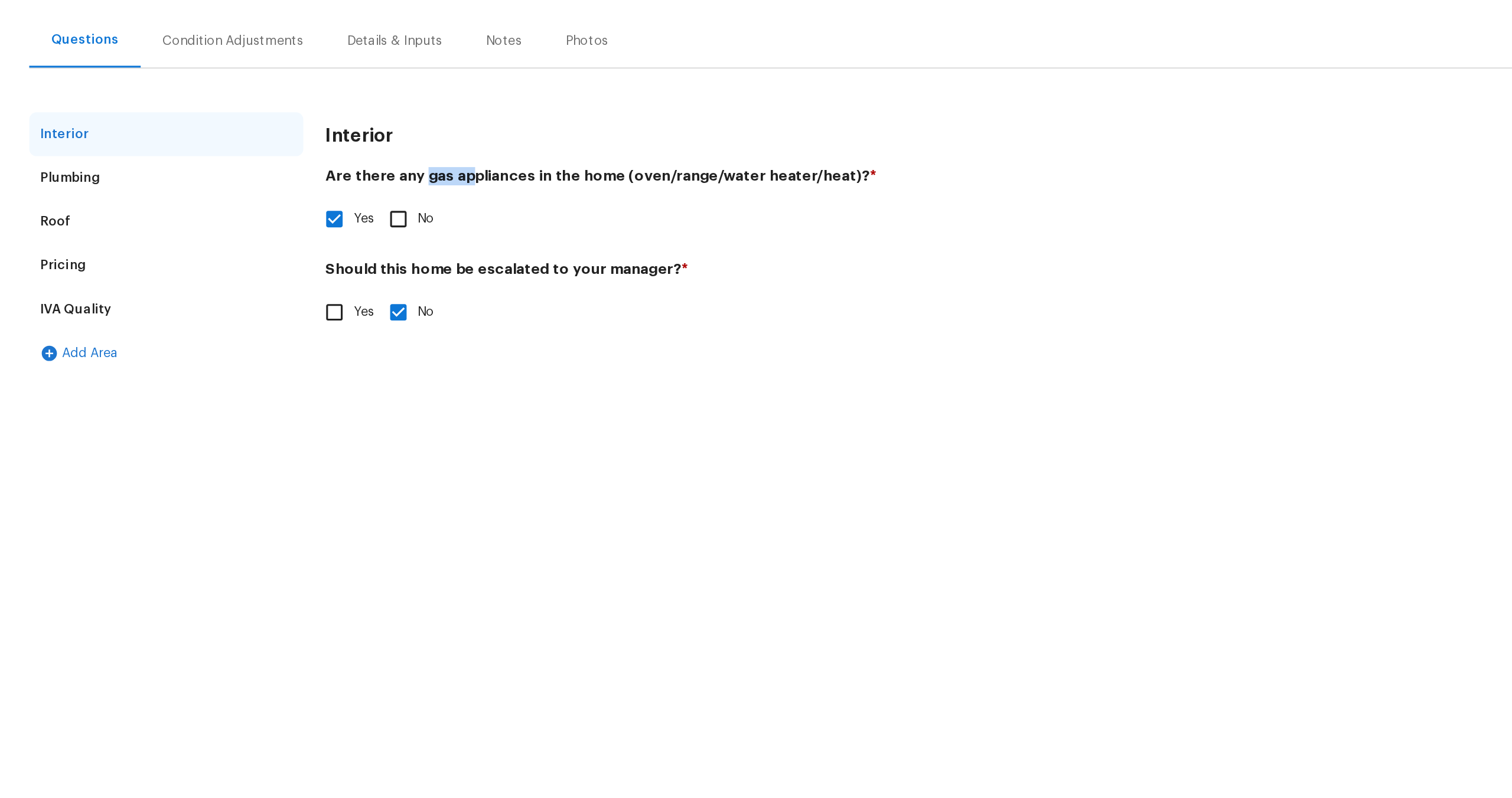
drag, startPoint x: 273, startPoint y: 250, endPoint x: 301, endPoint y: 250, distance: 28.0
click at [301, 250] on h4 "Are there any gas appliances in the home (oven/range/water heater/heat)? *" at bounding box center [635, 250] width 848 height 16
click at [138, 161] on div "Condition Adjustments" at bounding box center [150, 161] width 91 height 12
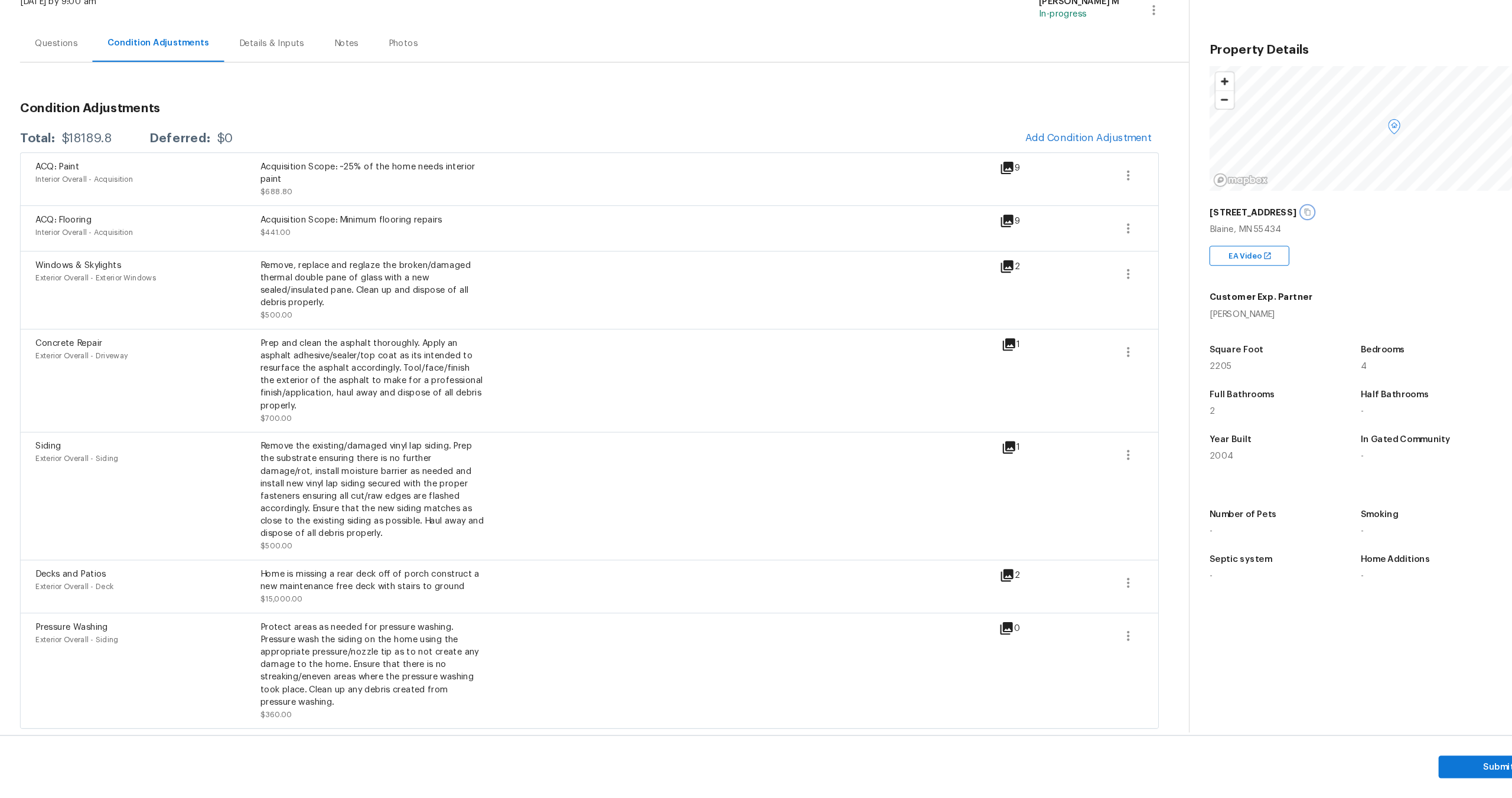
click at [1233, 245] on icon "button" at bounding box center [1237, 243] width 7 height 7
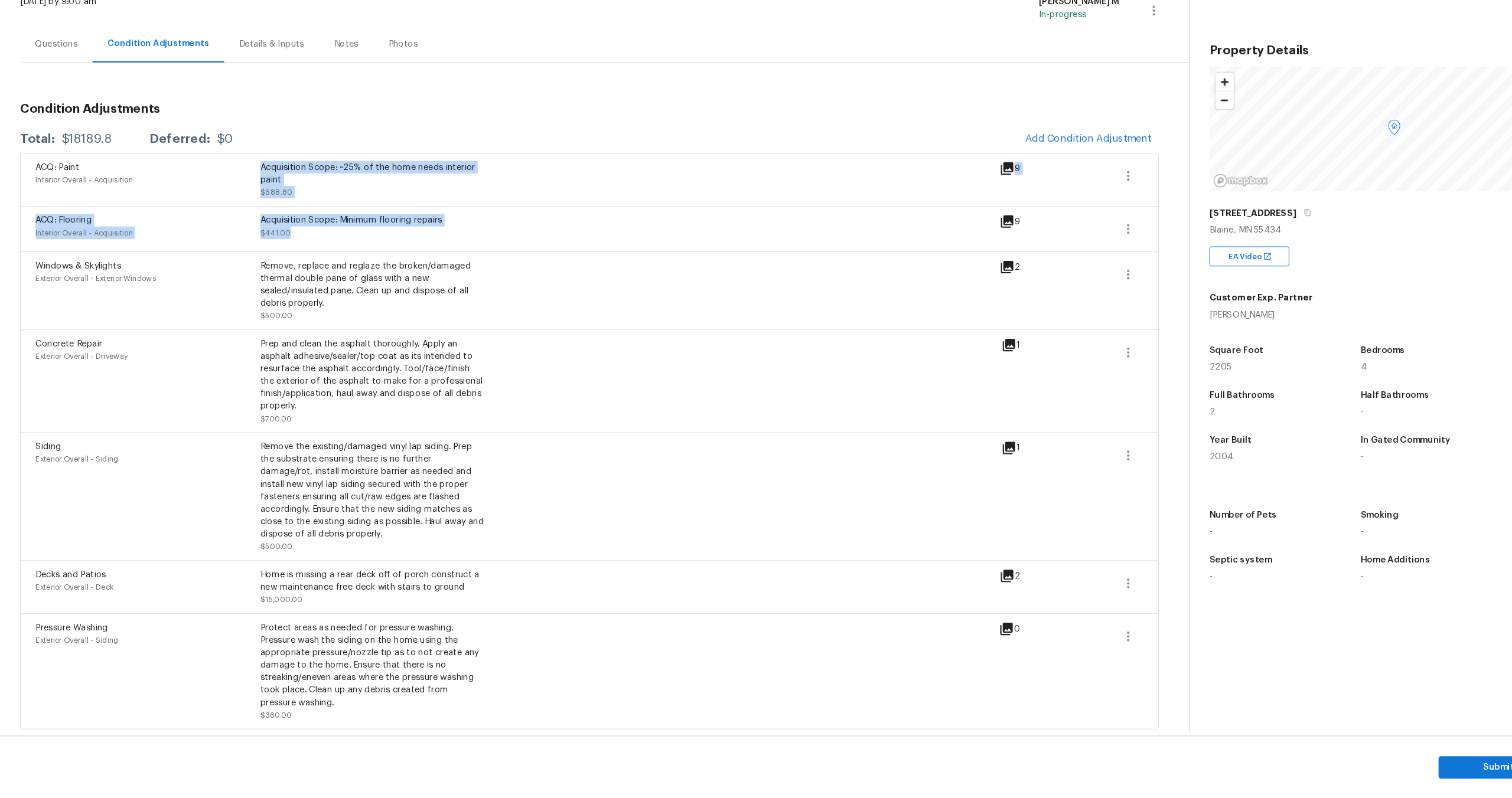
drag, startPoint x: 250, startPoint y: 189, endPoint x: 406, endPoint y: 269, distance: 175.3
click at [406, 269] on div "ACQ: Paint Interior Overall - Acquisition Acquisition Scope: ~25% of the home n…" at bounding box center [557, 459] width 1078 height 545
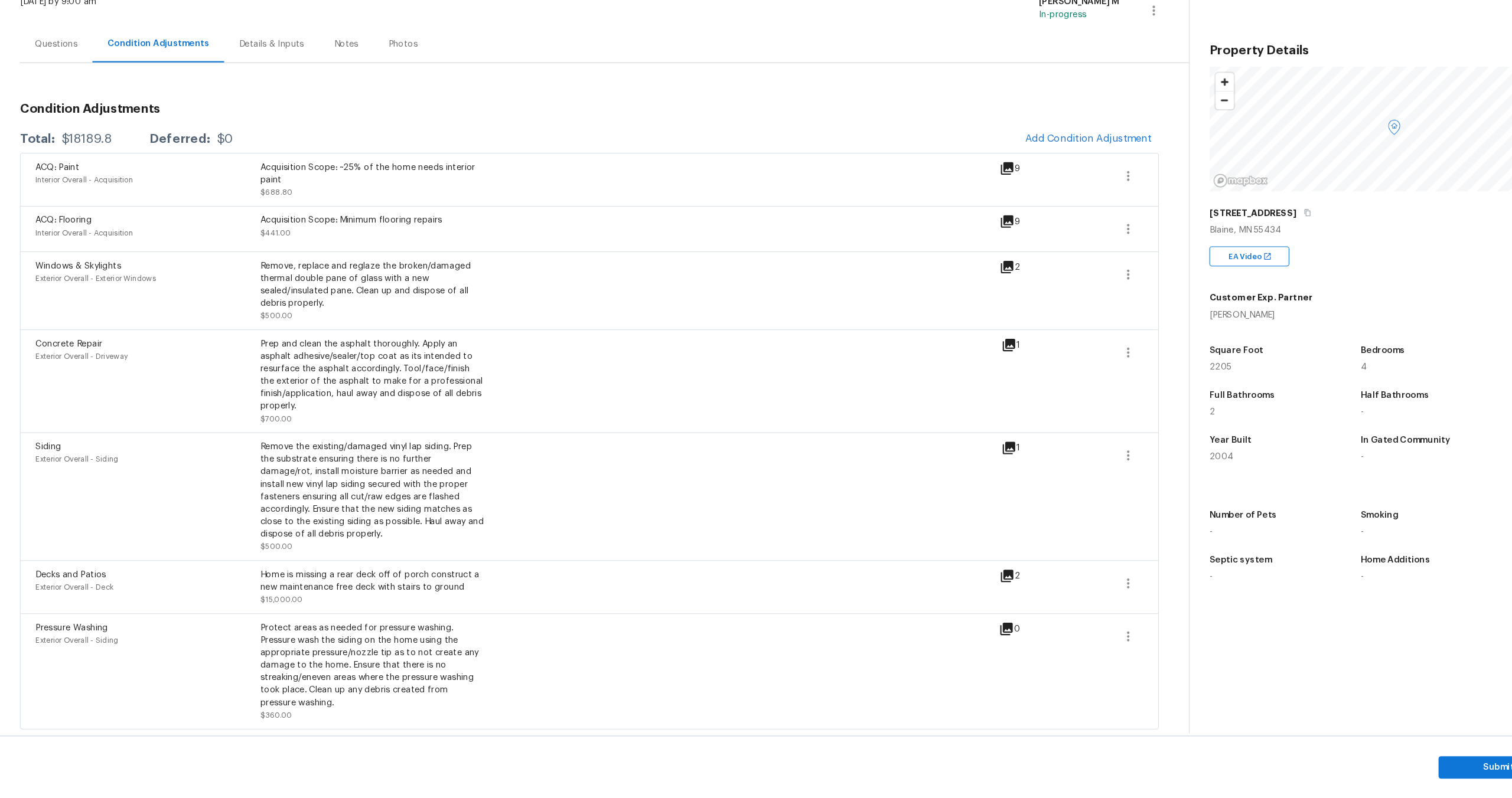
click at [499, 241] on div "ACQ: Flooring Interior Overall - Acquisition Acquisition Scope: Minimum floorin…" at bounding box center [557, 258] width 1078 height 43
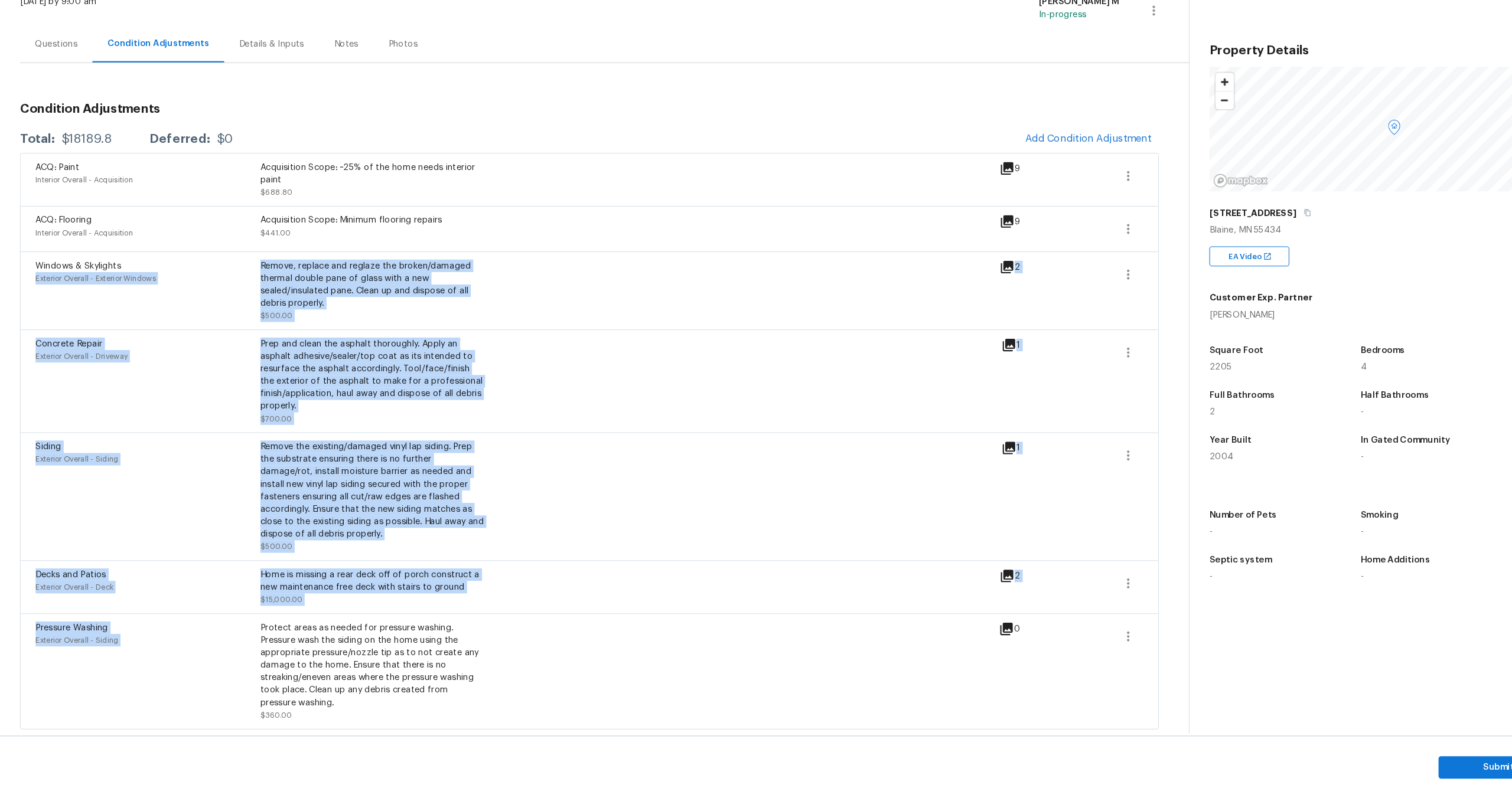
drag, startPoint x: 243, startPoint y: 290, endPoint x: 425, endPoint y: 627, distance: 383.0
click at [425, 627] on div "ACQ: Paint Interior Overall - Acquisition Acquisition Scope: ~25% of the home n…" at bounding box center [557, 459] width 1078 height 545
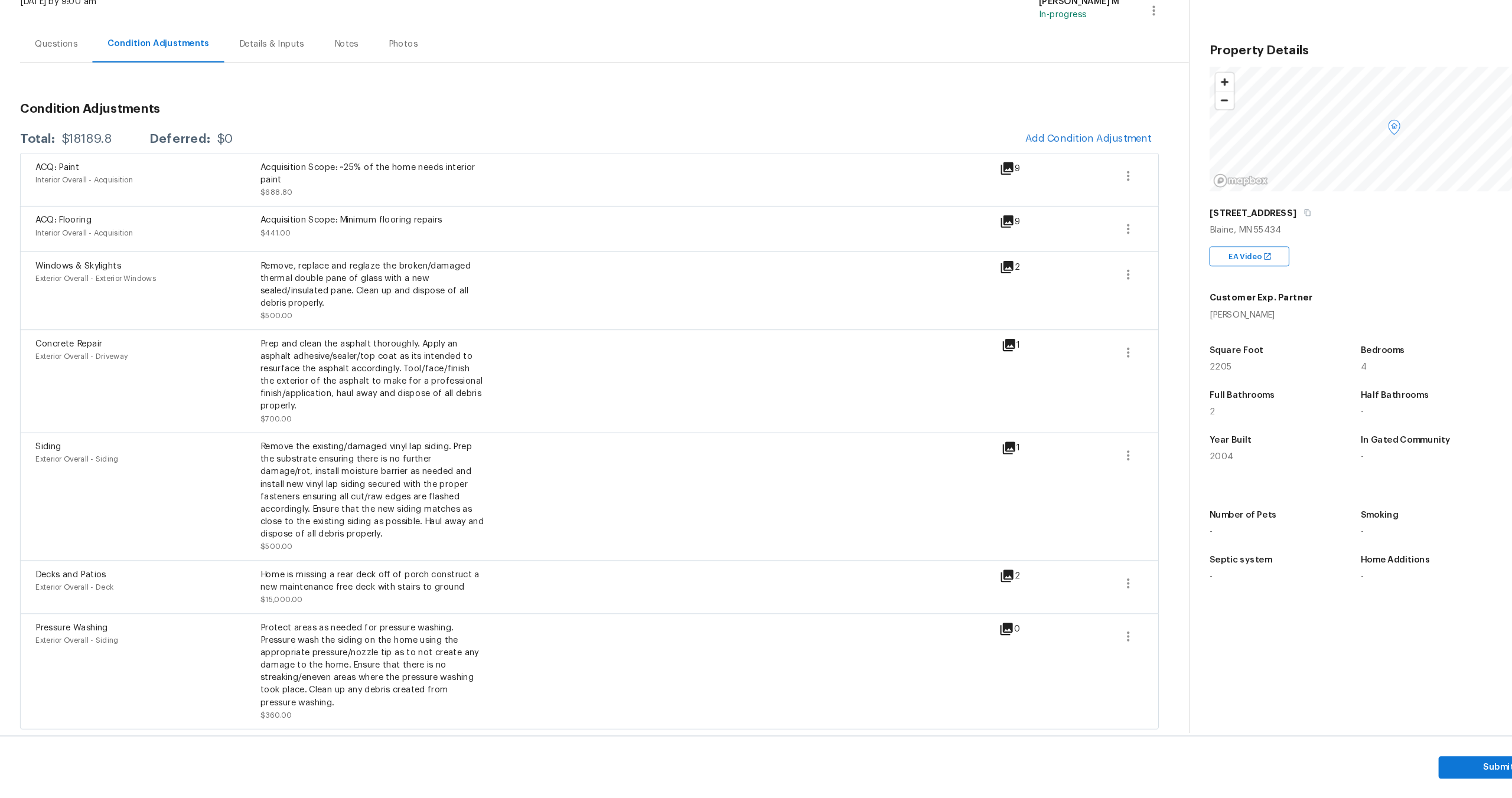
click at [589, 217] on div "ACQ: Paint Interior Overall - Acquisition Acquisition Scope: ~25% of the home n…" at bounding box center [489, 212] width 912 height 35
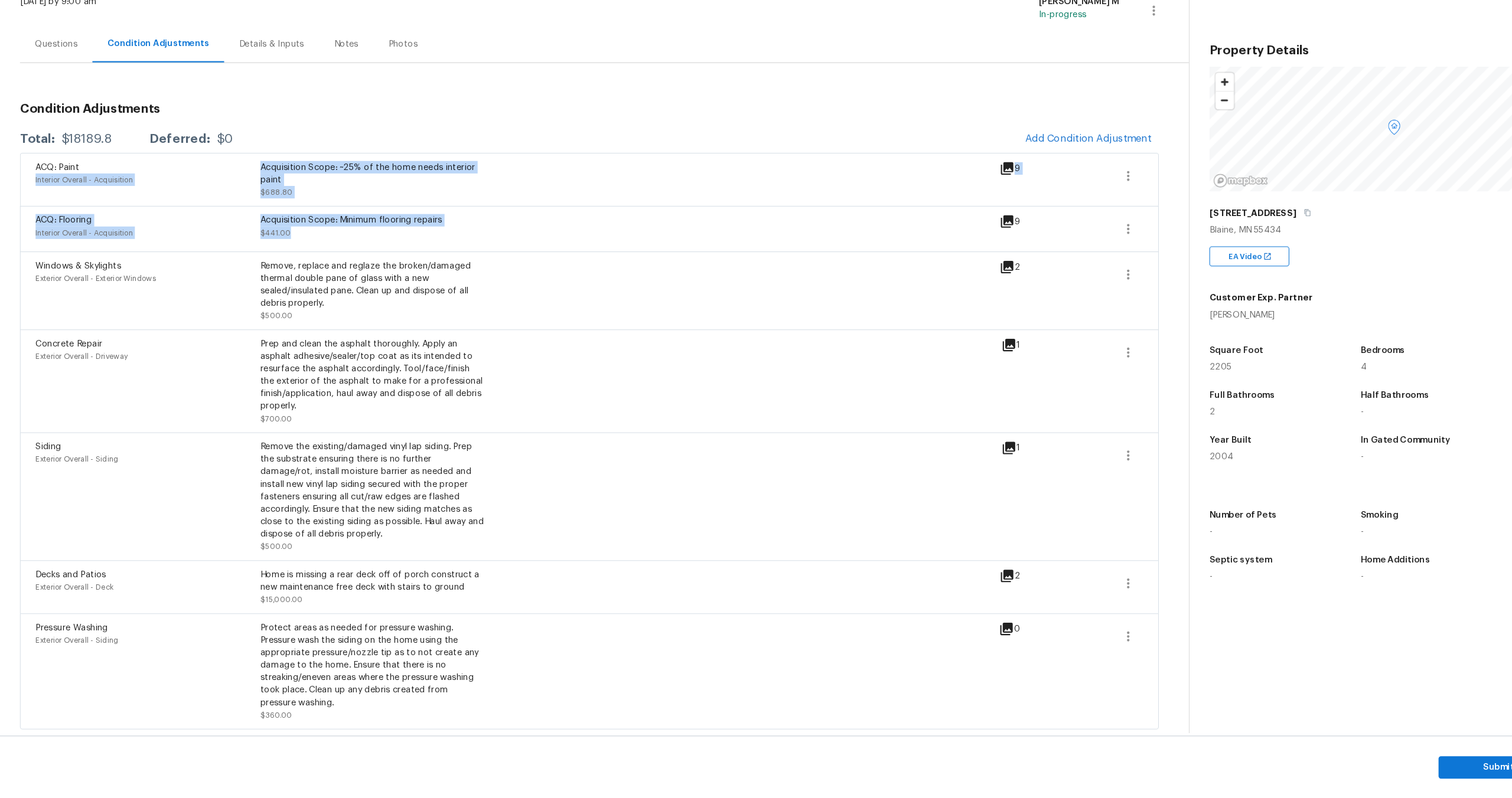
drag, startPoint x: 244, startPoint y: 199, endPoint x: 396, endPoint y: 268, distance: 166.9
click at [396, 268] on div "ACQ: Paint Interior Overall - Acquisition Acquisition Scope: ~25% of the home n…" at bounding box center [557, 459] width 1078 height 545
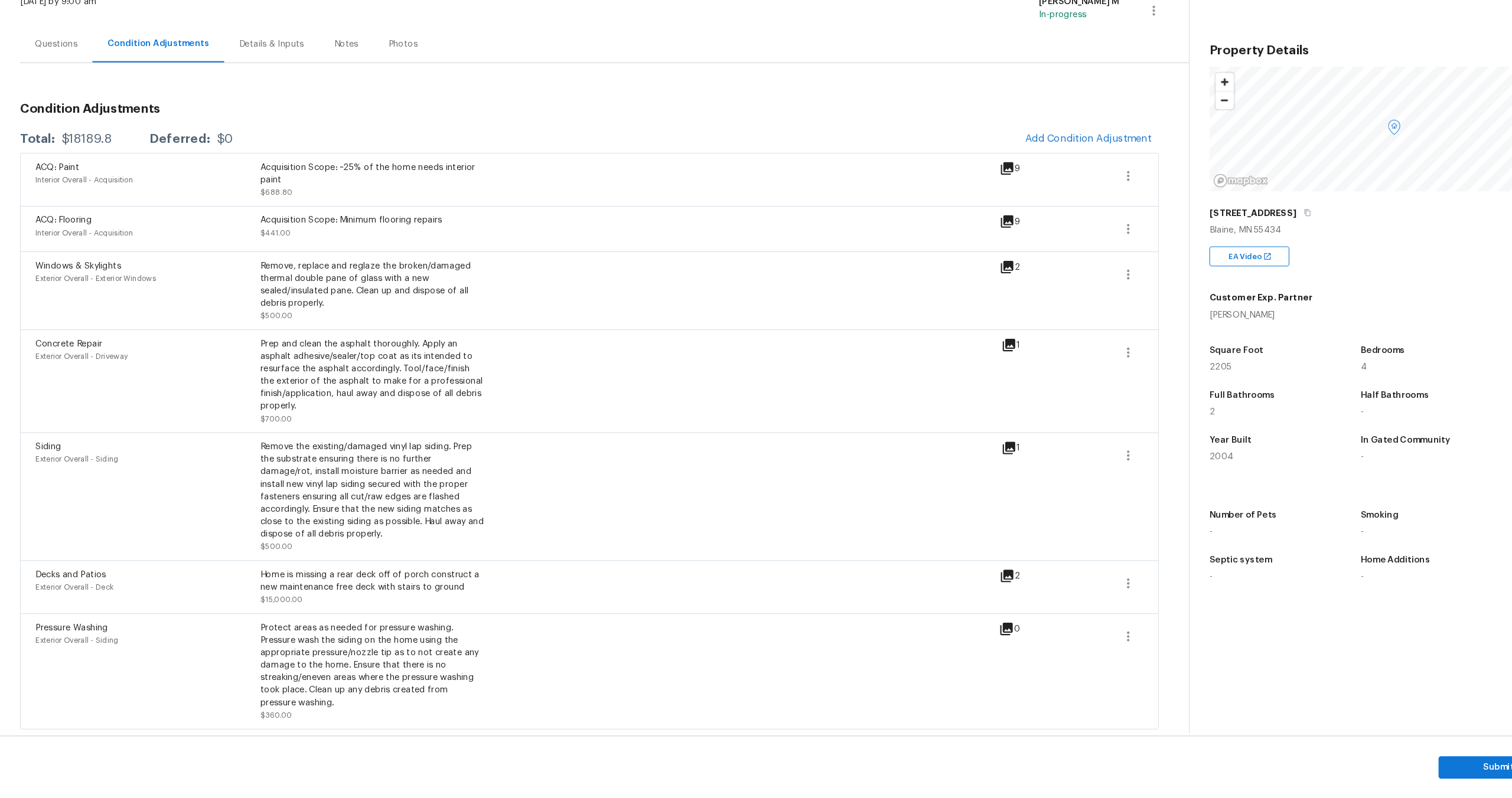
click at [304, 316] on div "Remove, replace and reglaze the broken/damaged thermal double pane of glass wit…" at bounding box center [353, 311] width 213 height 47
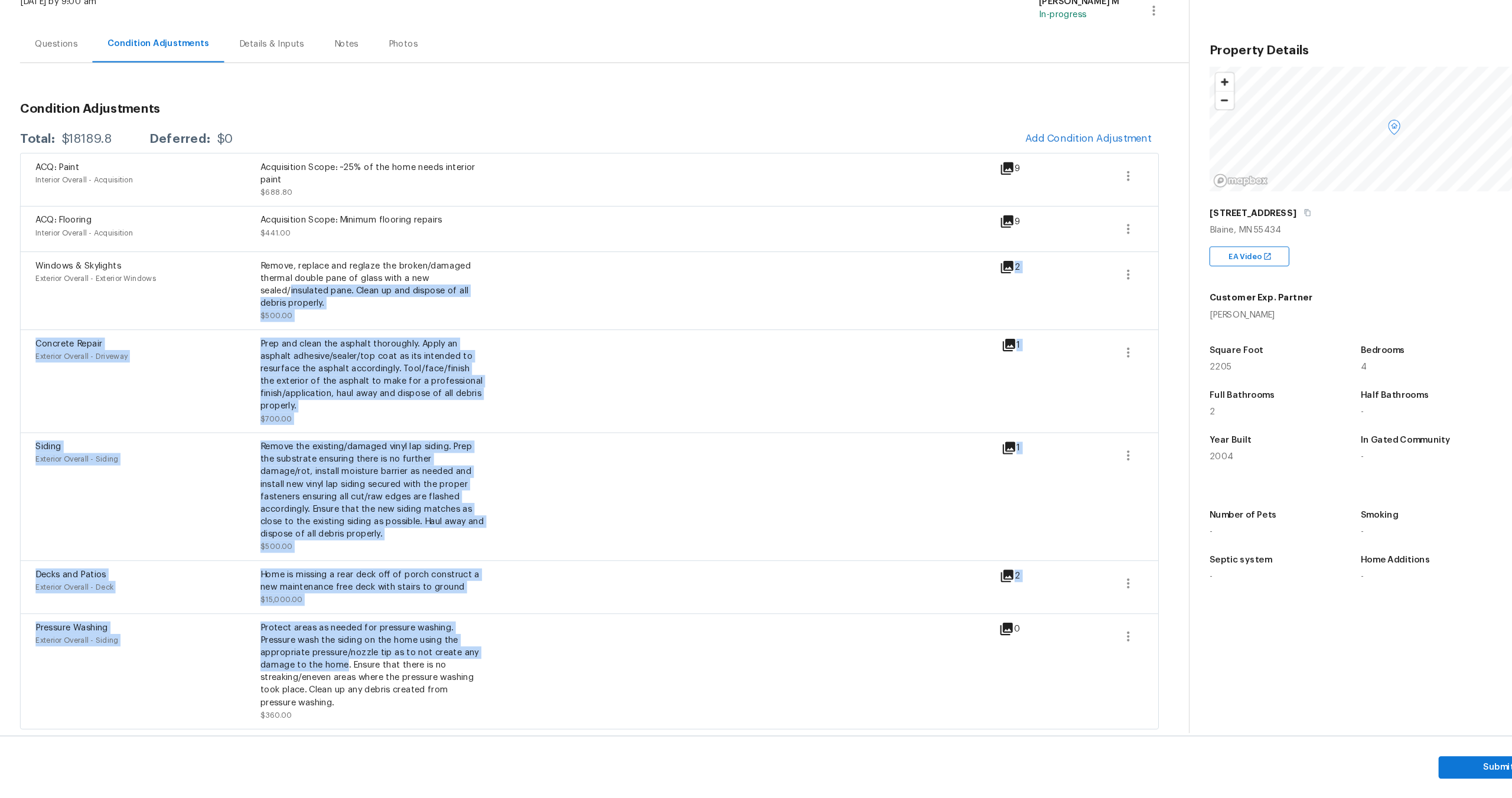
drag, startPoint x: 304, startPoint y: 316, endPoint x: 322, endPoint y: 678, distance: 362.4
click at [322, 678] on div "ACQ: Paint Interior Overall - Acquisition Acquisition Scope: ~25% of the home n…" at bounding box center [557, 459] width 1078 height 545
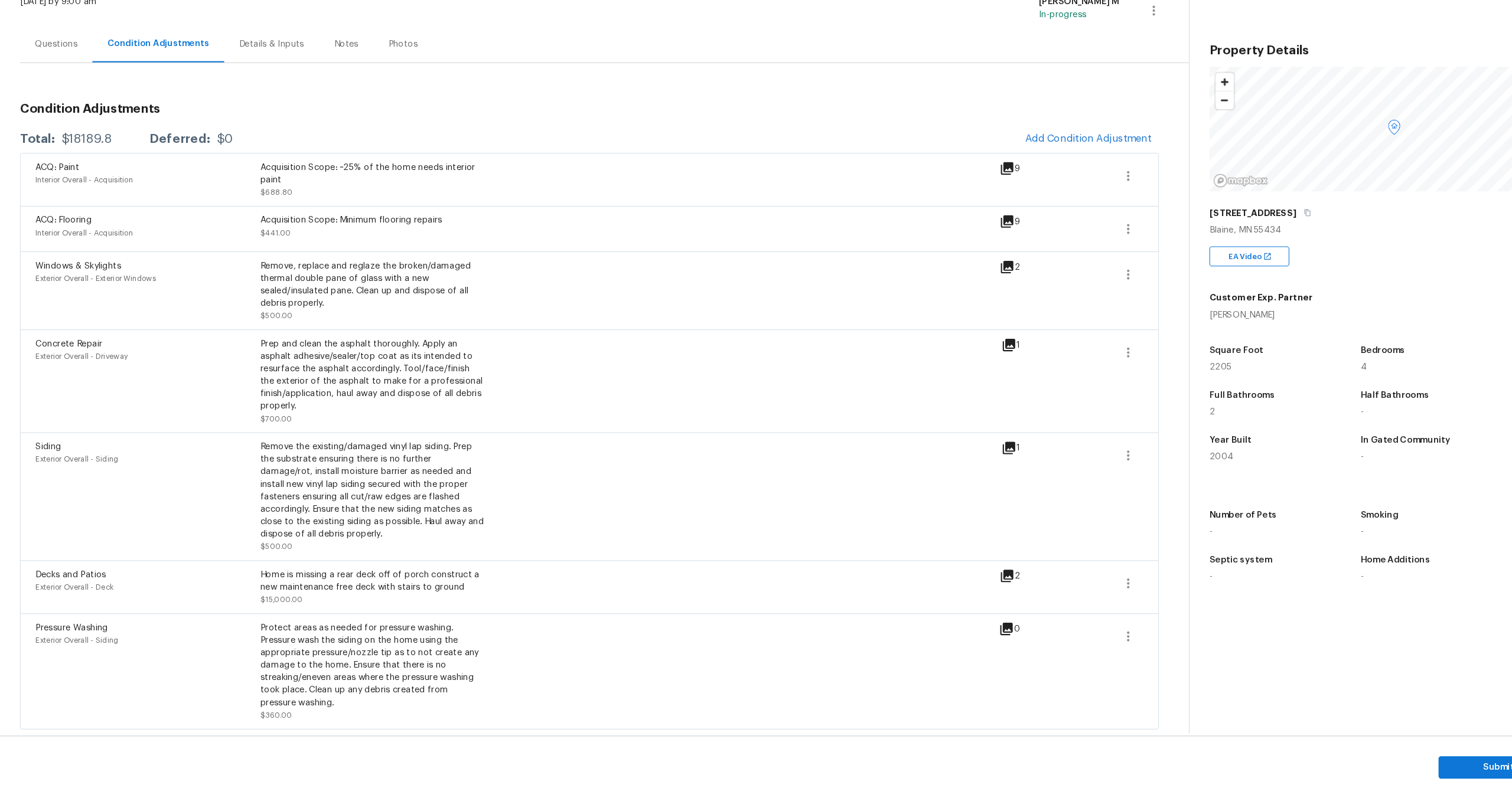
click at [401, 416] on div "Prep and clean the asphalt thoroughly. Apply an asphalt adhesive/sealer/top coa…" at bounding box center [353, 397] width 213 height 71
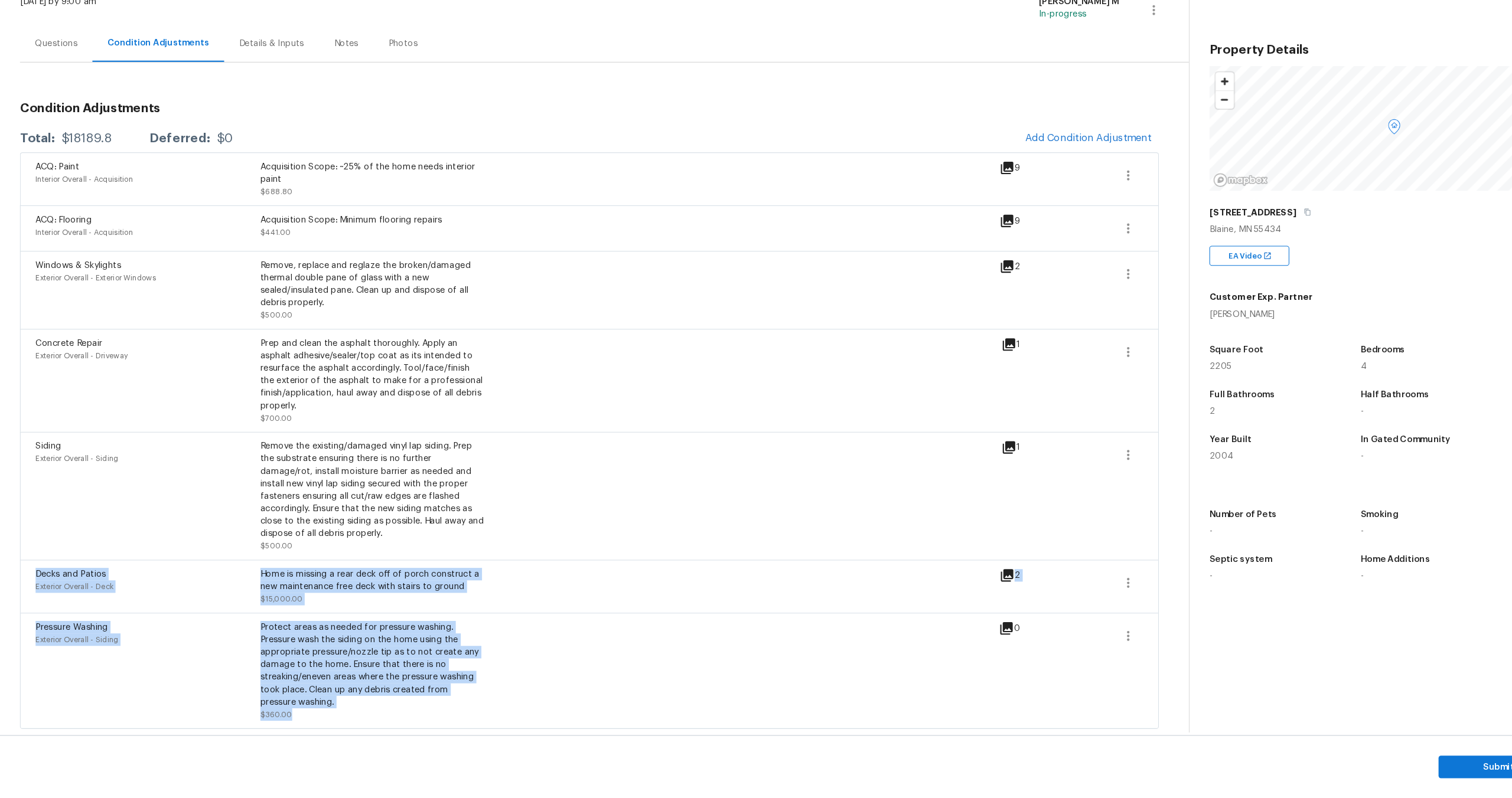
drag, startPoint x: 27, startPoint y: 586, endPoint x: 385, endPoint y: 736, distance: 388.2
click at [385, 736] on div "Back to tasks Condition Scoping - Interior Wed, Oct 15 2025 by 9:00 am MANIKAND…" at bounding box center [756, 418] width 1512 height 761
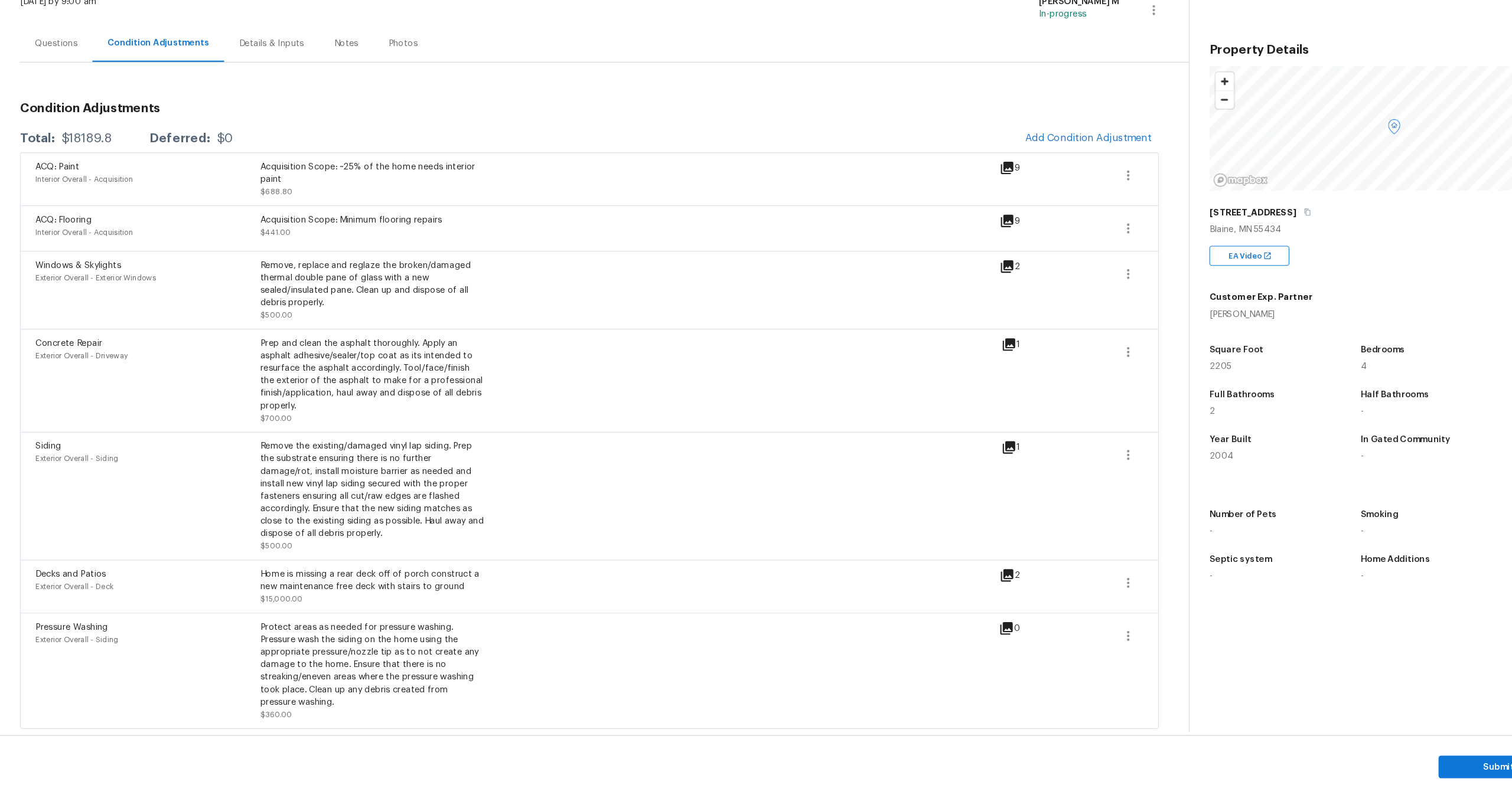
click at [351, 502] on div "Remove the existing/damaged vinyl lap siding. Prep the substrate ensuring there…" at bounding box center [353, 506] width 213 height 95
click at [445, 406] on div "Prep and clean the asphalt thoroughly. Apply an asphalt adhesive/sealer/top coa…" at bounding box center [353, 397] width 213 height 71
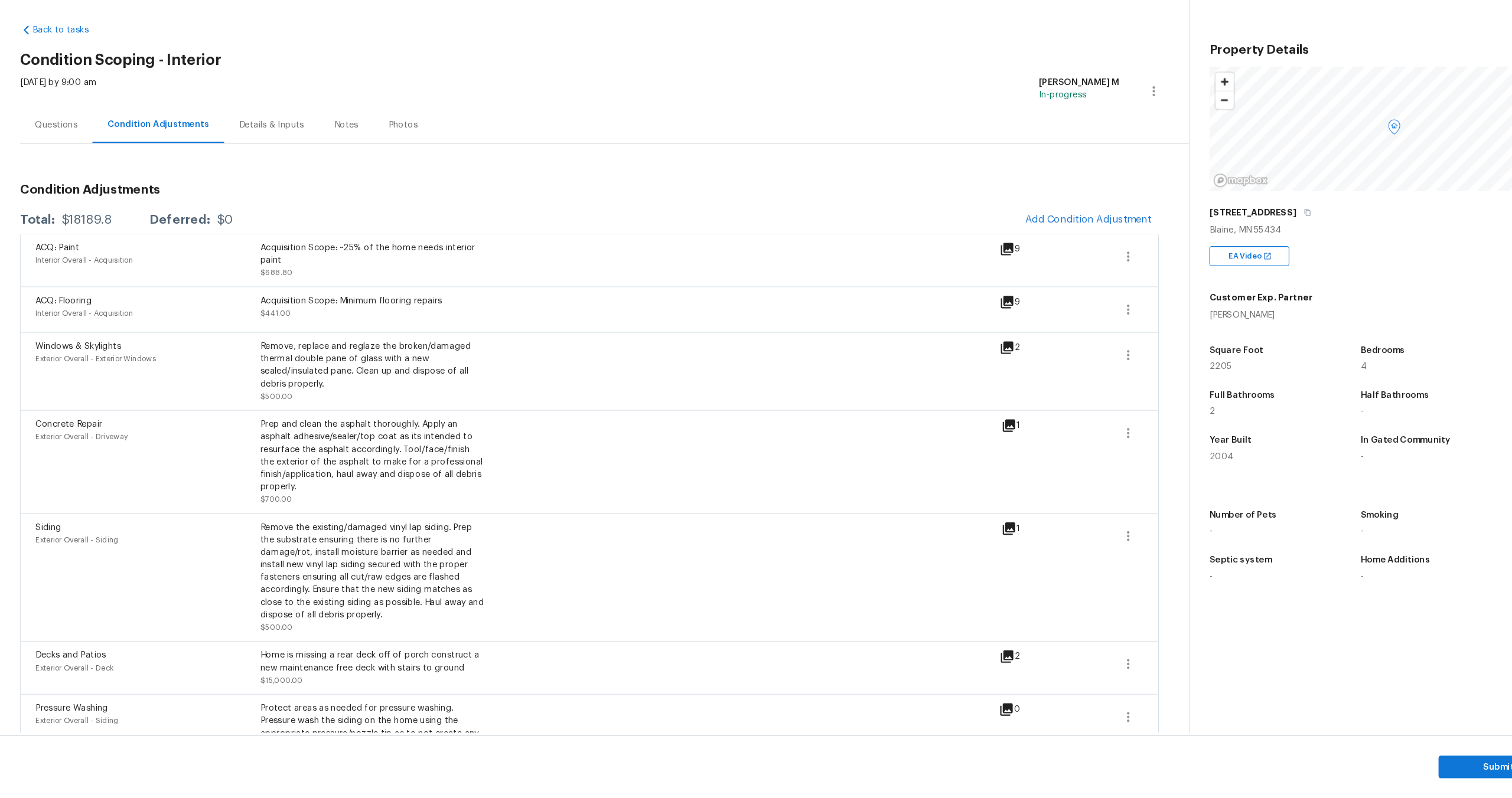
click at [50, 156] on div "Questions" at bounding box center [52, 161] width 40 height 12
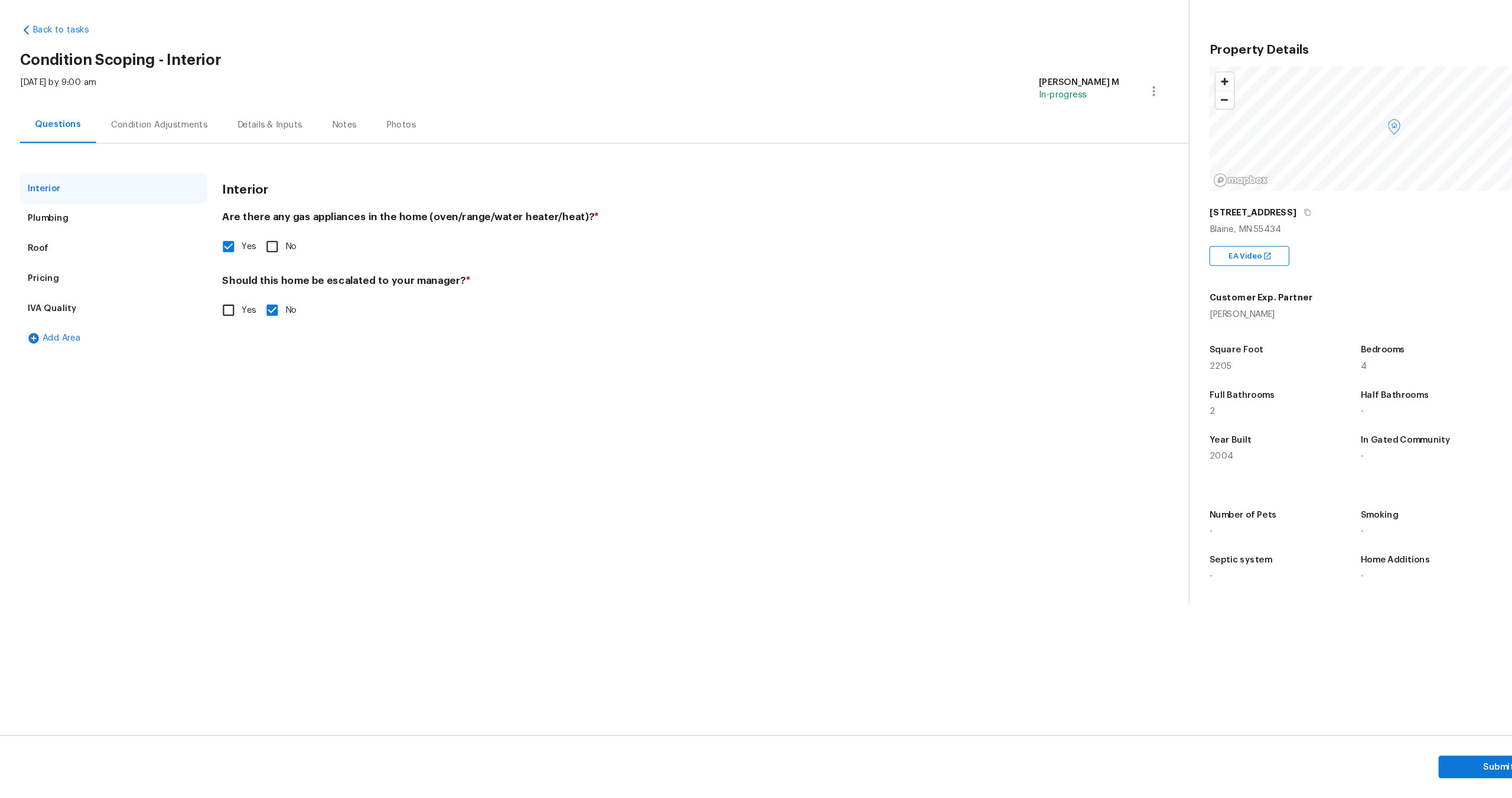
click at [99, 253] on div "Plumbing" at bounding box center [107, 250] width 177 height 28
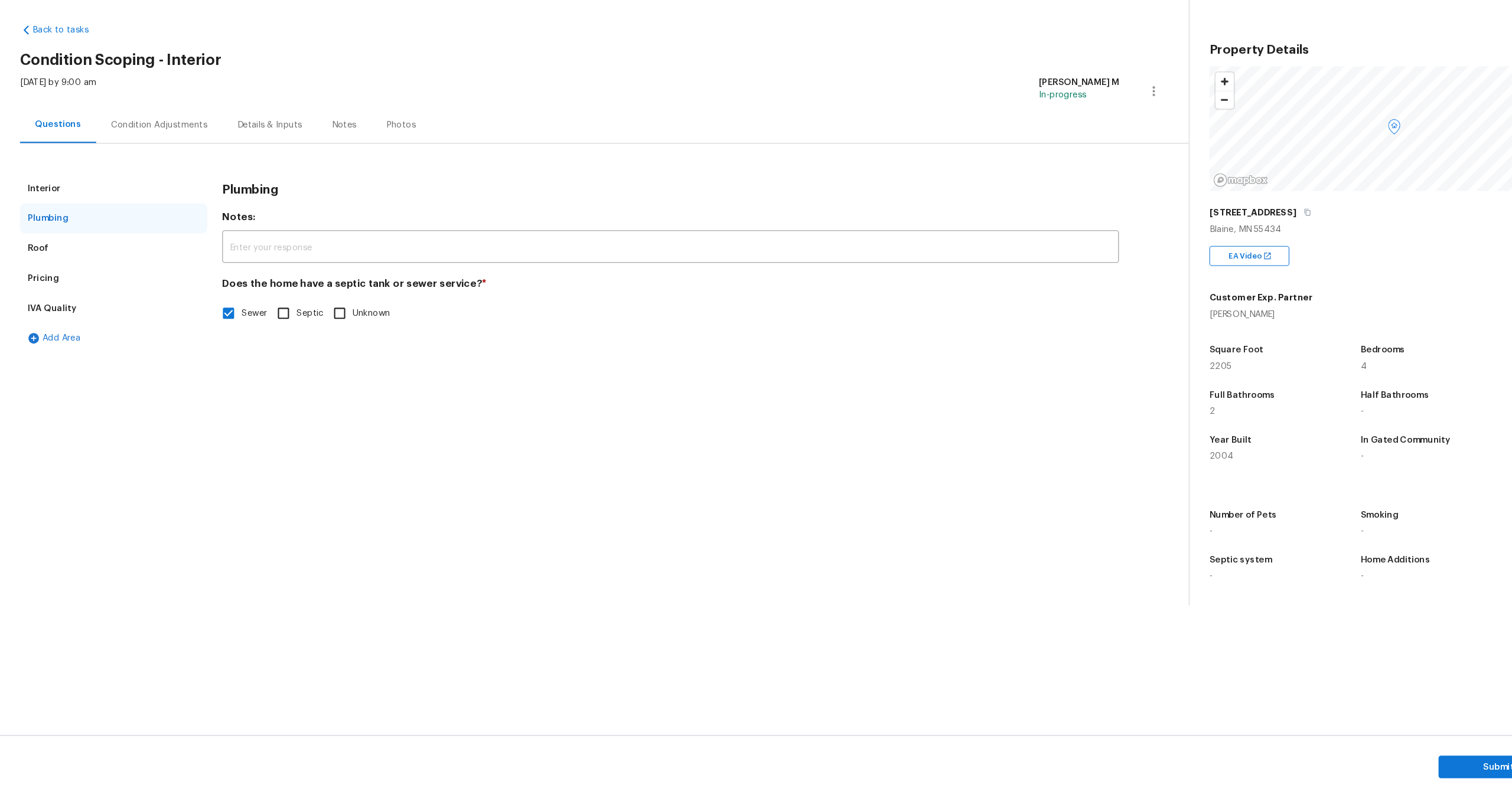
click at [170, 163] on div "Condition Adjustments" at bounding box center [150, 161] width 91 height 12
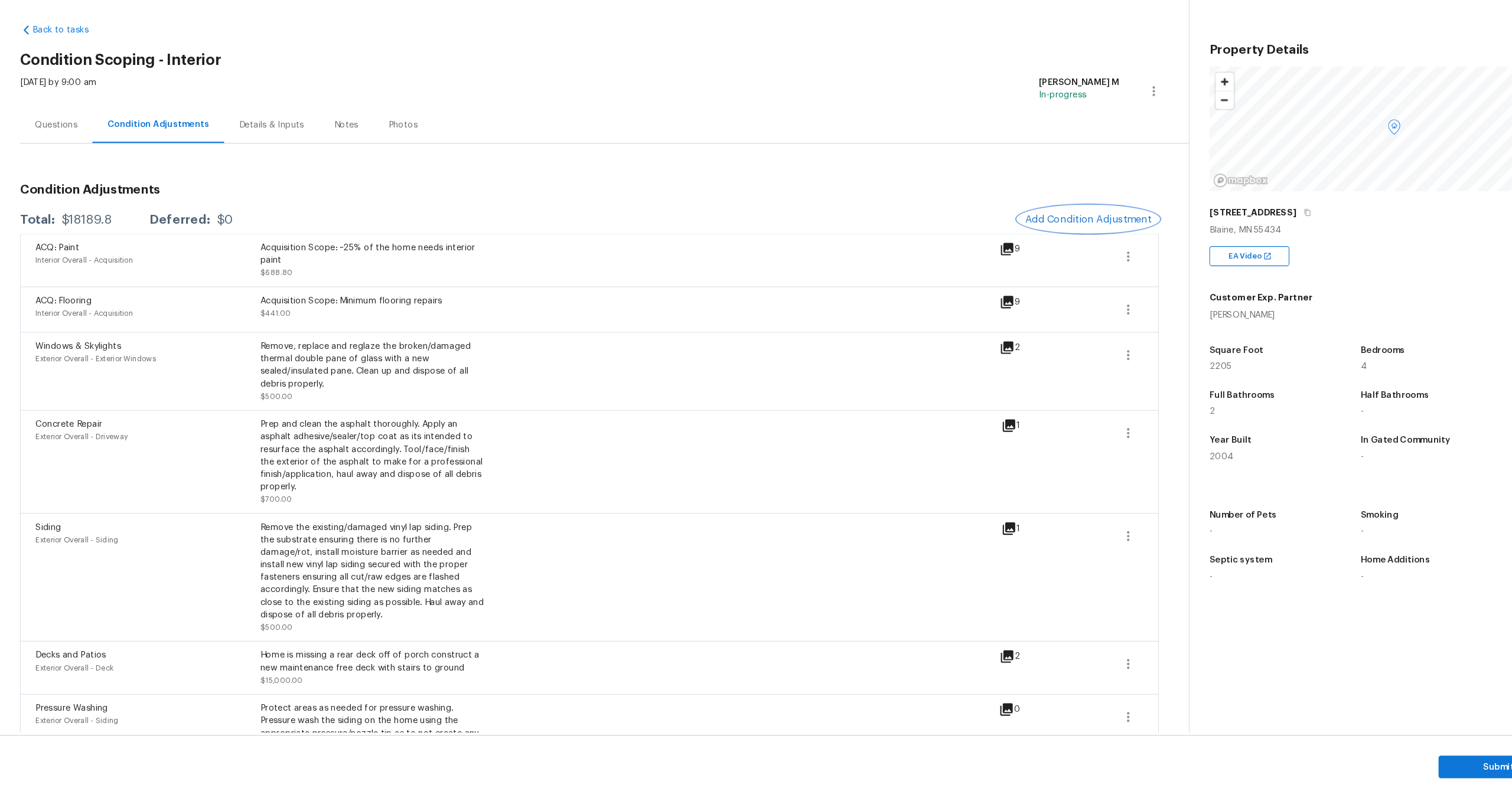
click at [1001, 252] on span "Add Condition Adjustment" at bounding box center [1029, 250] width 119 height 11
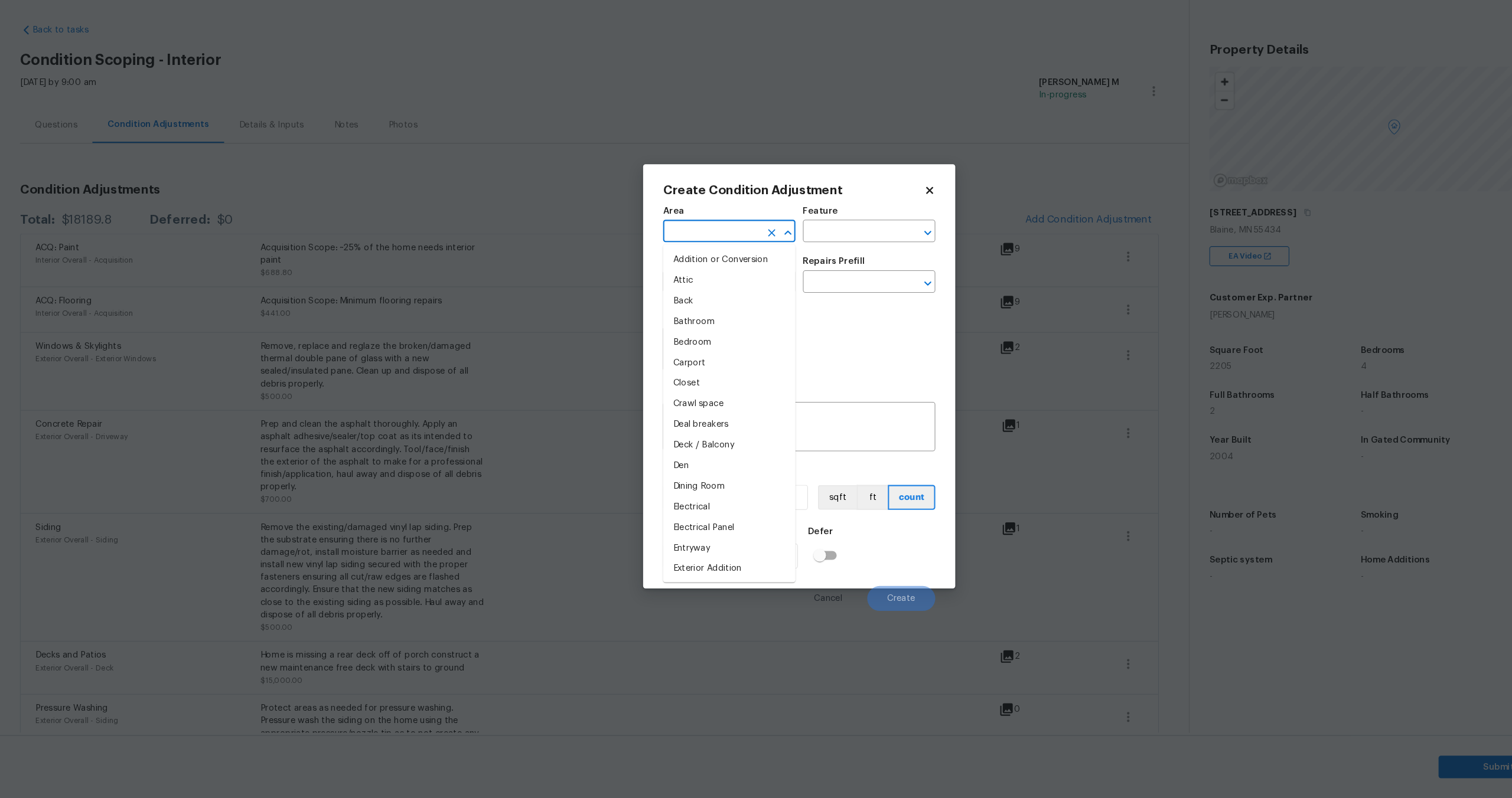
click at [704, 257] on input "text" at bounding box center [674, 263] width 92 height 18
click at [693, 293] on li "Utilities" at bounding box center [690, 289] width 125 height 20
type input "Utilities"
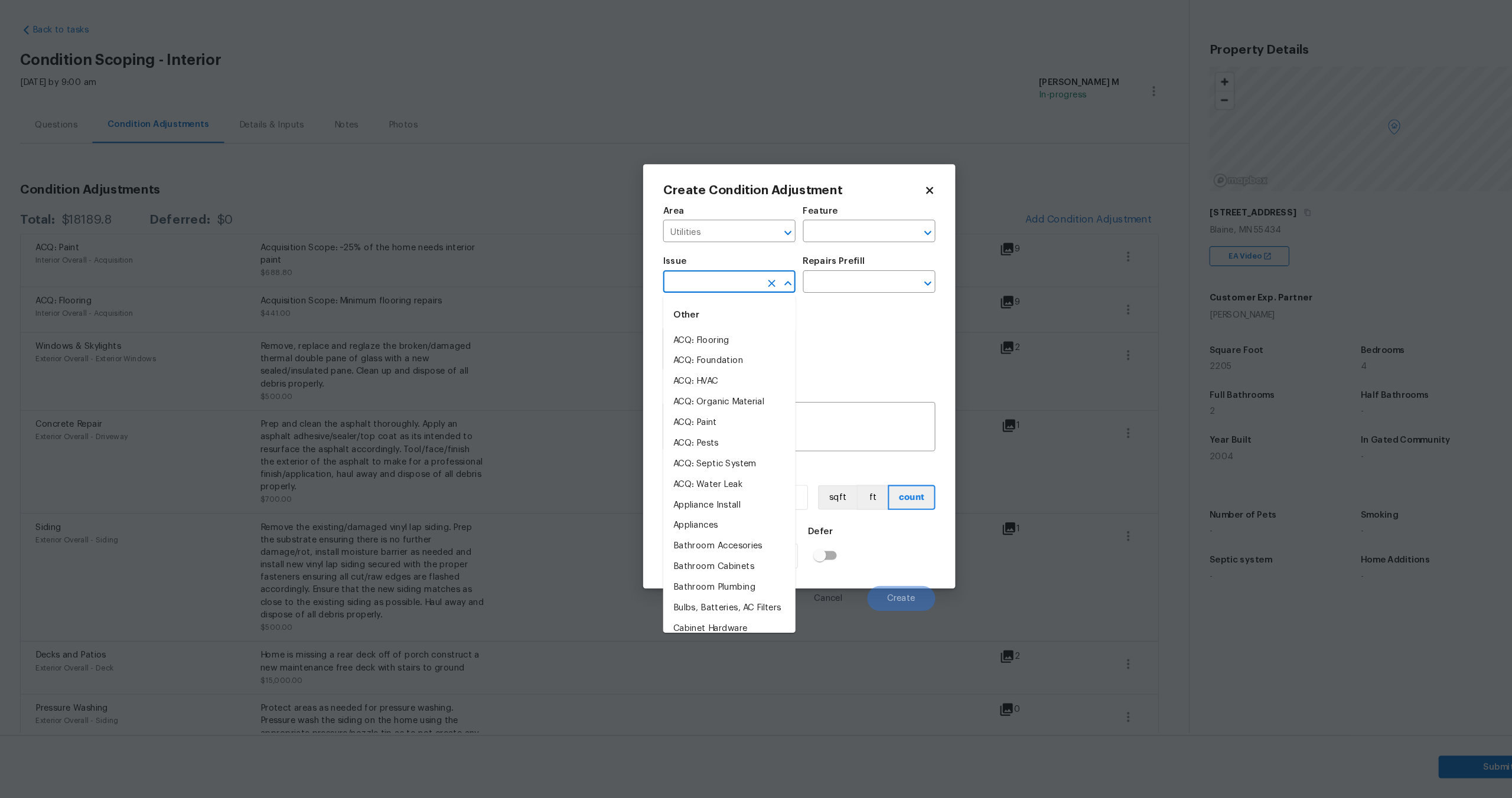
click at [683, 312] on input "text" at bounding box center [674, 311] width 92 height 18
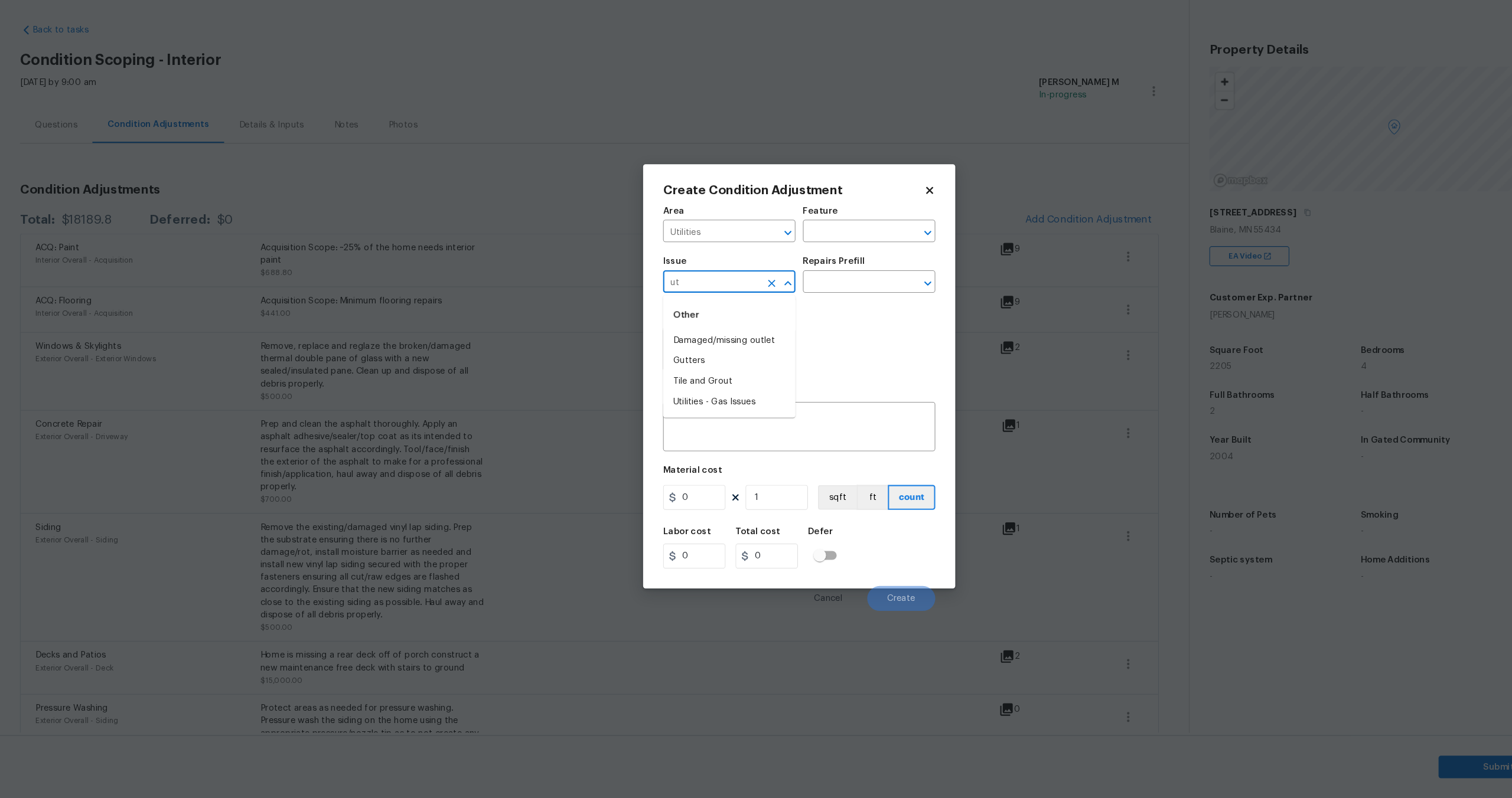
type input "u"
click at [683, 379] on li "General Plumbing" at bounding box center [690, 384] width 125 height 20
type input "General Plumbing"
click at [787, 314] on input "text" at bounding box center [806, 311] width 92 height 18
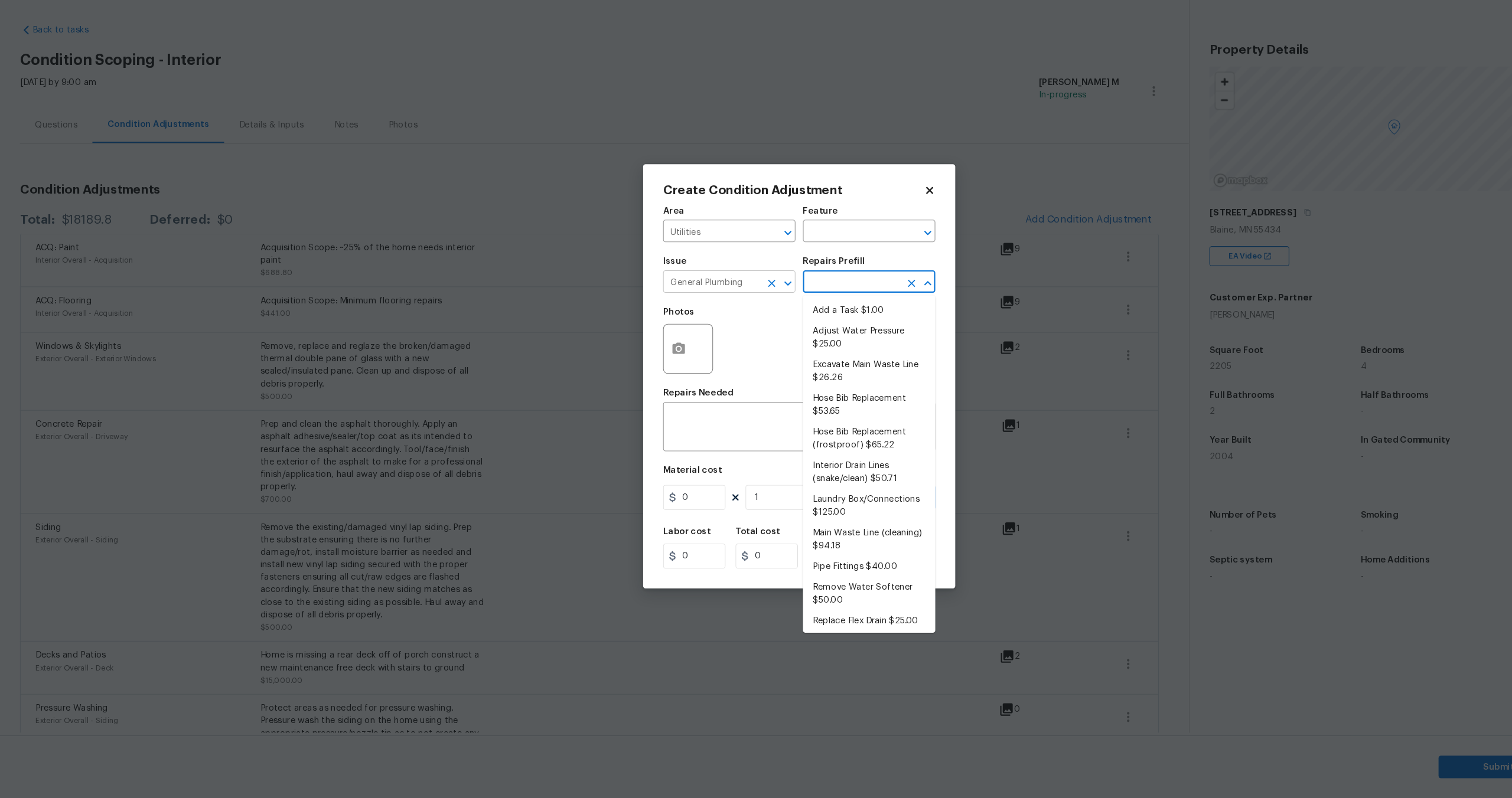
click at [729, 315] on icon "Clear" at bounding box center [729, 311] width 12 height 12
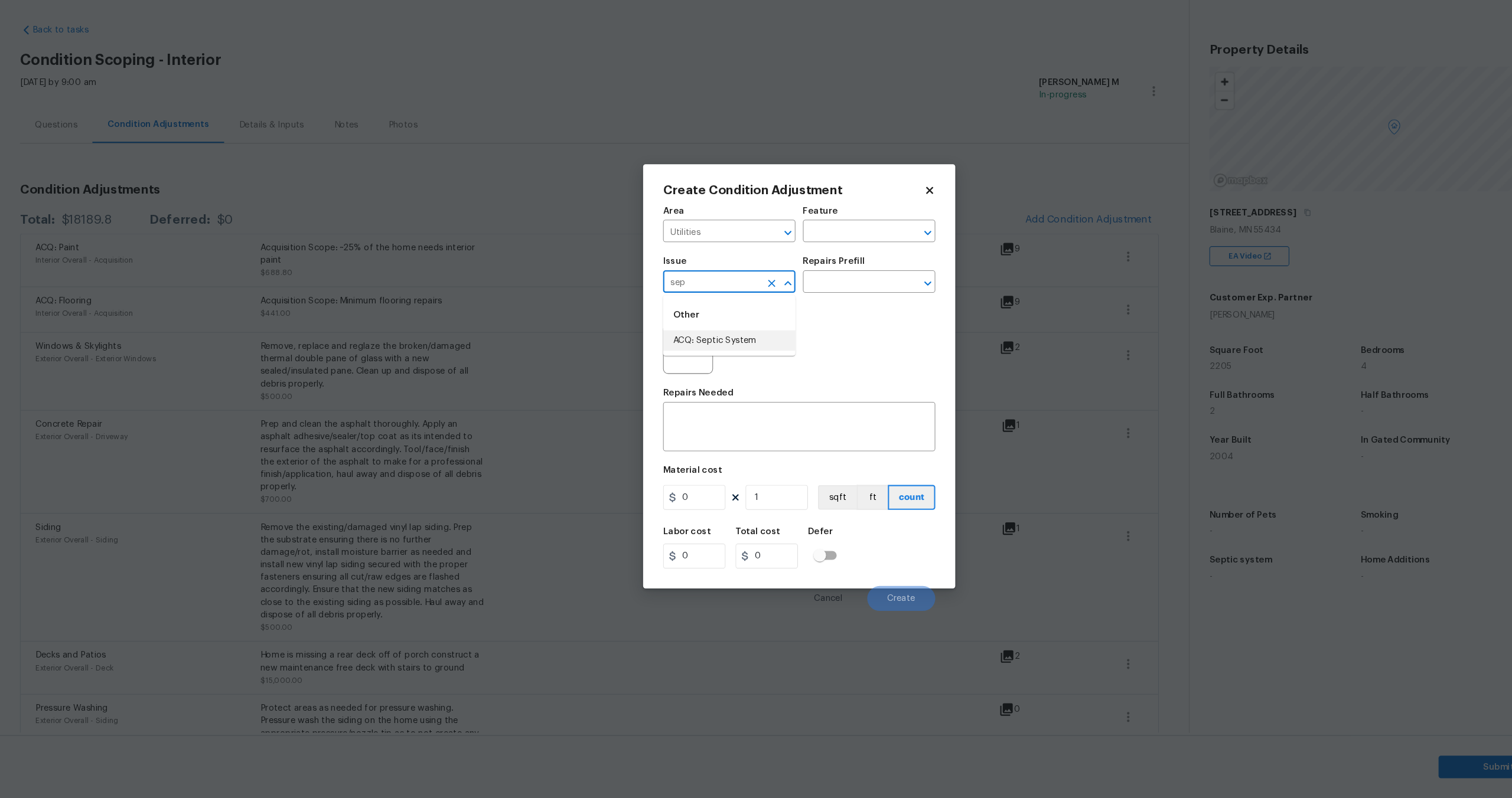
click at [704, 363] on li "ACQ: Septic System" at bounding box center [690, 365] width 125 height 20
type input "ACQ: Septic System"
click at [778, 317] on input "text" at bounding box center [806, 311] width 92 height 18
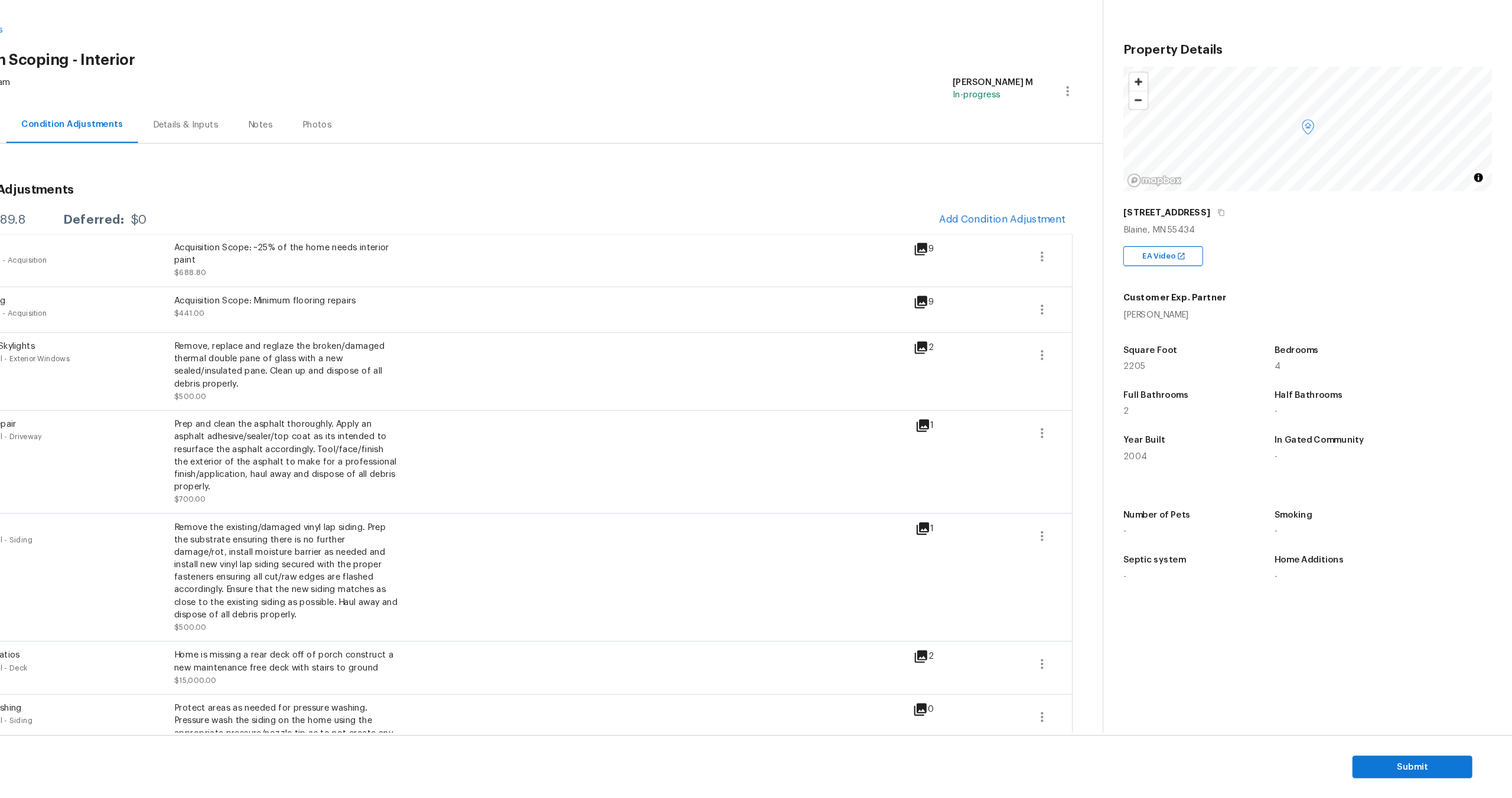
click at [1220, 247] on body "Maestro Visits Projects Work Orders Tasks Teams Properties Geo Assignments 754 …" at bounding box center [756, 399] width 1512 height 798
click at [1232, 247] on button "button" at bounding box center [1237, 244] width 11 height 11
click at [1215, 246] on div "833 102nd Ln NE" at bounding box center [1319, 243] width 349 height 21
click at [1233, 244] on icon "button" at bounding box center [1237, 243] width 7 height 7
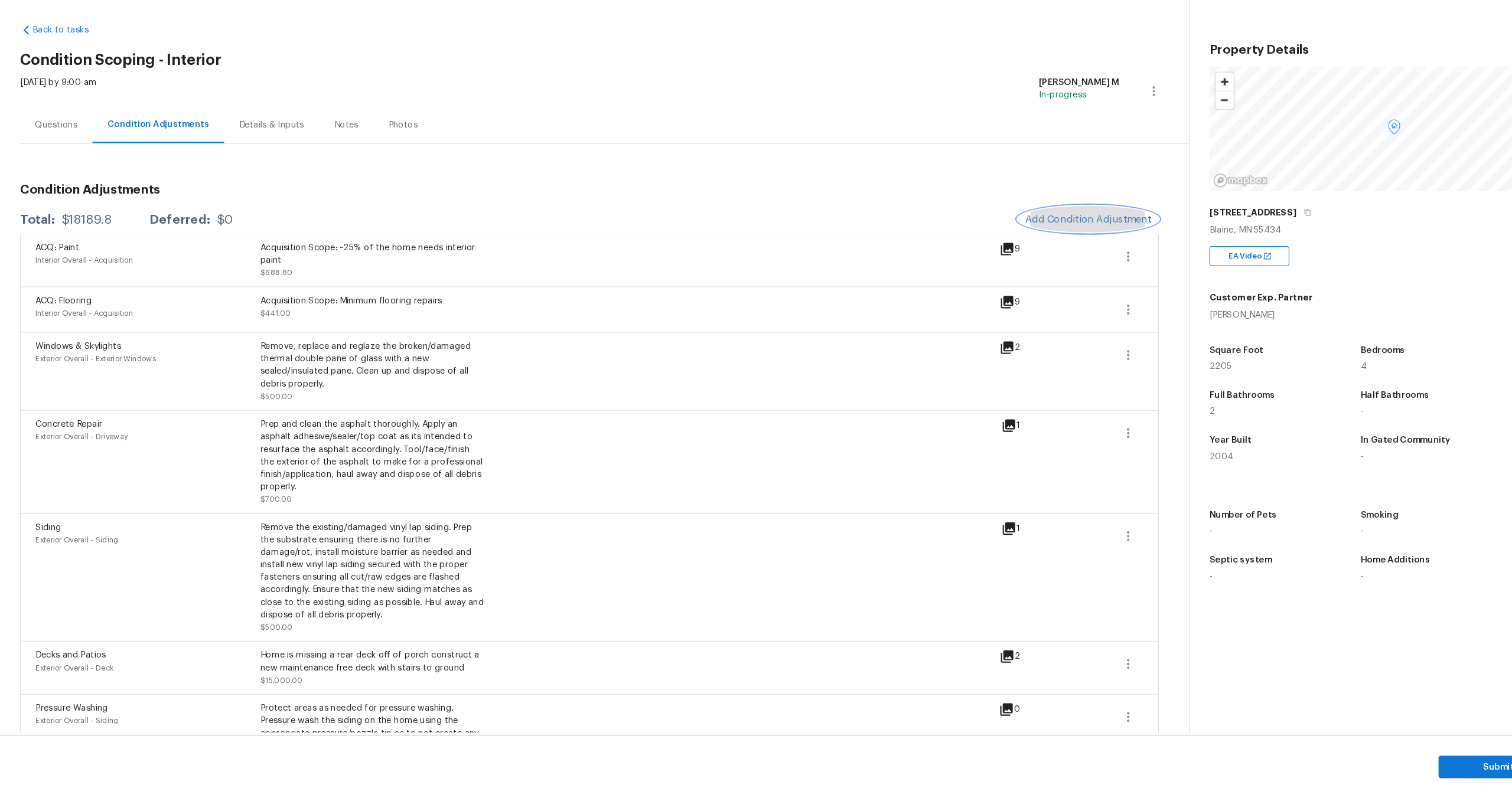
click at [1000, 247] on span "Add Condition Adjustment" at bounding box center [1029, 250] width 119 height 11
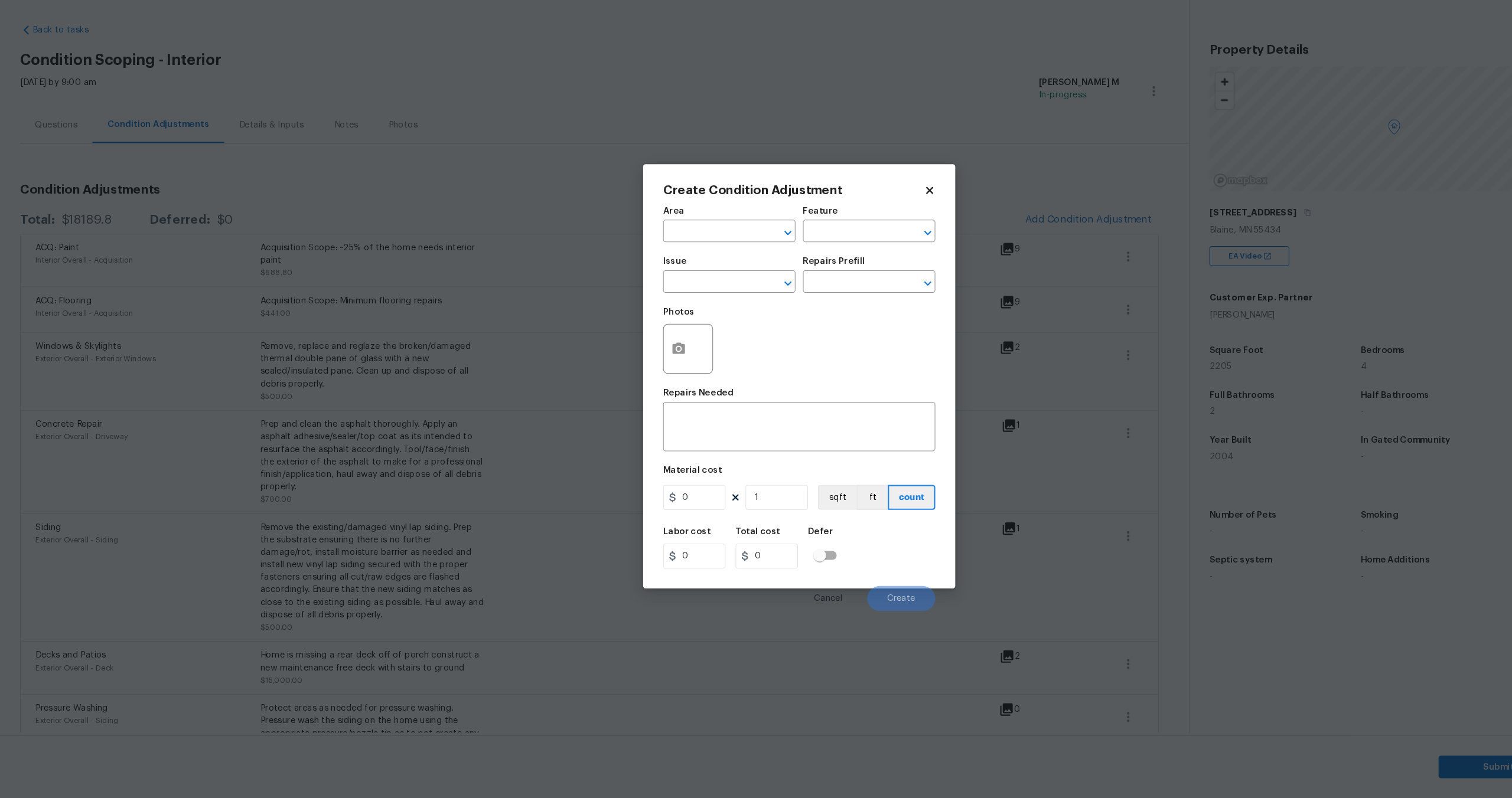
click at [565, 214] on body "Maestro Visits Projects Work Orders Tasks Teams Properties Geo Assignments 753 …" at bounding box center [756, 399] width 1512 height 798
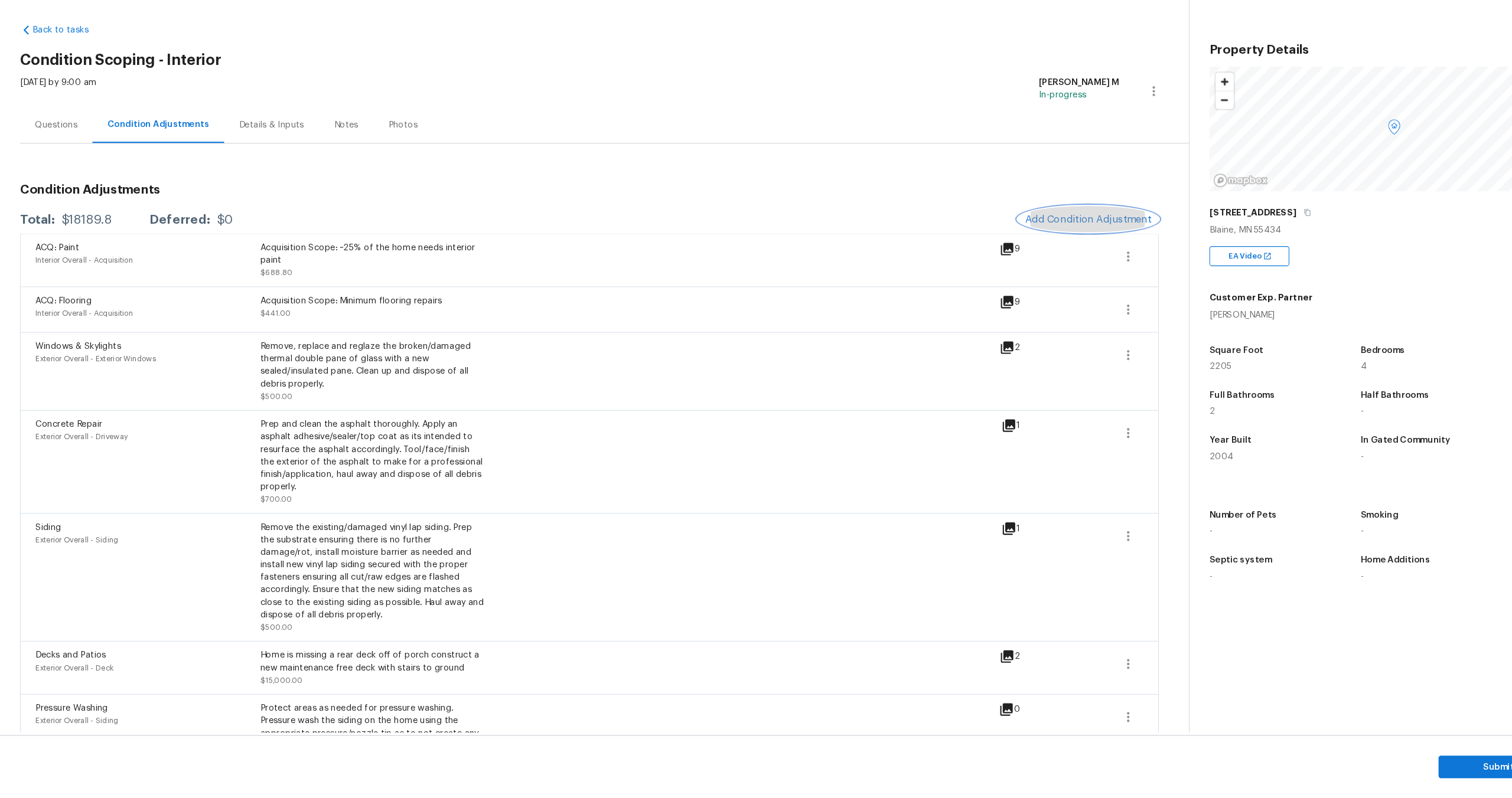
click at [982, 246] on span "Add Condition Adjustment" at bounding box center [1029, 250] width 119 height 11
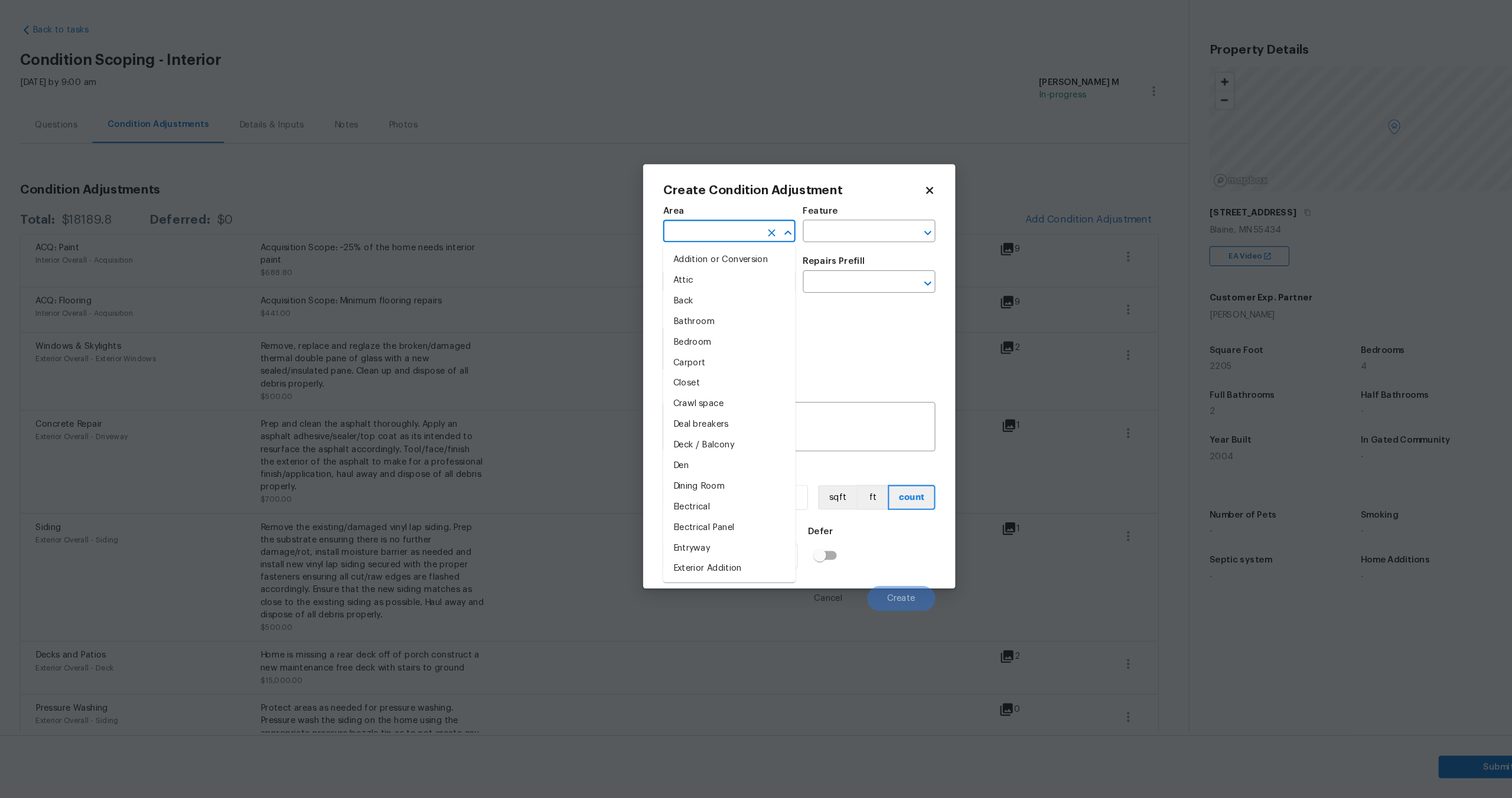
click at [677, 261] on input "text" at bounding box center [674, 263] width 92 height 18
click at [653, 306] on li "Interior Overall" at bounding box center [690, 308] width 125 height 20
type input "Interior Overall"
click at [791, 264] on input "text" at bounding box center [806, 263] width 92 height 18
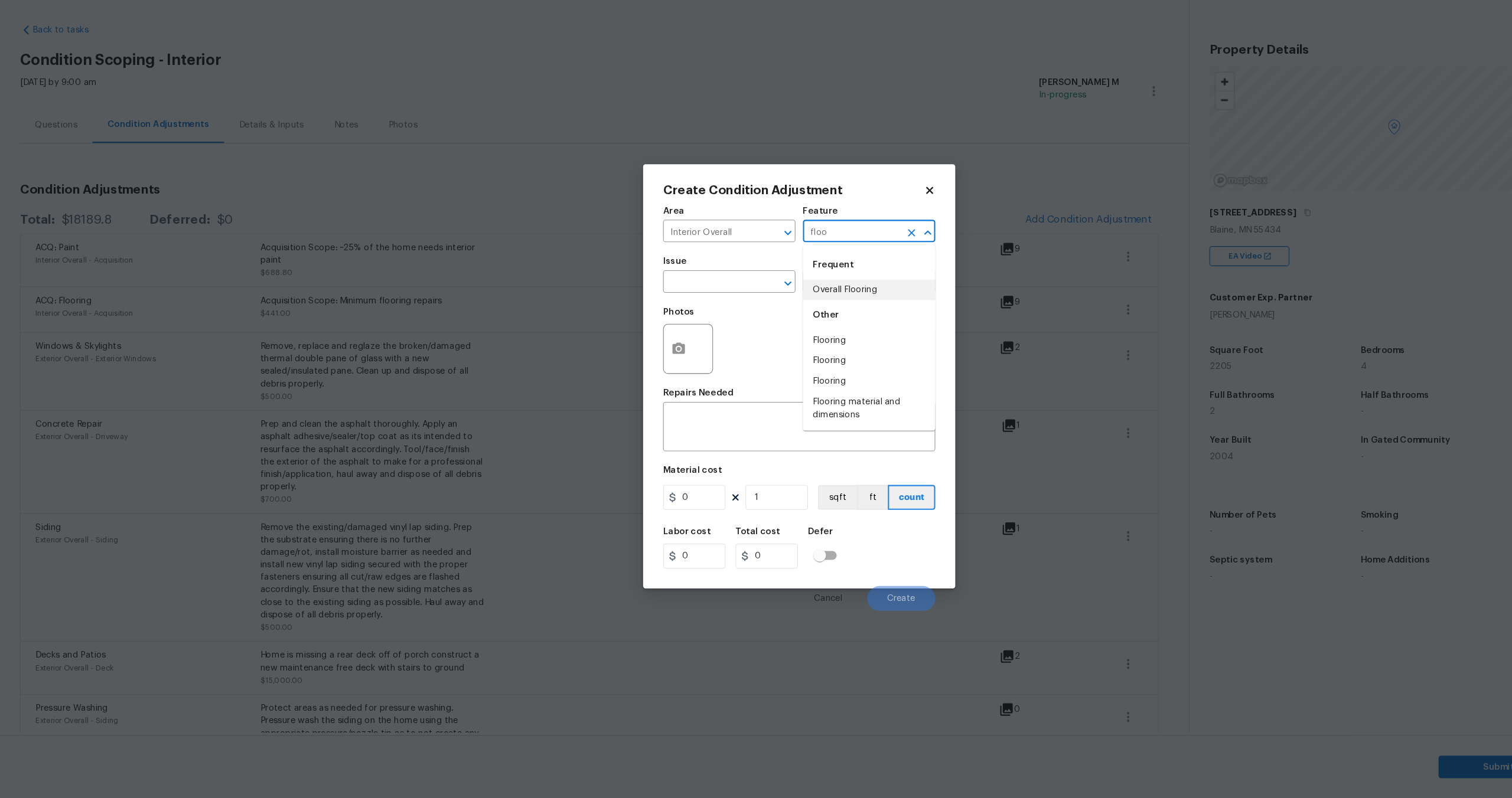
click at [808, 315] on li "Overall Flooring" at bounding box center [823, 317] width 125 height 20
type input "Overall Flooring"
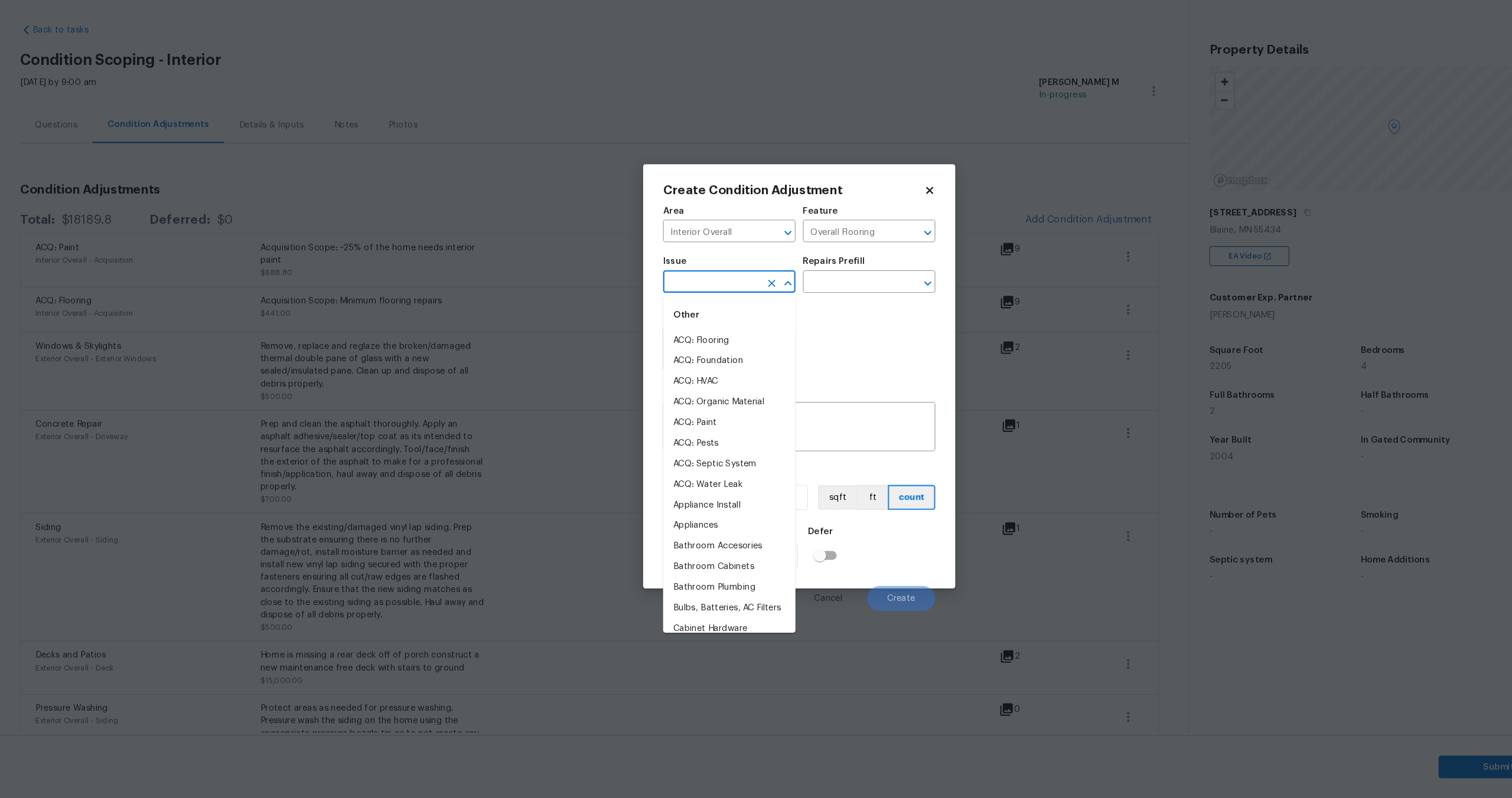
click at [686, 309] on input "text" at bounding box center [674, 311] width 92 height 18
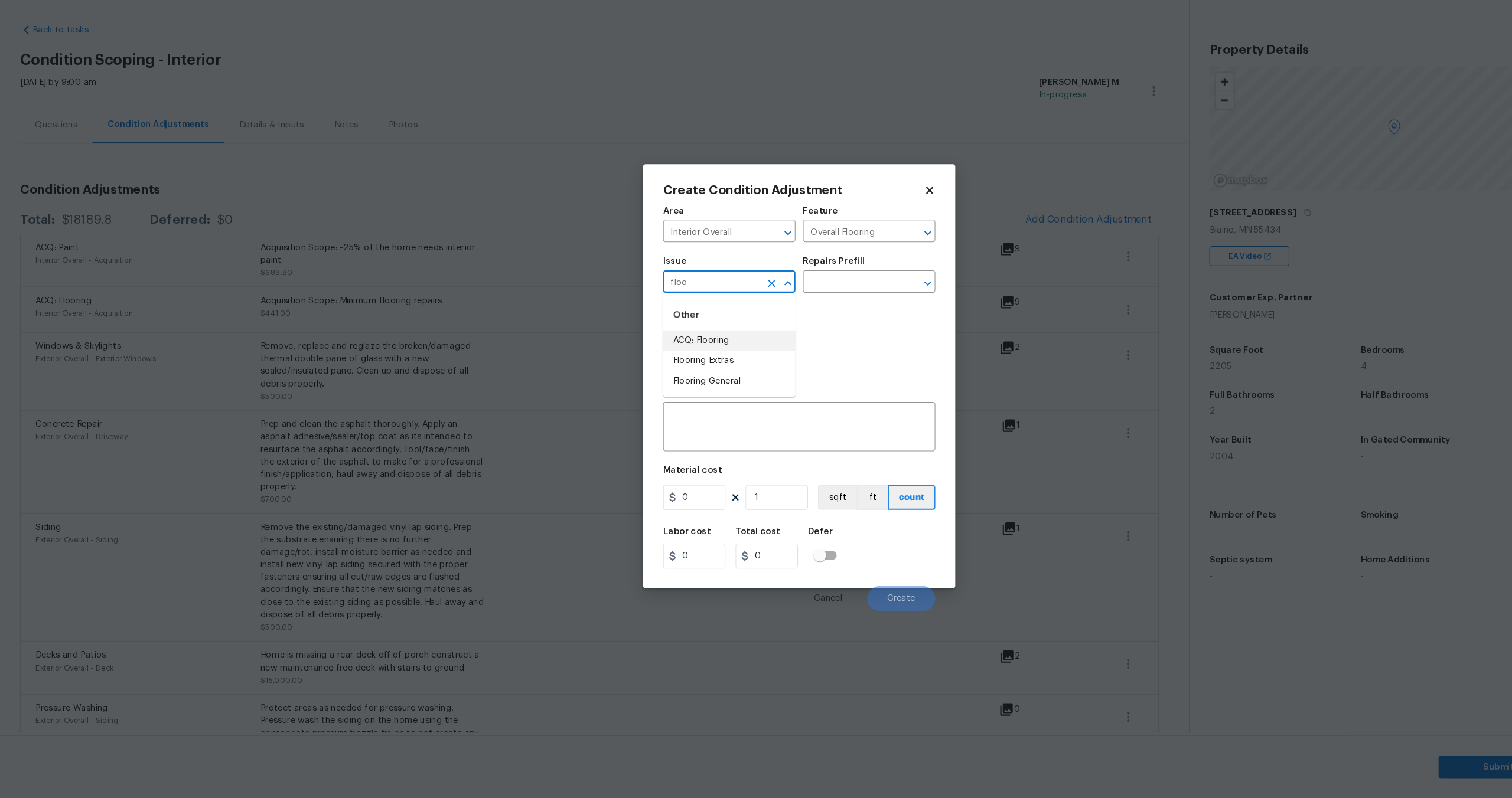
click at [707, 365] on li "ACQ: Flooring" at bounding box center [690, 365] width 125 height 20
type input "ACQ: Flooring"
click at [813, 305] on input "text" at bounding box center [806, 311] width 92 height 18
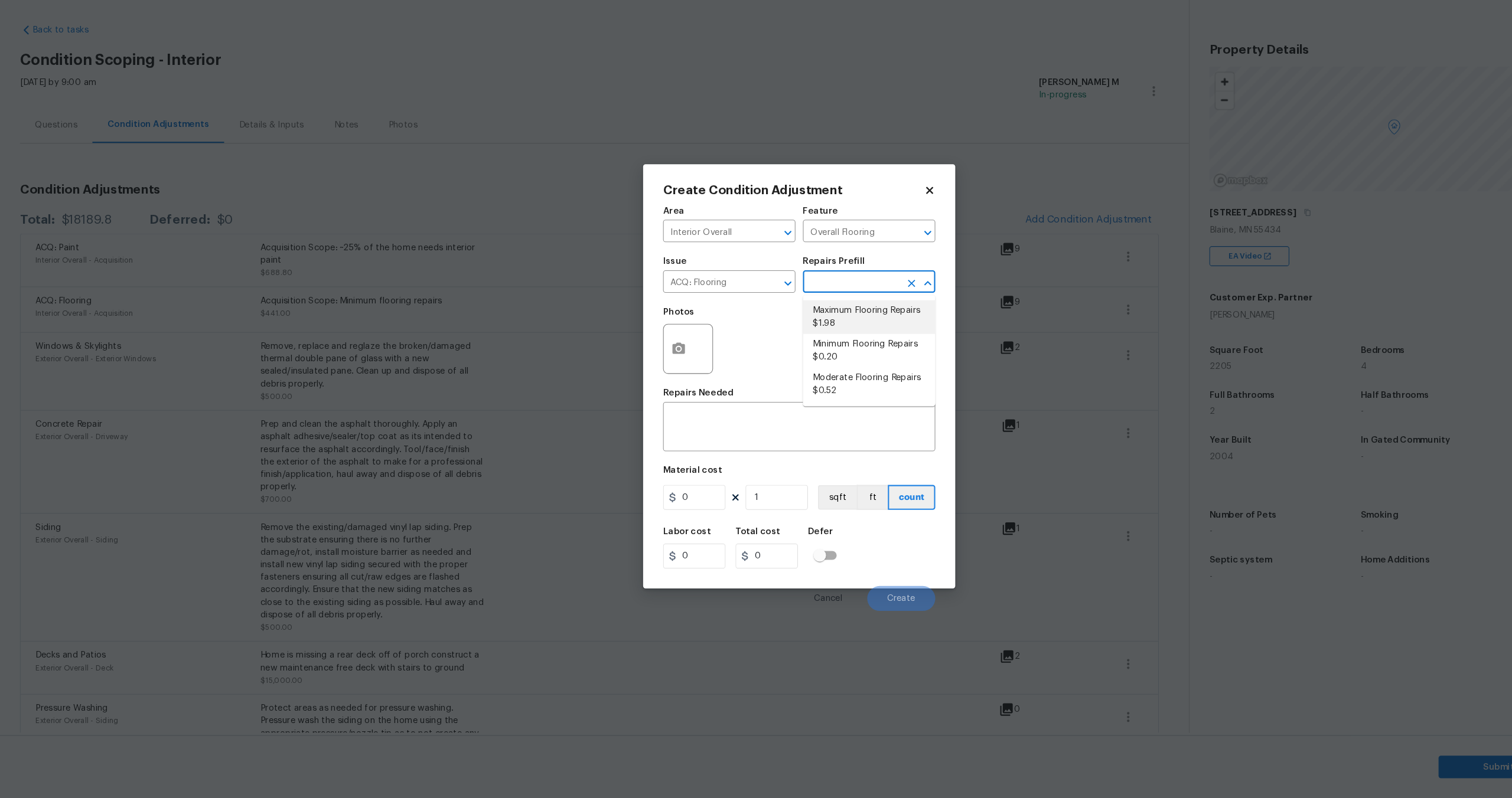
click at [815, 338] on li "Maximum Flooring Repairs $1.98" at bounding box center [823, 343] width 125 height 32
type input "Acquisition"
type textarea "Acquisition Scope: Maximum flooring repairs"
type input "1.98"
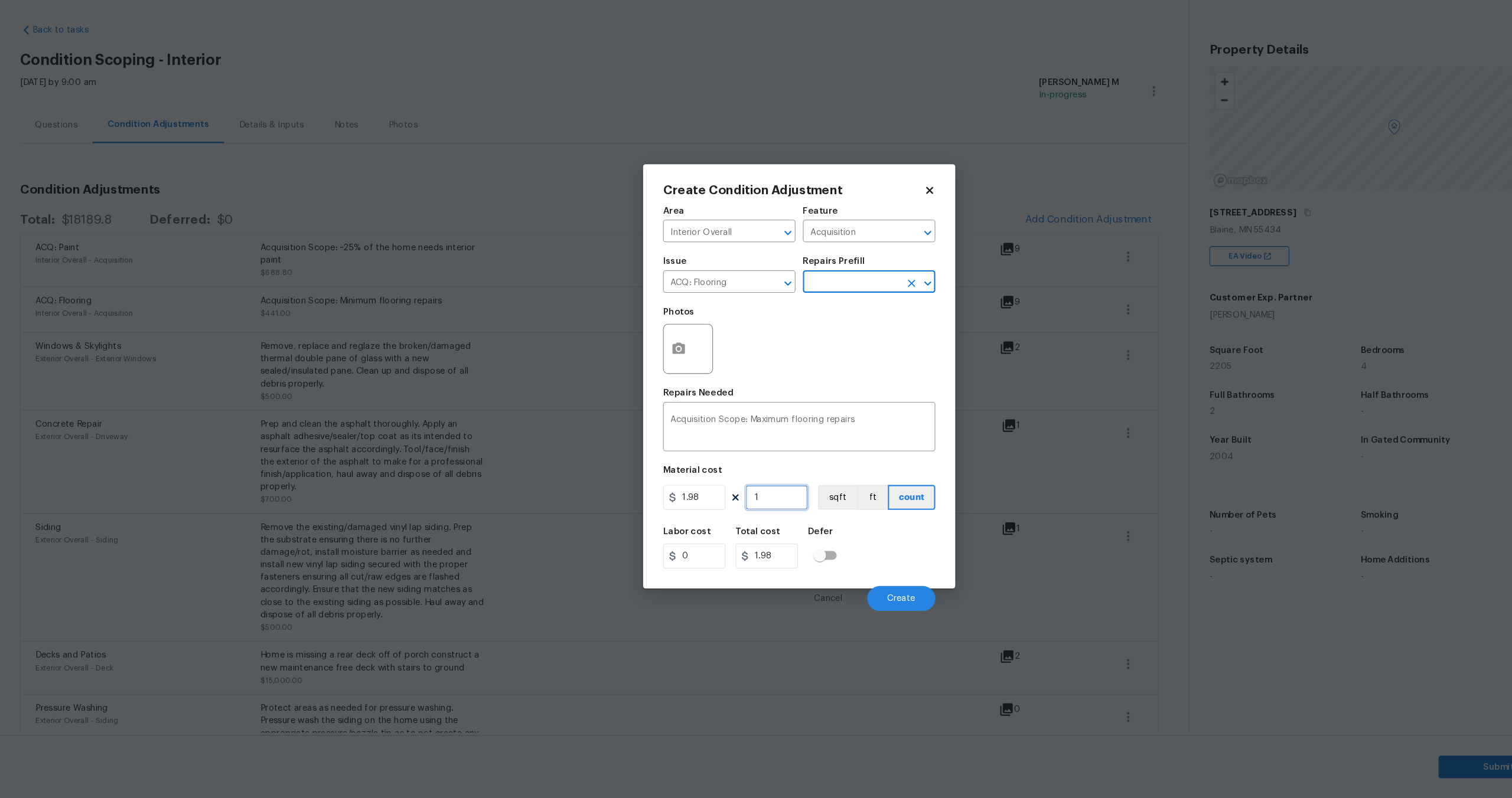
click at [725, 514] on input "1" at bounding box center [734, 514] width 59 height 23
click at [707, 312] on input "ACQ: Flooring" at bounding box center [674, 311] width 92 height 18
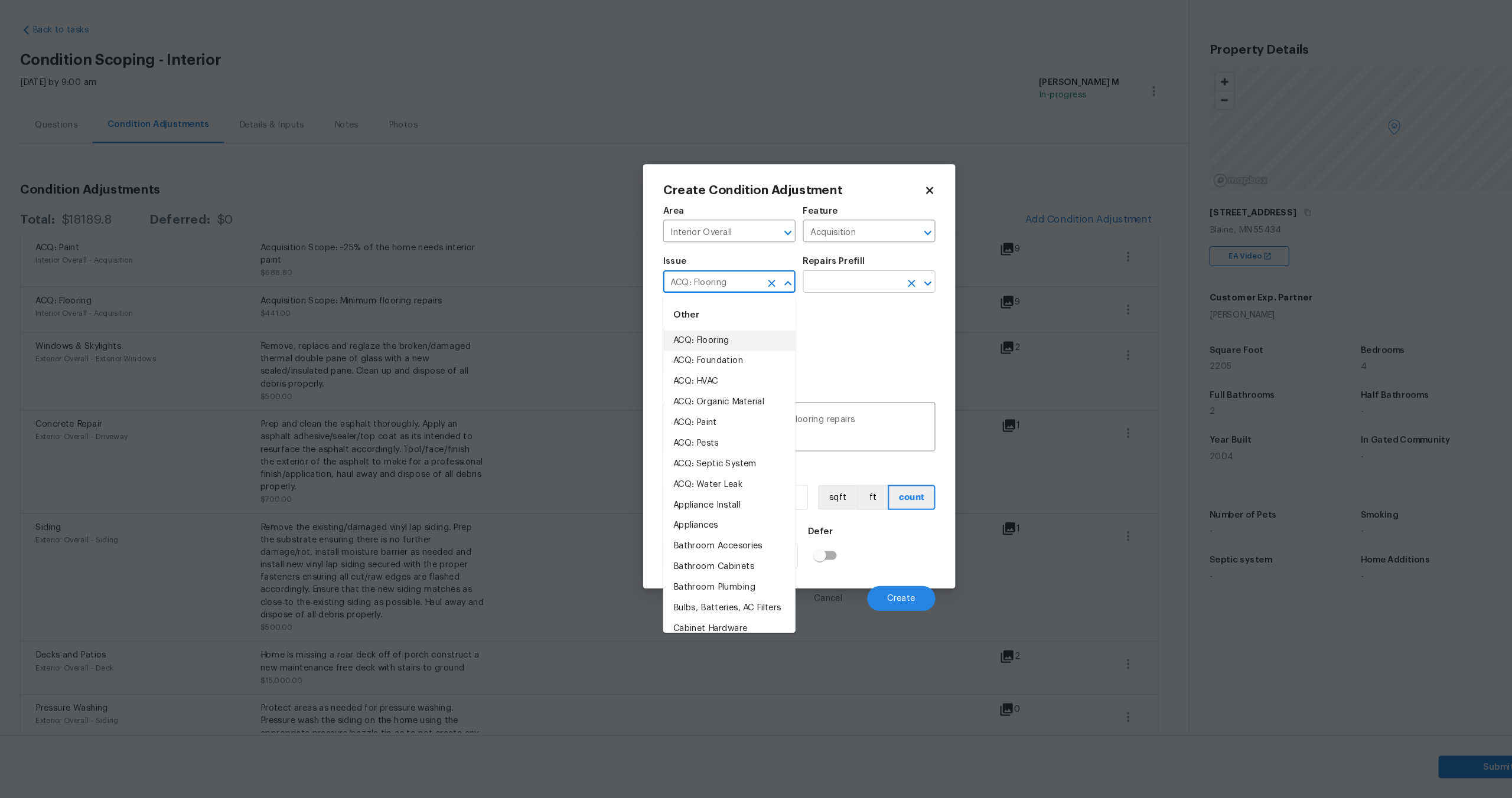
click at [821, 312] on input "text" at bounding box center [806, 311] width 92 height 18
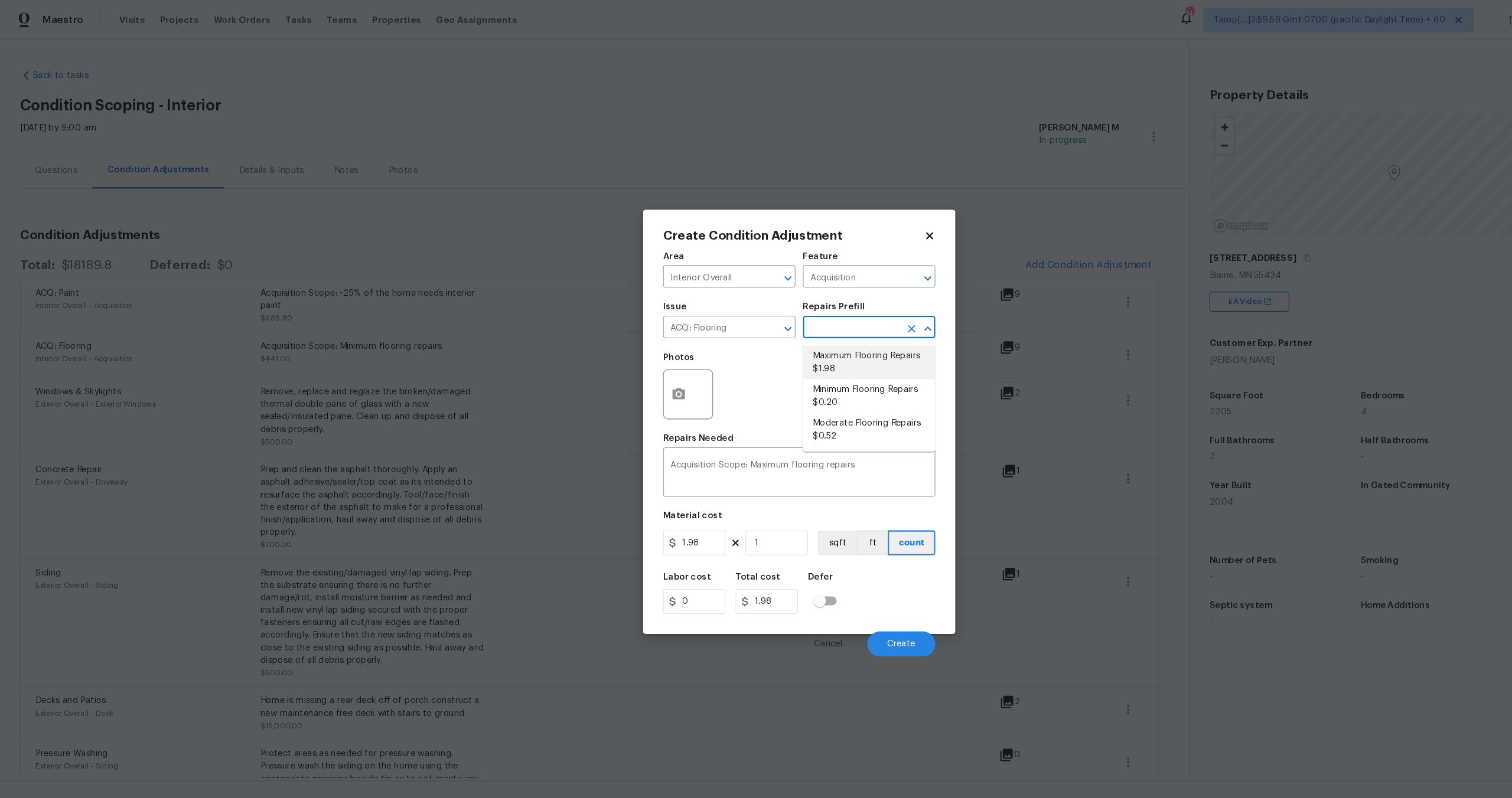
click at [552, 78] on body "Maestro Visits Projects Work Orders Tasks Teams Properties Geo Assignments 741 …" at bounding box center [756, 399] width 1512 height 798
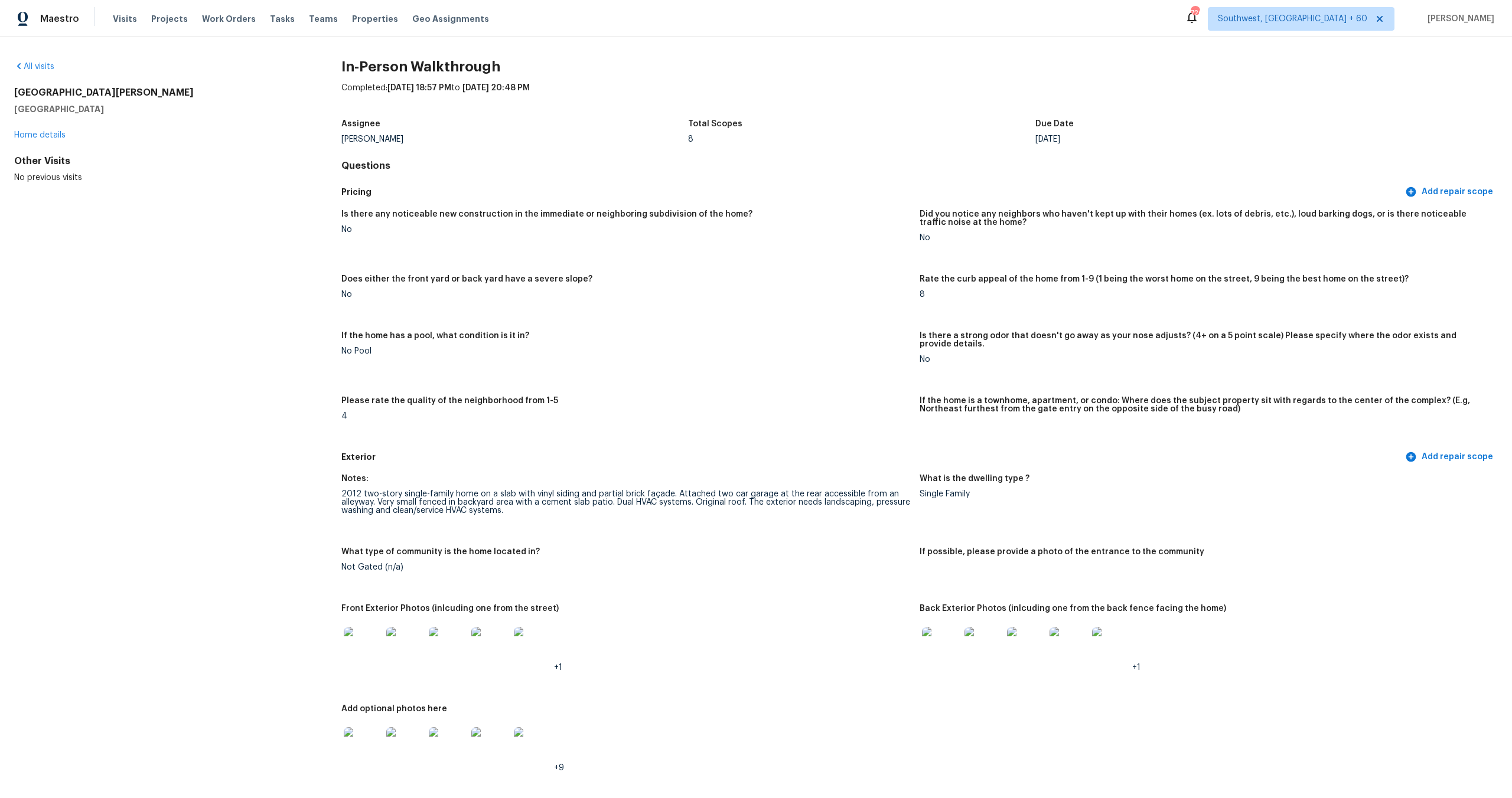
scroll to position [616, 0]
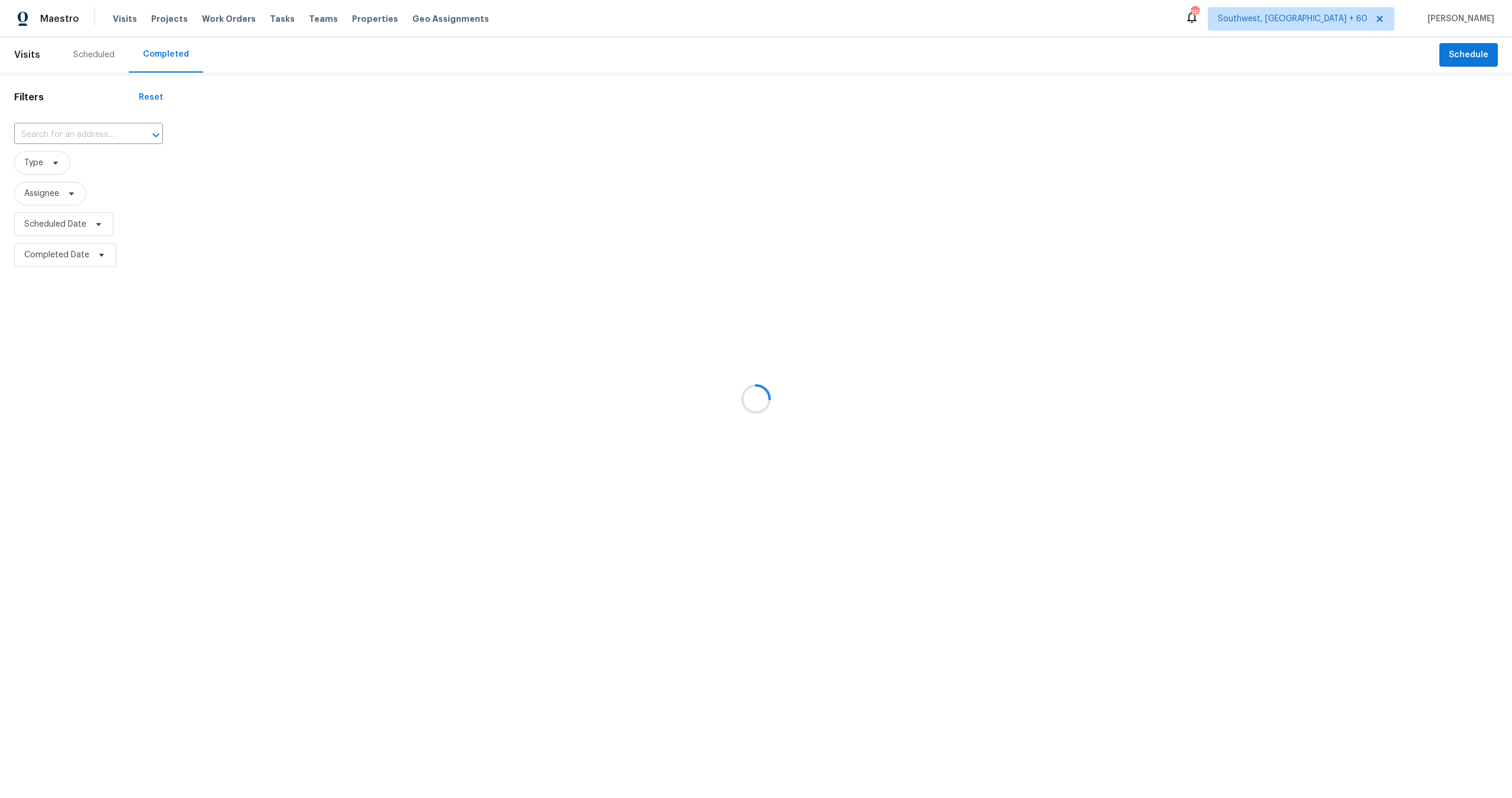
click at [73, 139] on div at bounding box center [756, 399] width 1512 height 798
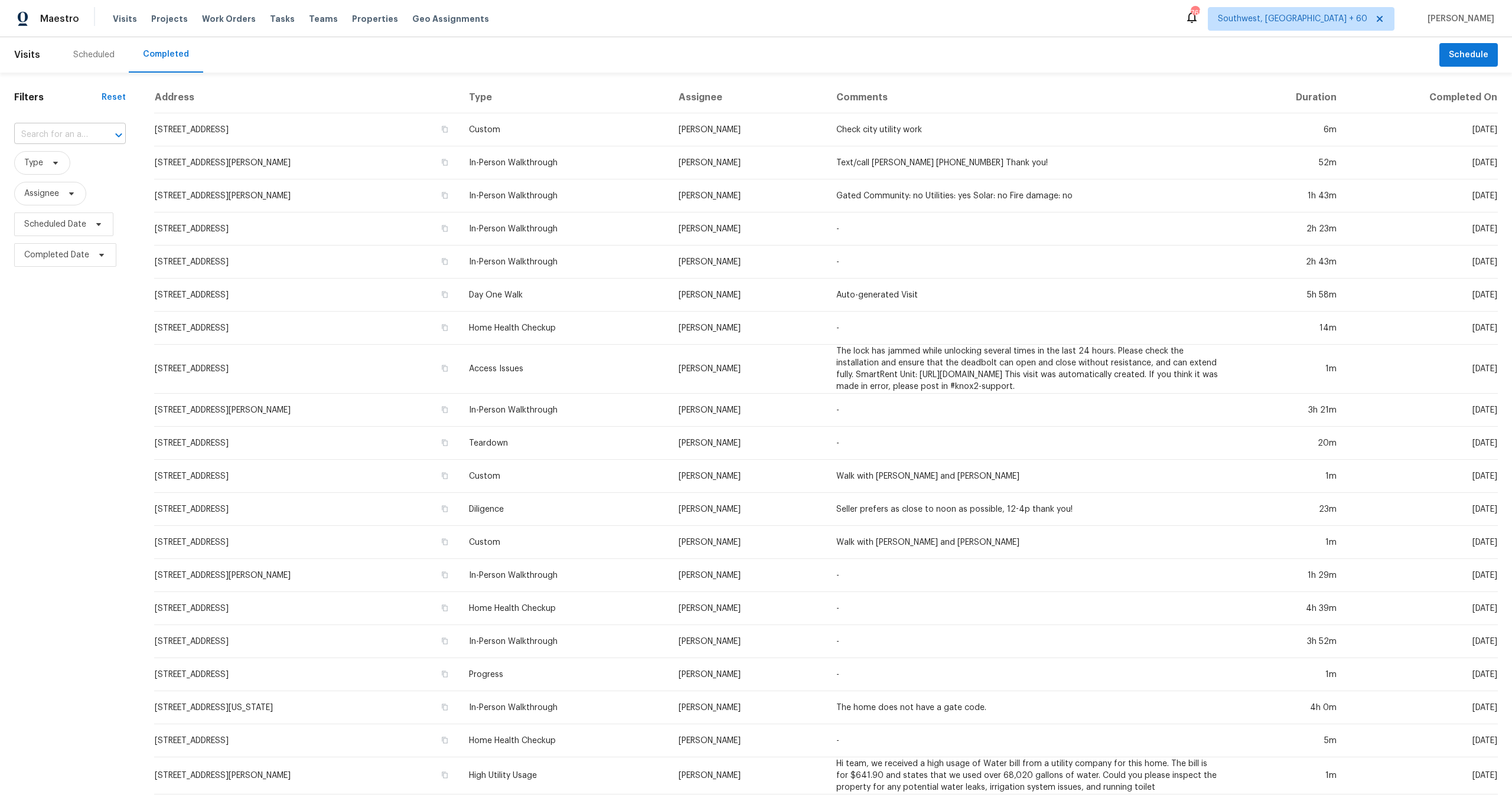
click at [74, 135] on input "text" at bounding box center [53, 135] width 78 height 18
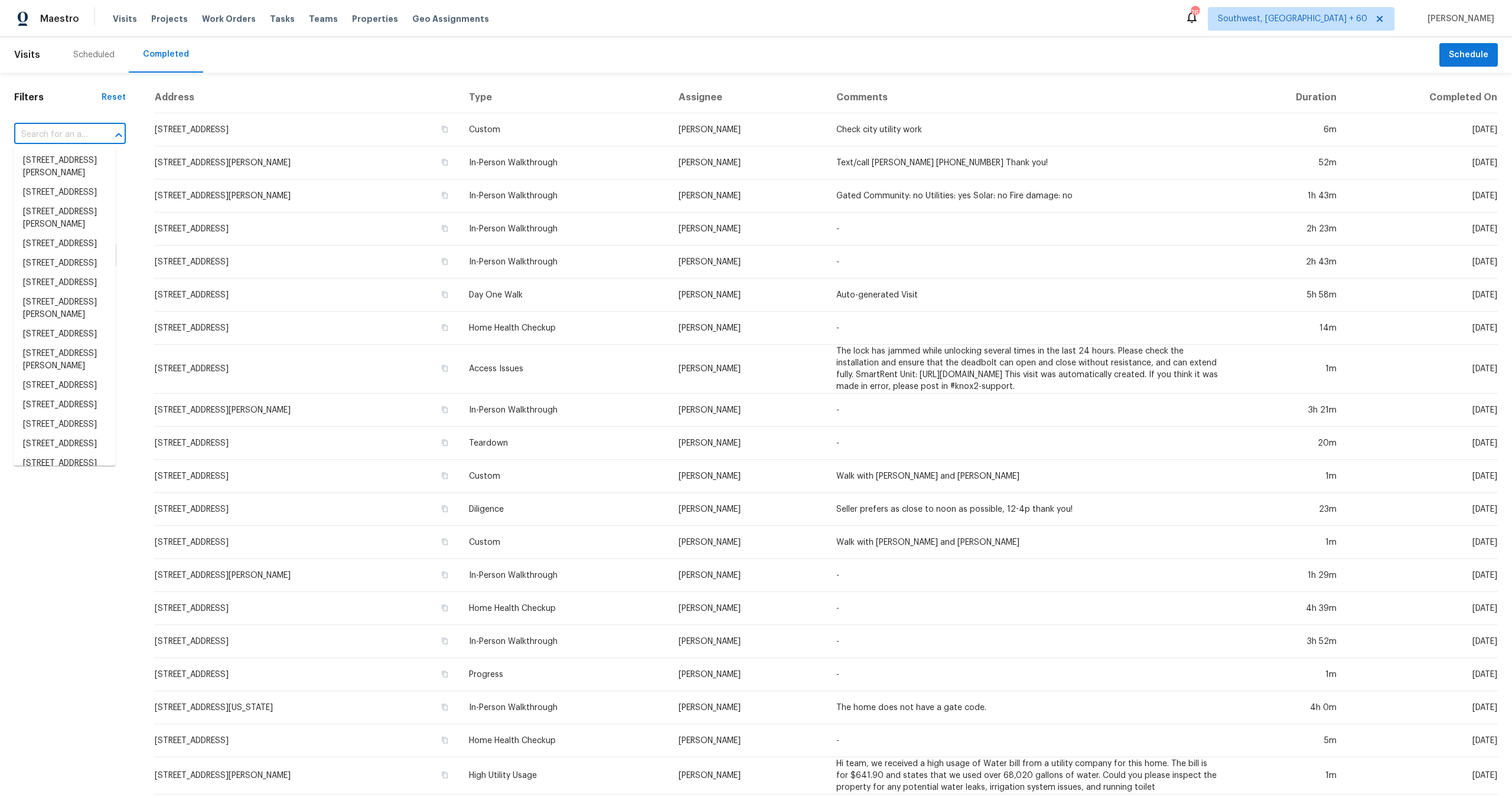
paste input "[STREET_ADDRESS]"
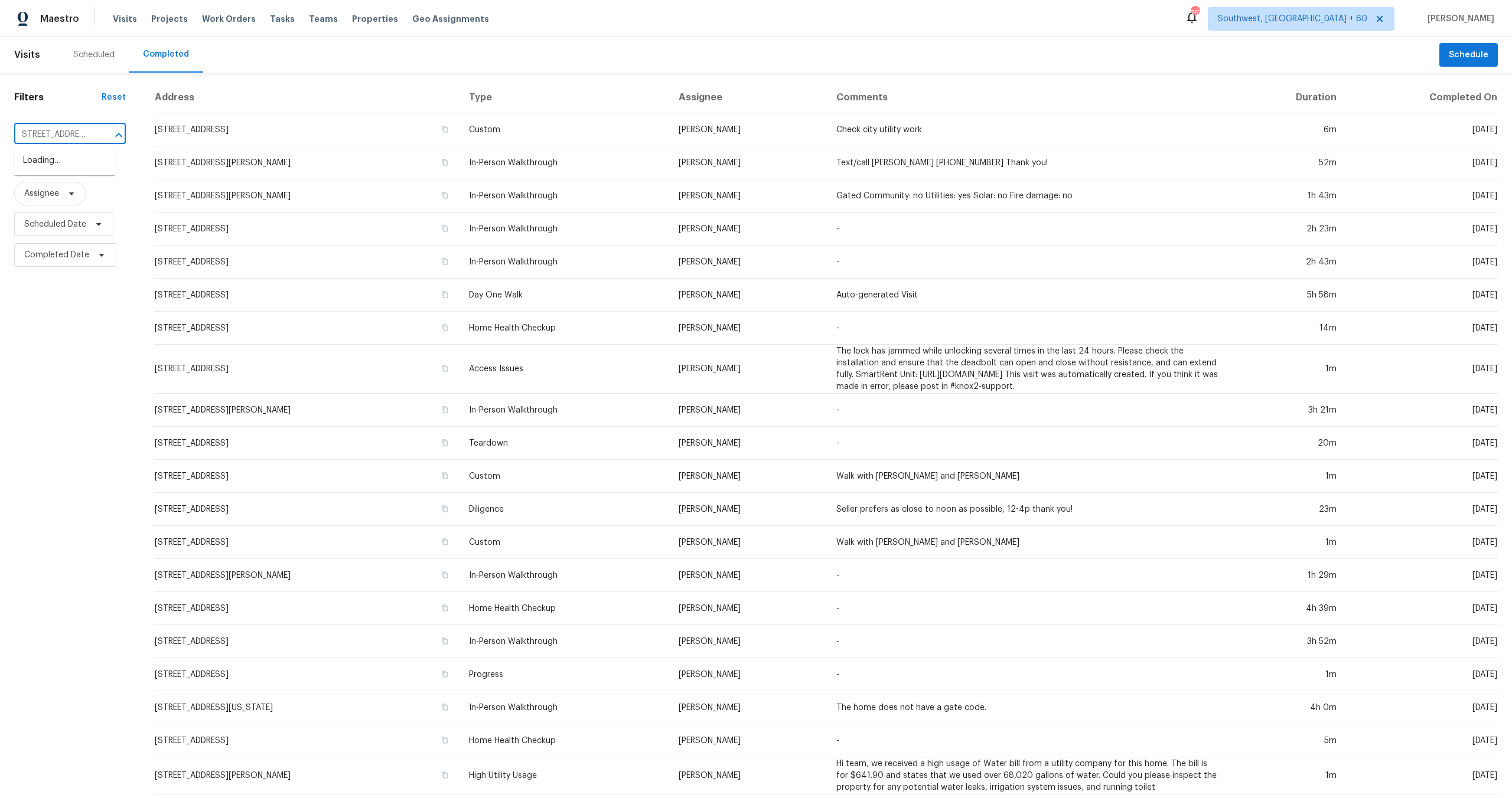
type input "833 102nd Ln NE, Blaine, MN 55434"
click at [77, 163] on li "833 102nd Ln NE, Blaine, MN 55434" at bounding box center [64, 160] width 103 height 20
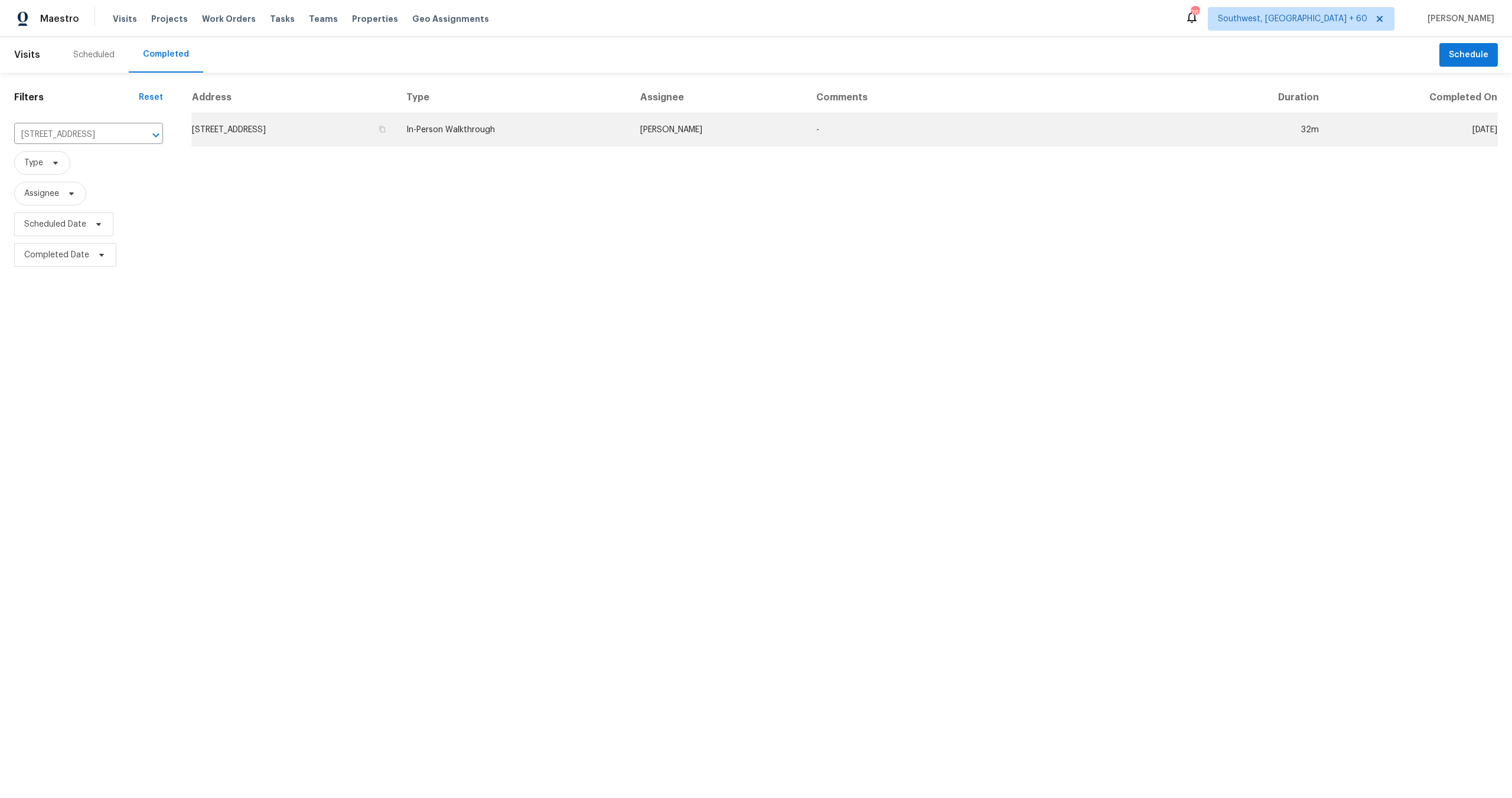
click at [631, 129] on td "In-Person Walkthrough" at bounding box center [513, 130] width 234 height 33
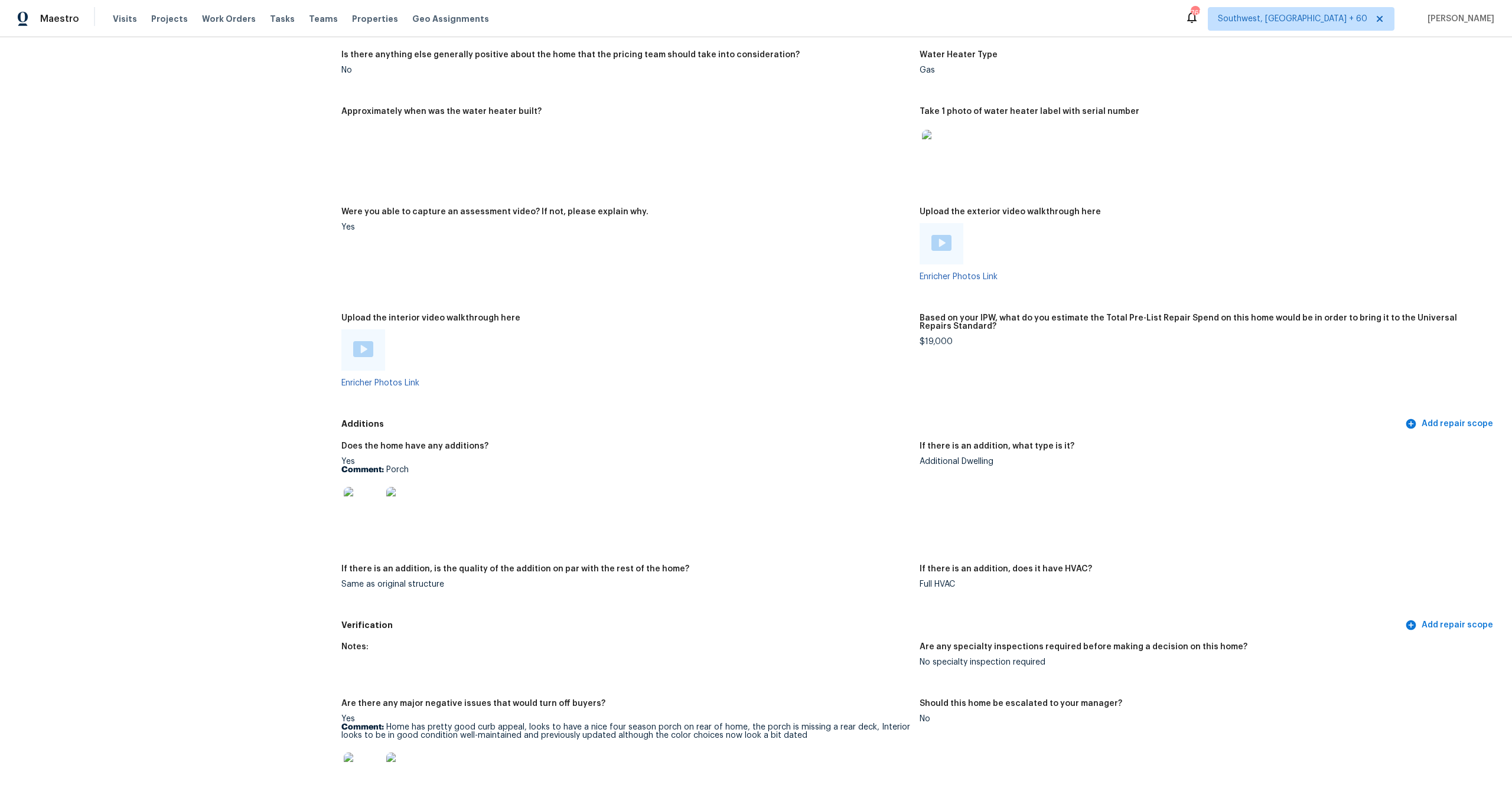
scroll to position [2874, 0]
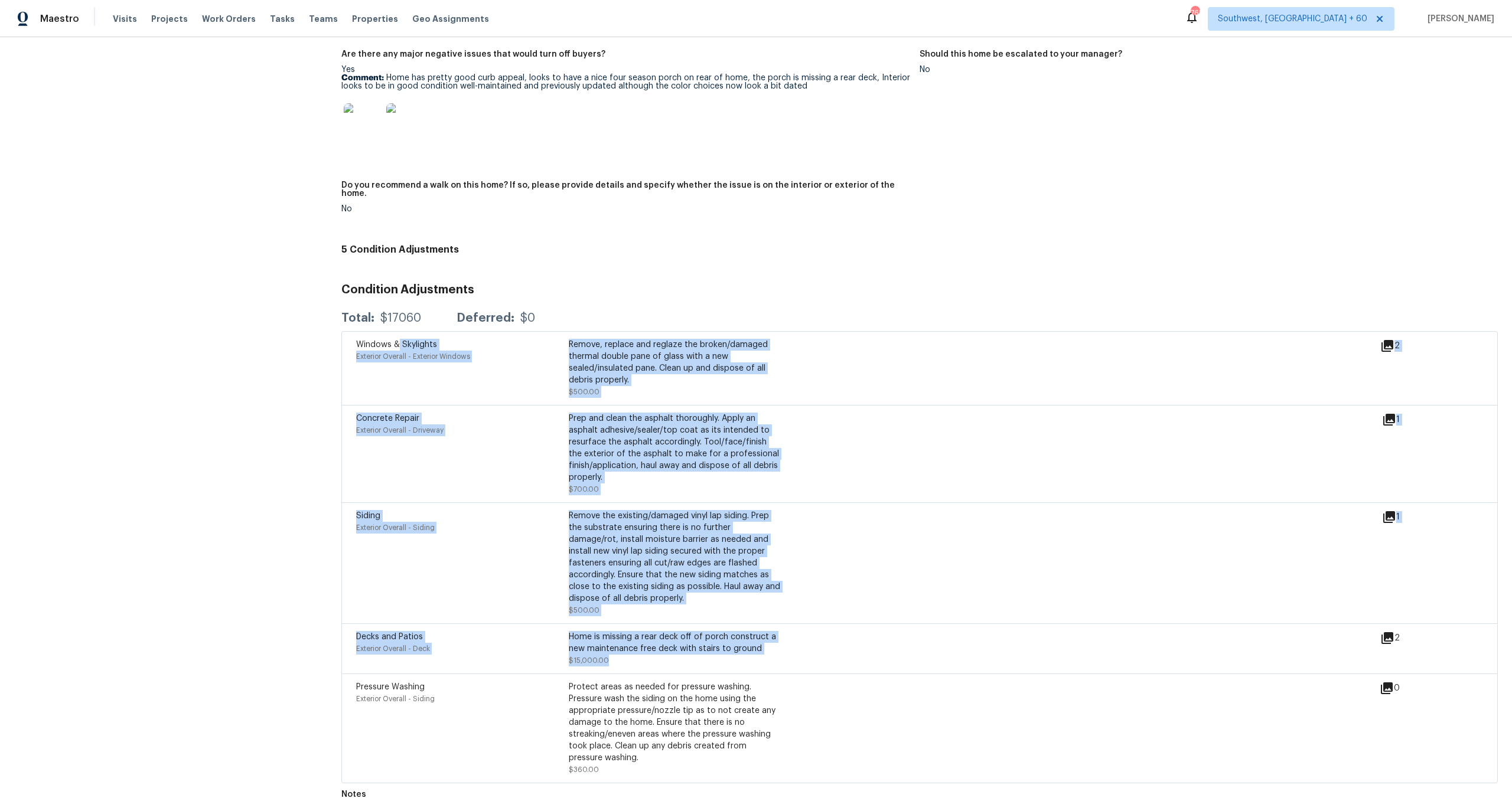
drag, startPoint x: 442, startPoint y: 350, endPoint x: 631, endPoint y: 656, distance: 359.7
click at [630, 656] on div "Windows & Skylights Exterior Overall - Exterior Windows Remove, replace and reg…" at bounding box center [920, 557] width 1157 height 452
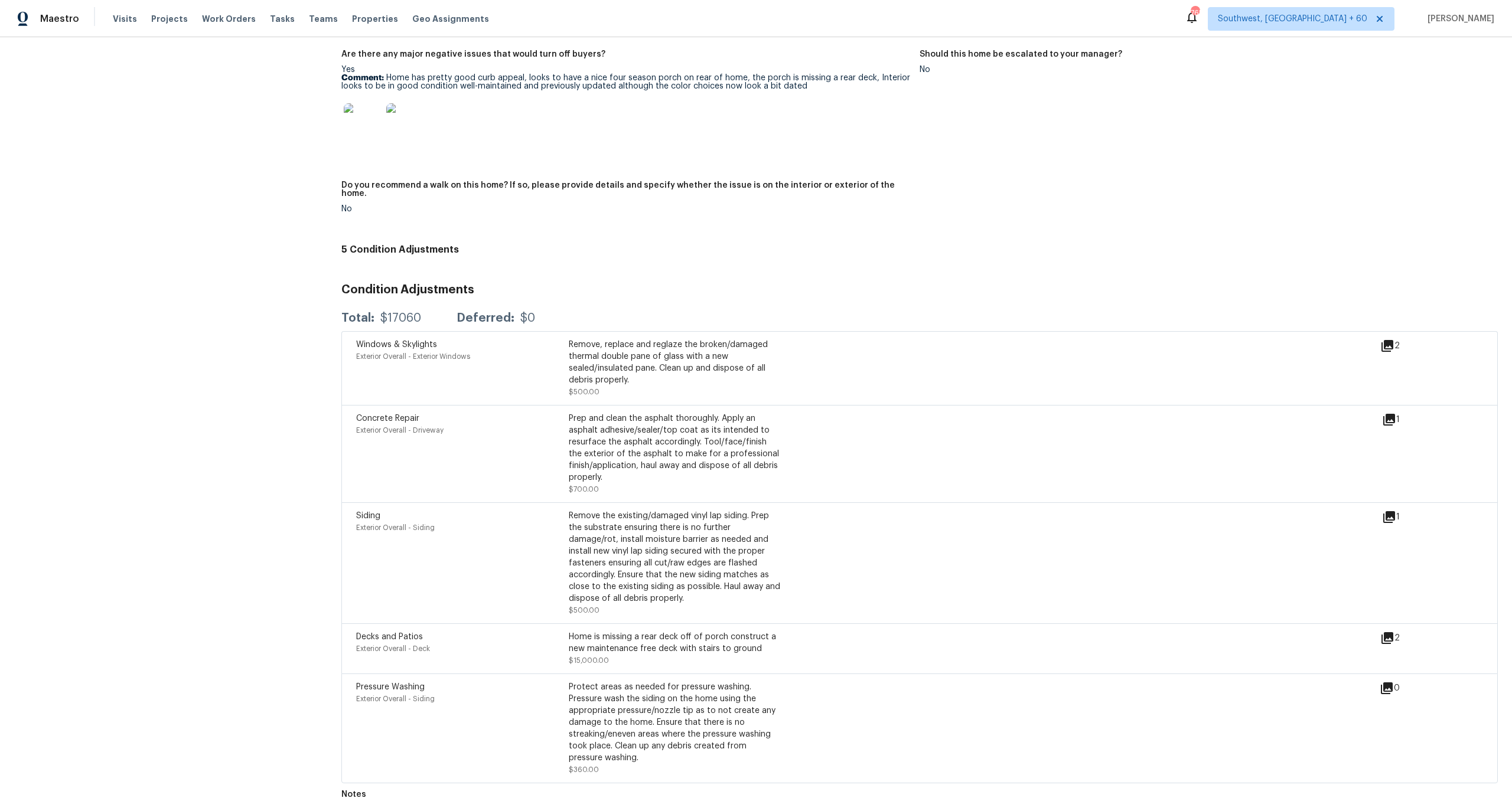
click at [786, 624] on div "Decks and Patios Exterior Overall - Deck Home is missing a rear deck off of por…" at bounding box center [920, 649] width 1157 height 50
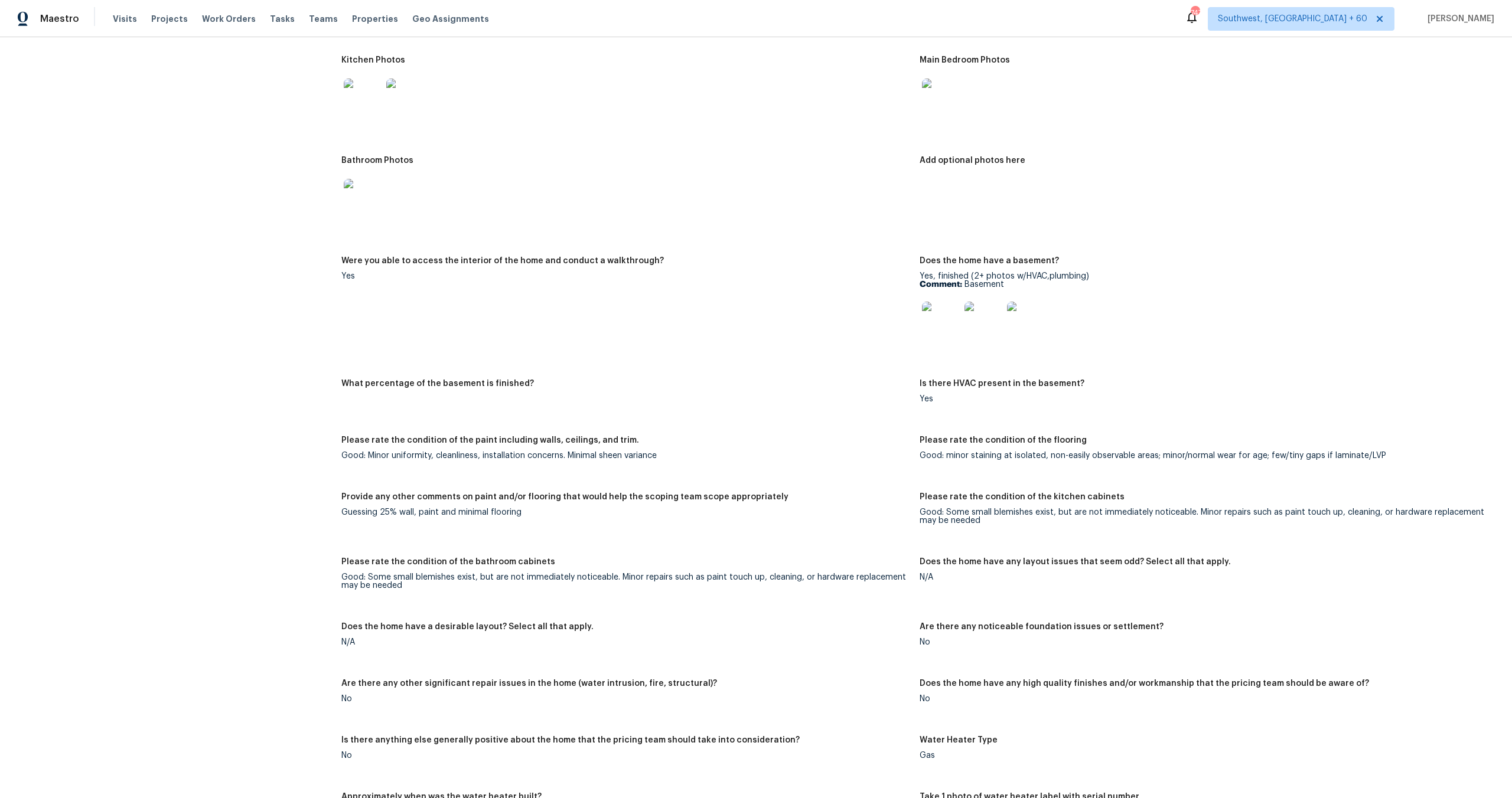
scroll to position [1540, 0]
click at [823, 368] on div "Notes: Living Room Photos Kitchen Photos Main Bedroom Photos Bathroom Photos Ad…" at bounding box center [920, 523] width 1157 height 1150
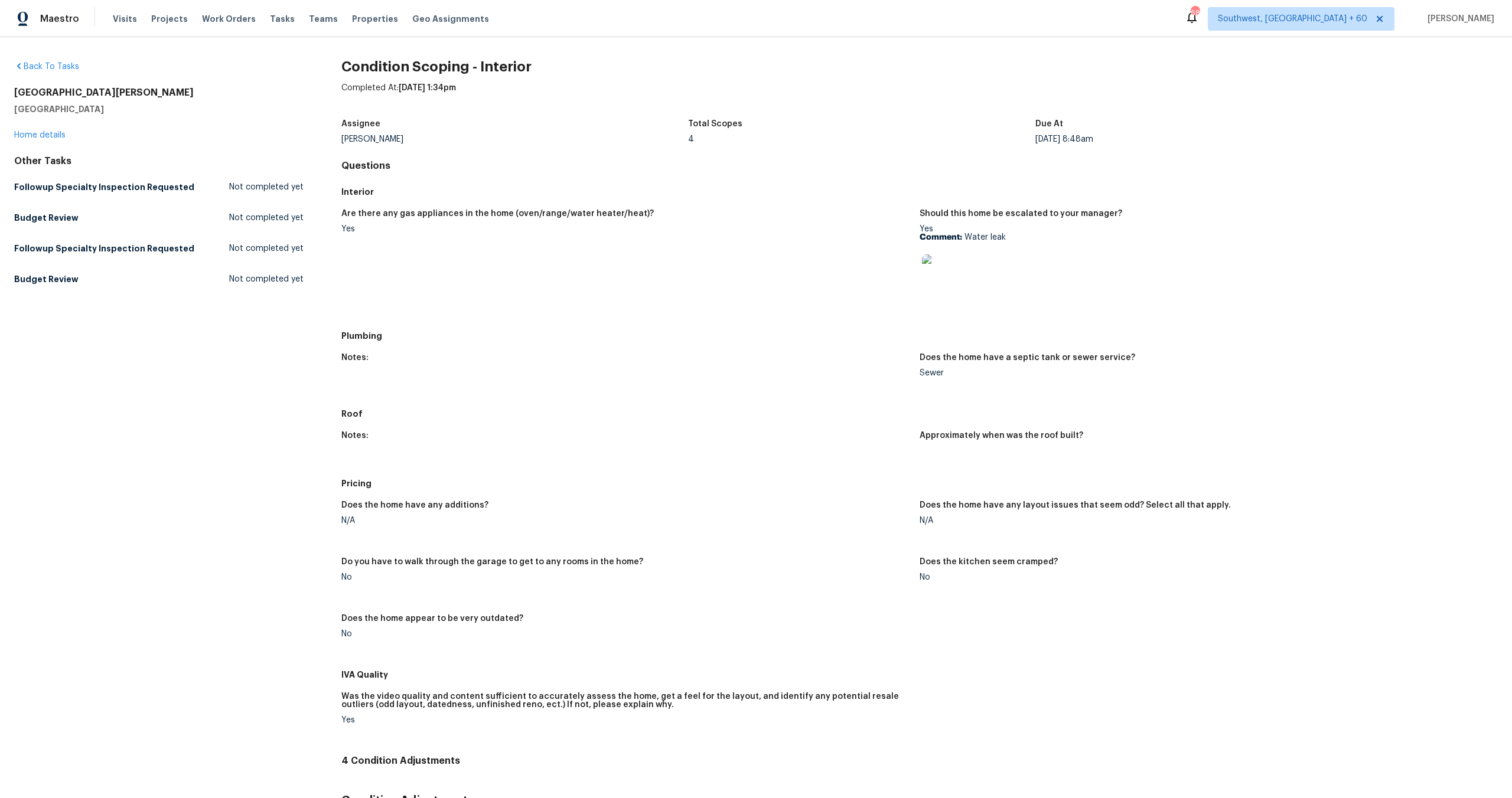
scroll to position [388, 0]
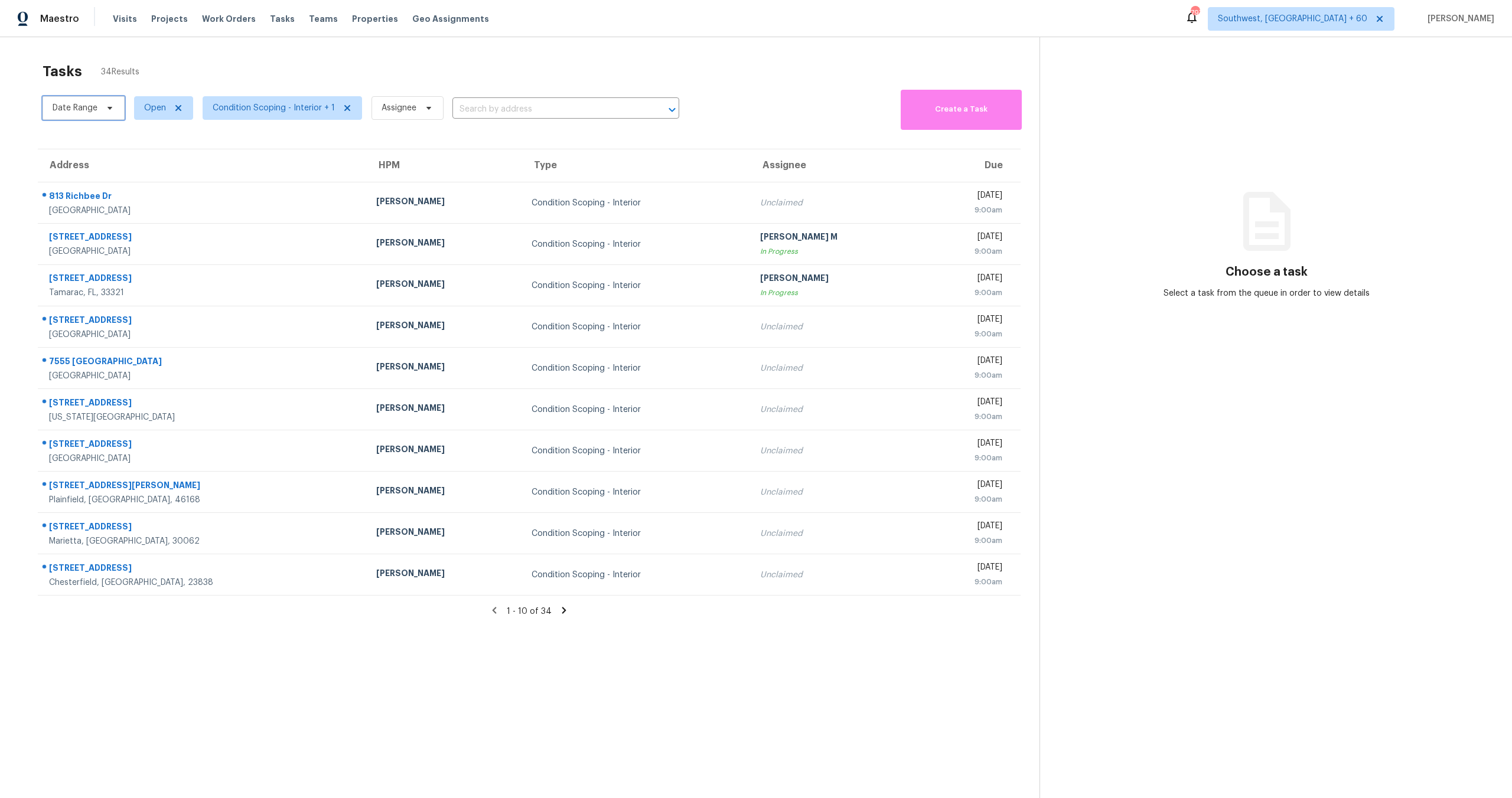
click at [64, 98] on span "Date Range" at bounding box center [83, 108] width 82 height 23
click at [88, 147] on input "text" at bounding box center [107, 148] width 117 height 23
select select "9"
select select "2025"
select select "10"
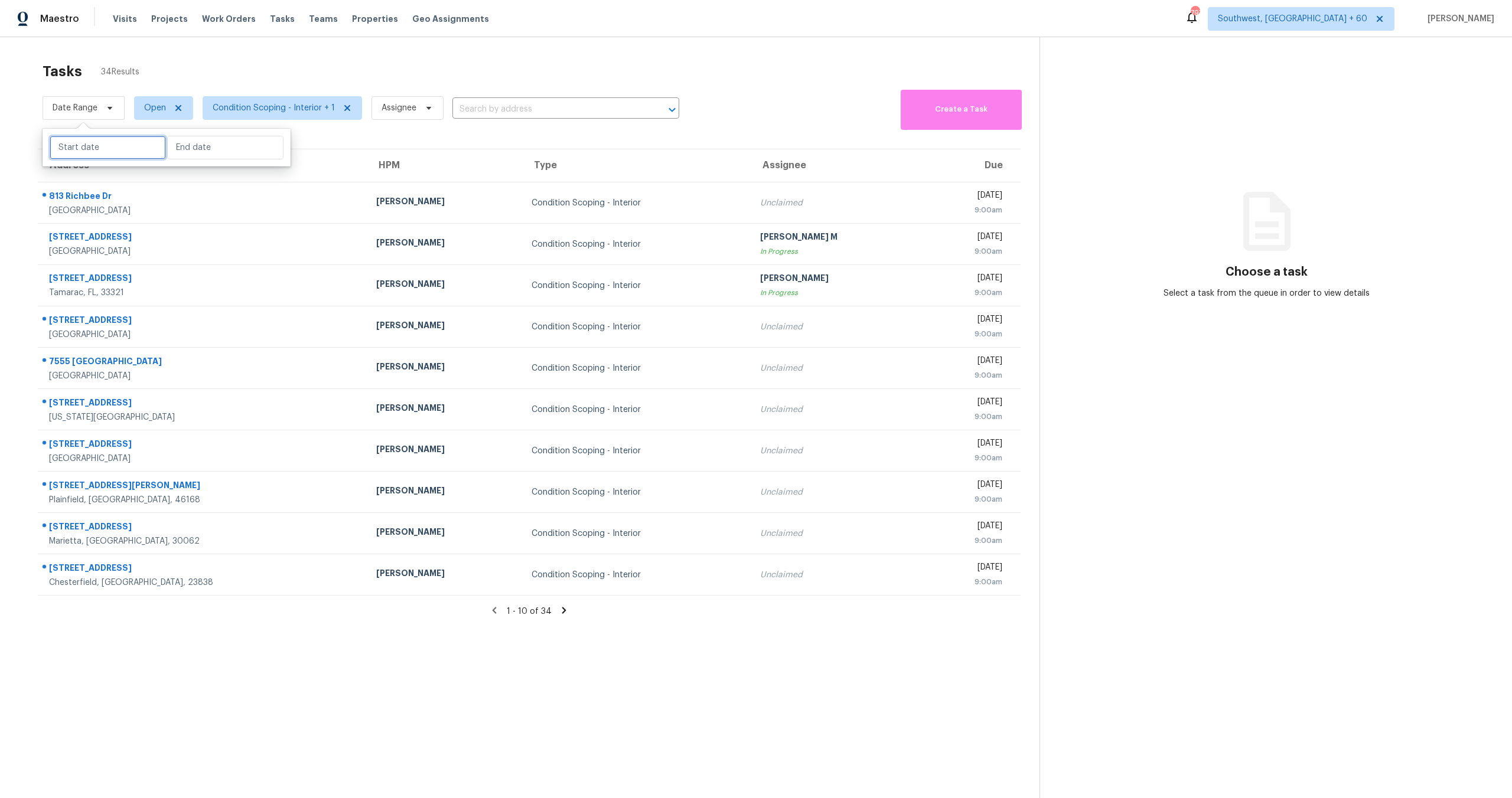
select select "2025"
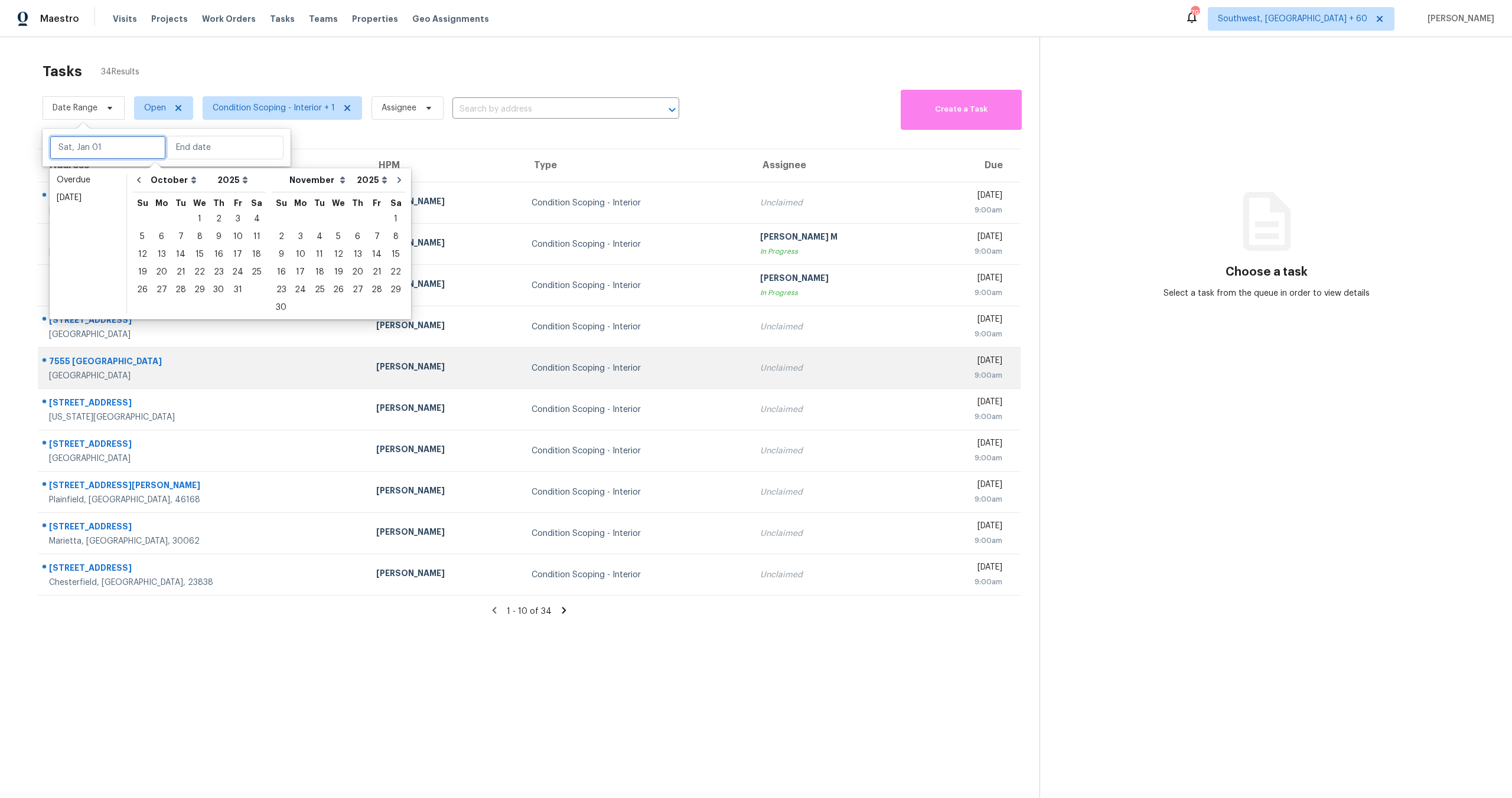
type input "[DATE]"
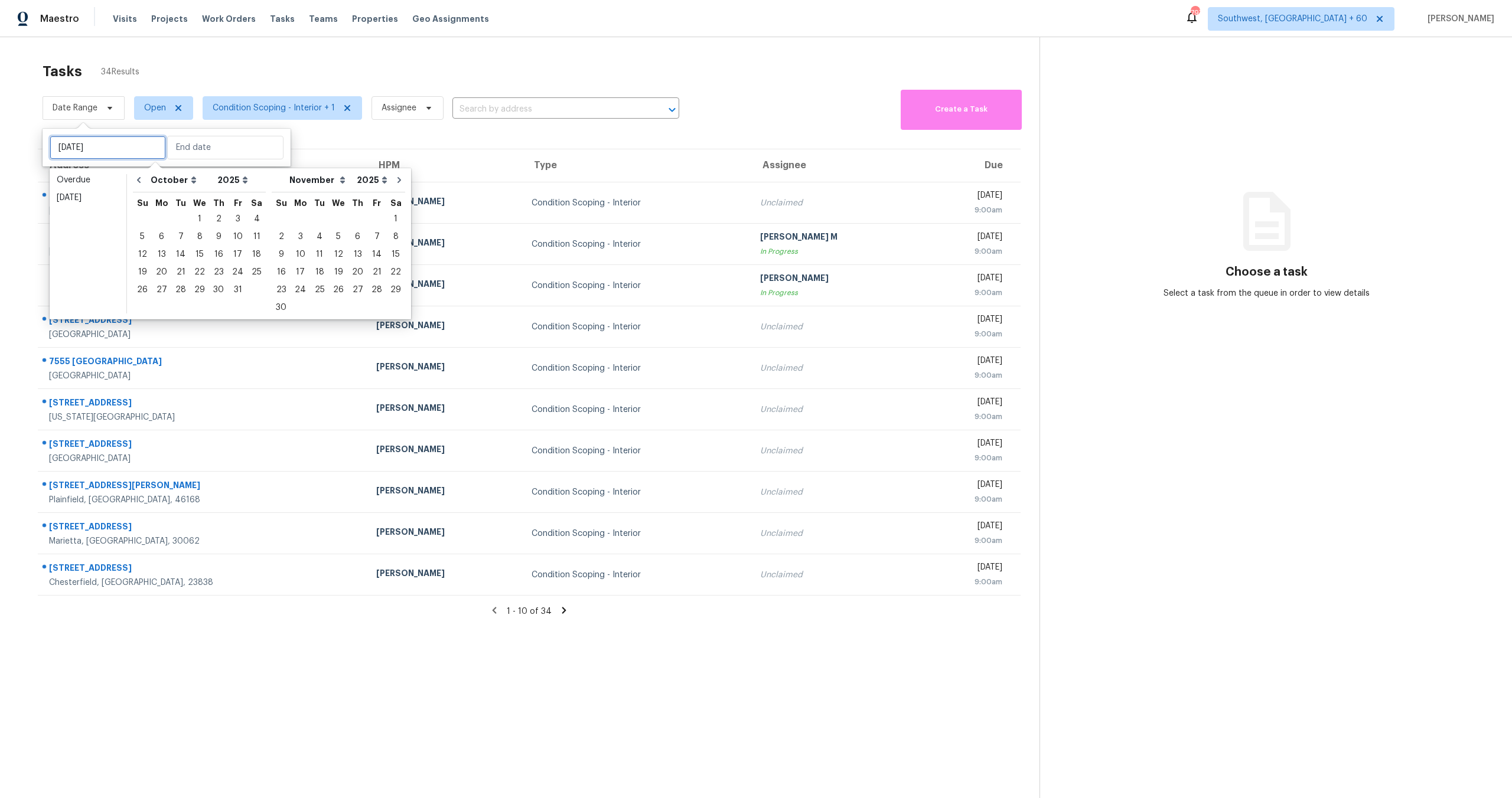
type input "[DATE]"
click at [199, 247] on div "15" at bounding box center [200, 254] width 19 height 16
type input "[DATE]"
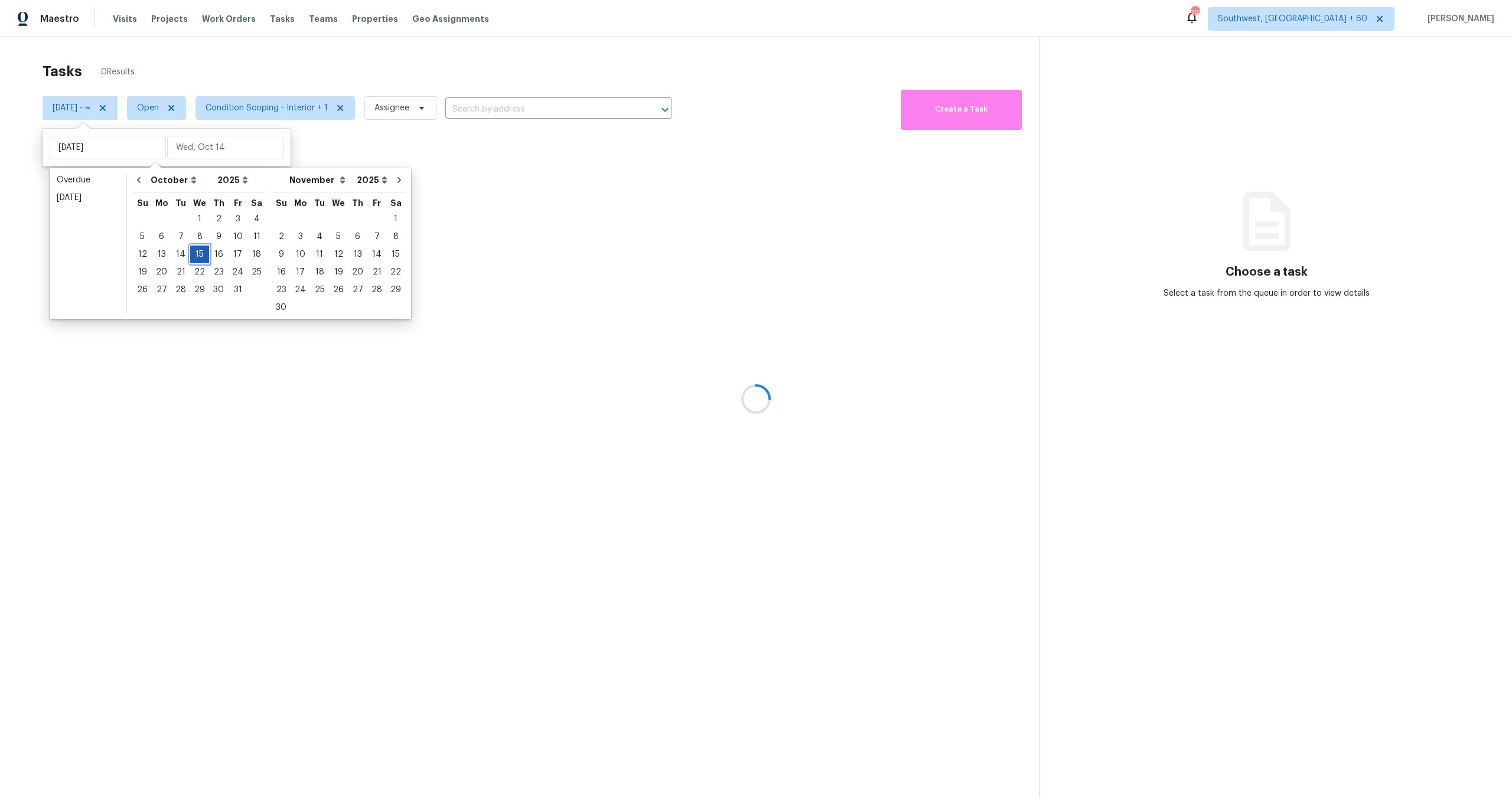
click at [199, 247] on div "15" at bounding box center [200, 254] width 19 height 16
type input "[DATE]"
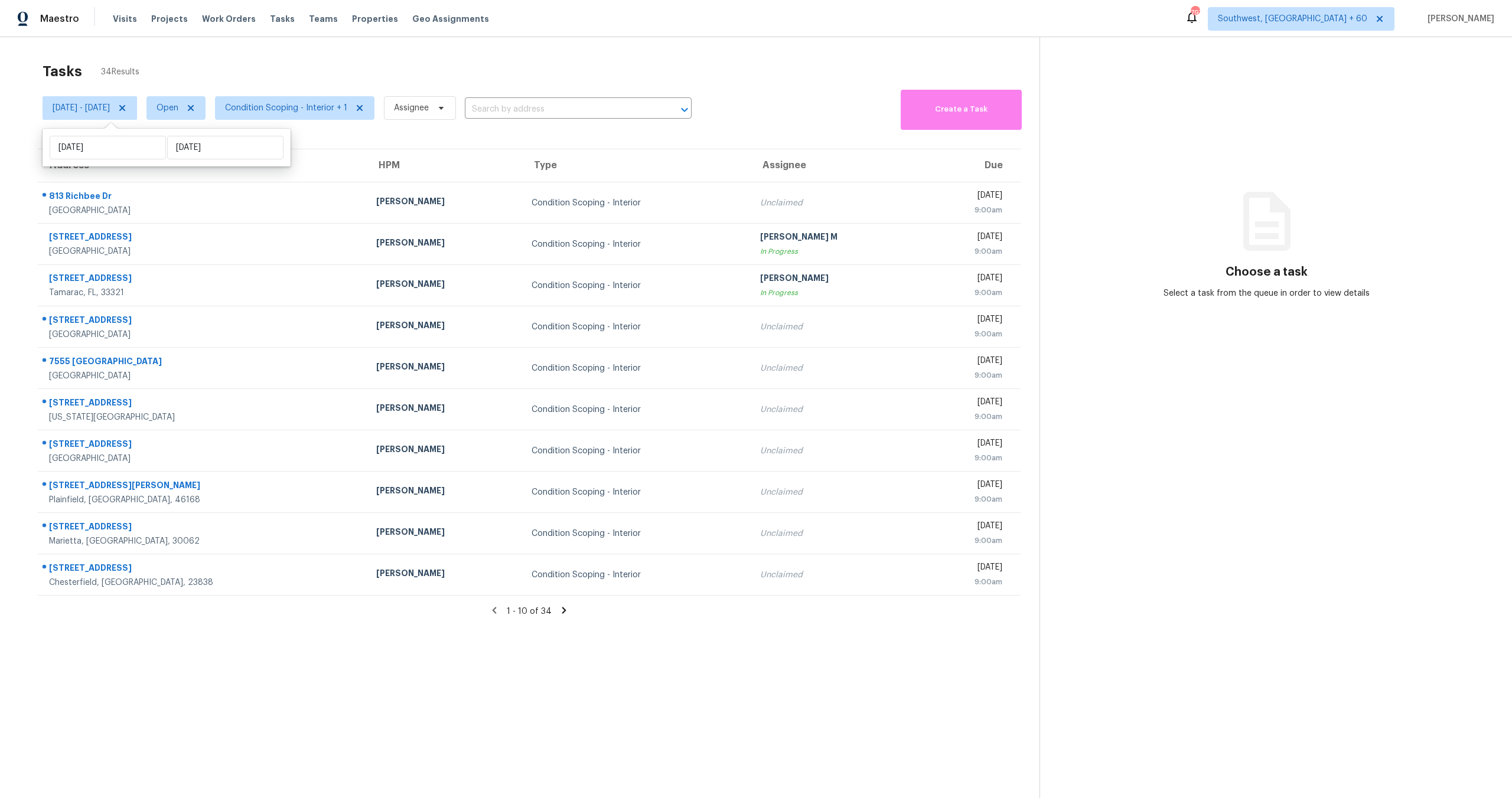
click at [257, 82] on div "Tasks 34 Results" at bounding box center [541, 71] width 997 height 31
click at [218, 678] on section "Tasks 34 Results [DATE] - [DATE] Open Condition Scoping - Interior + 1 Assignee…" at bounding box center [529, 446] width 1021 height 779
